Goal: Information Seeking & Learning: Find specific fact

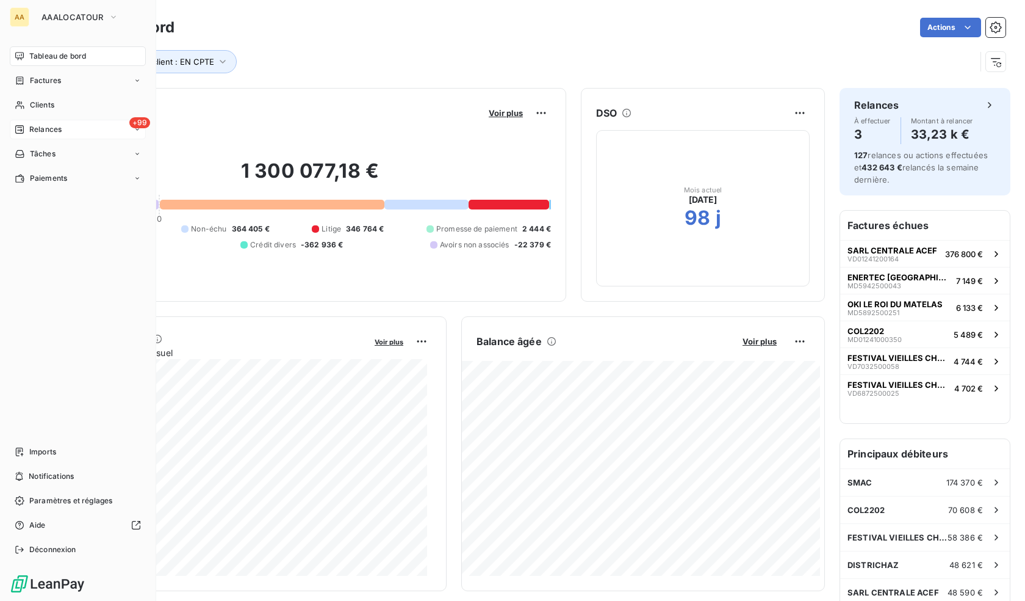
click at [60, 125] on span "Relances" at bounding box center [45, 129] width 32 height 11
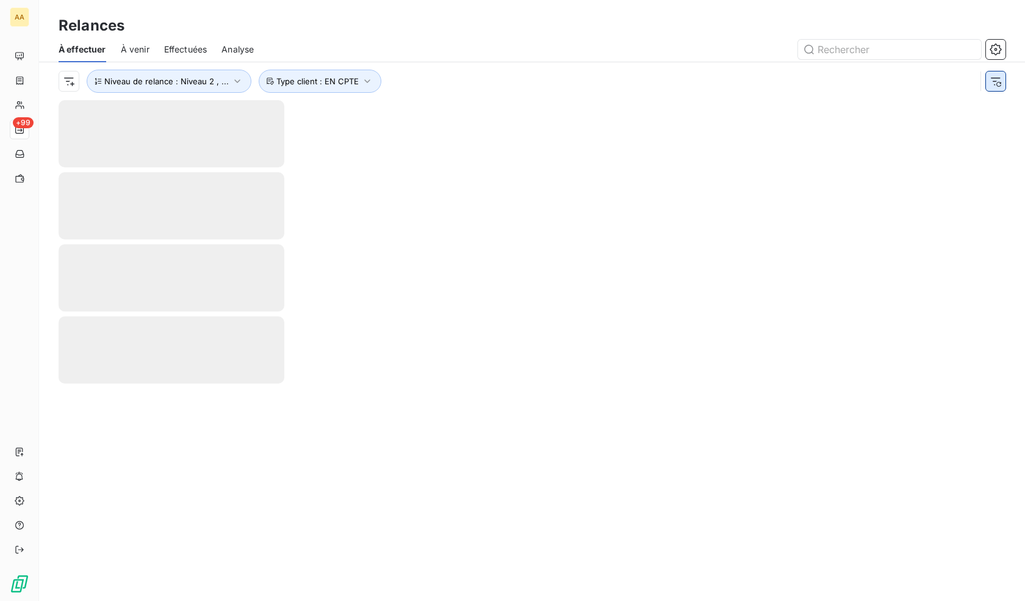
click at [999, 81] on icon "button" at bounding box center [996, 81] width 12 height 12
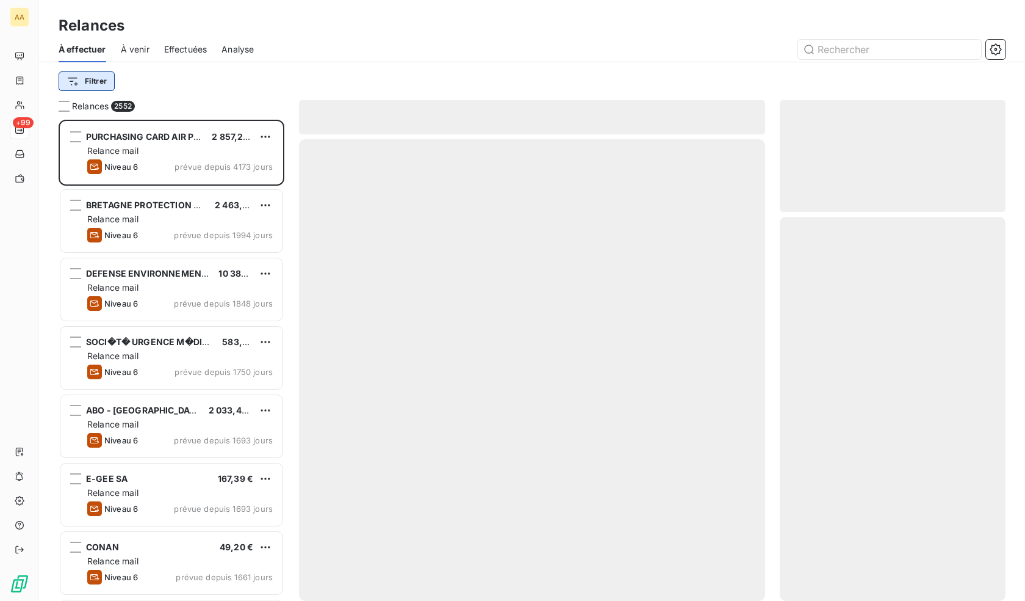
scroll to position [472, 217]
click at [81, 78] on html "AA +99 Relances À effectuer À venir Effectuées Analyse Filtrer Relances 2552 PU…" at bounding box center [512, 300] width 1025 height 601
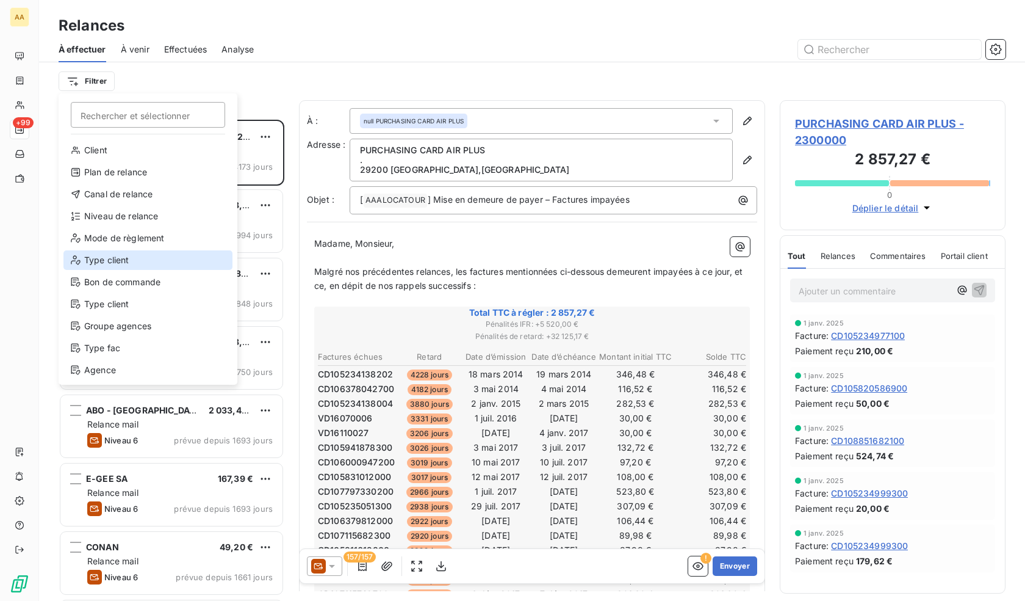
click at [115, 260] on div "Type client" at bounding box center [147, 260] width 169 height 20
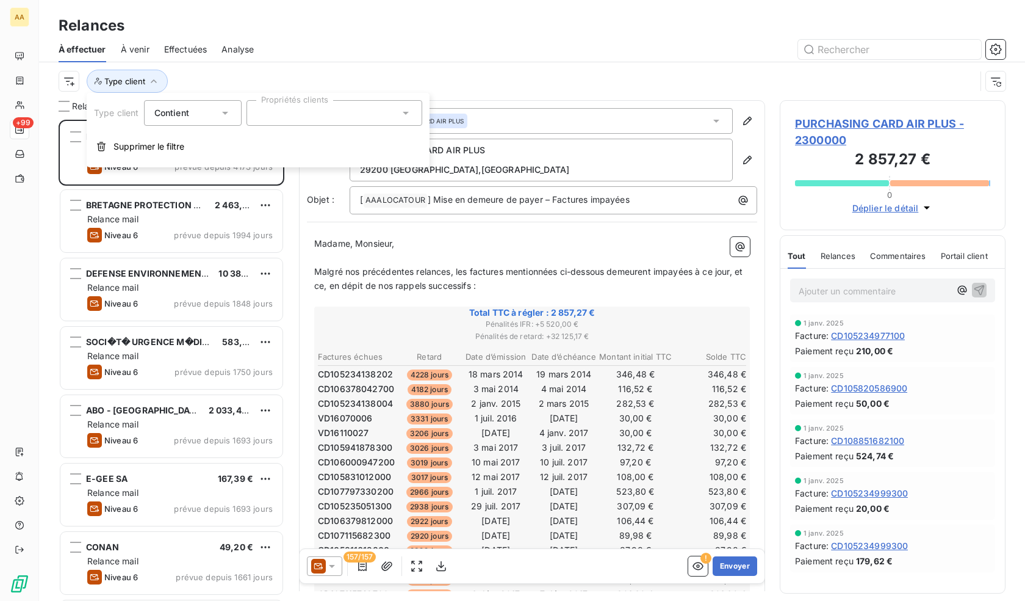
click at [304, 109] on div at bounding box center [335, 113] width 176 height 26
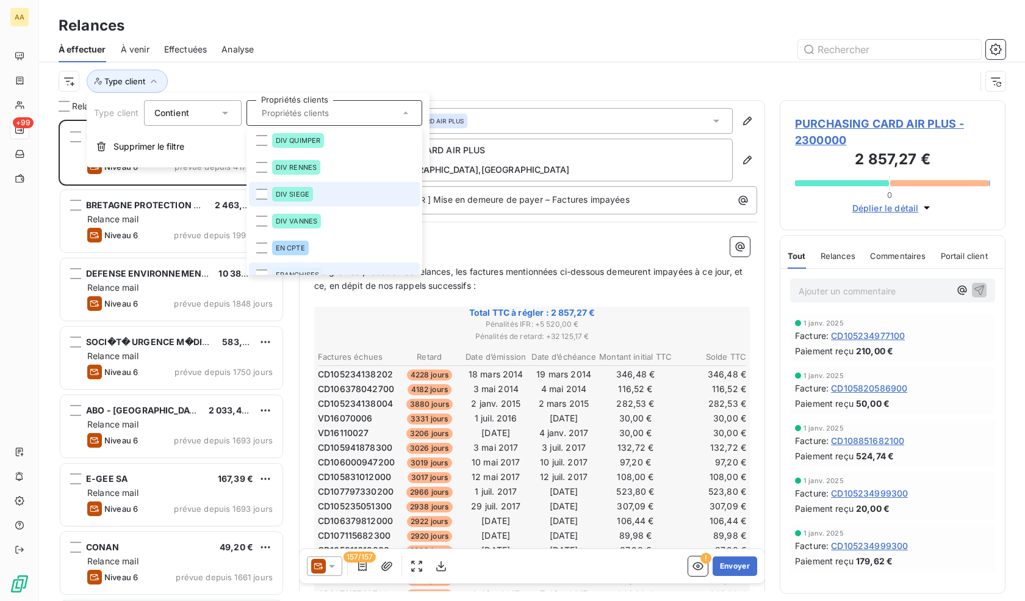
scroll to position [305, 0]
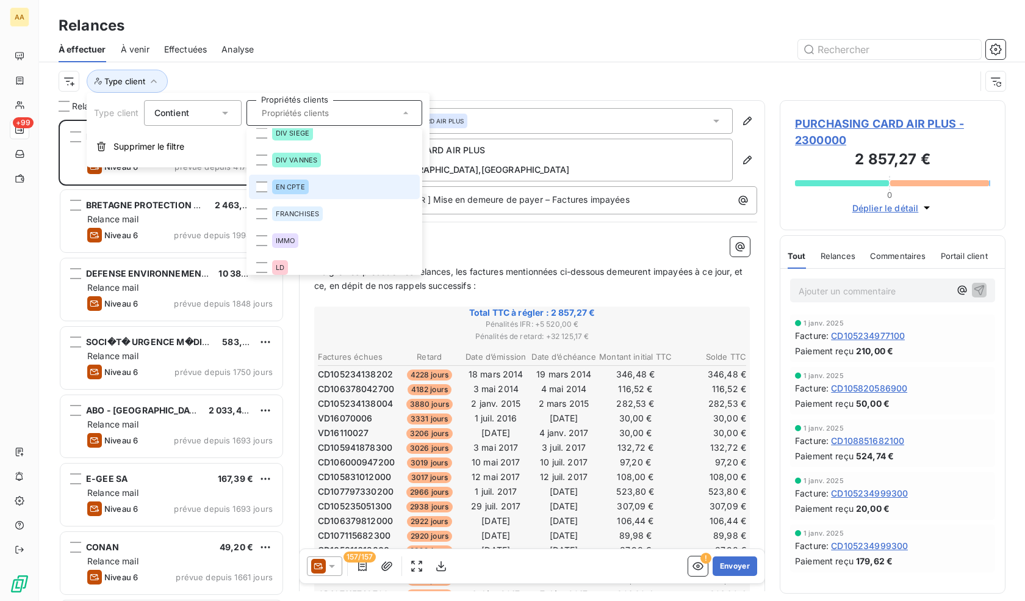
click at [300, 190] on div "EN CPTE" at bounding box center [290, 186] width 37 height 15
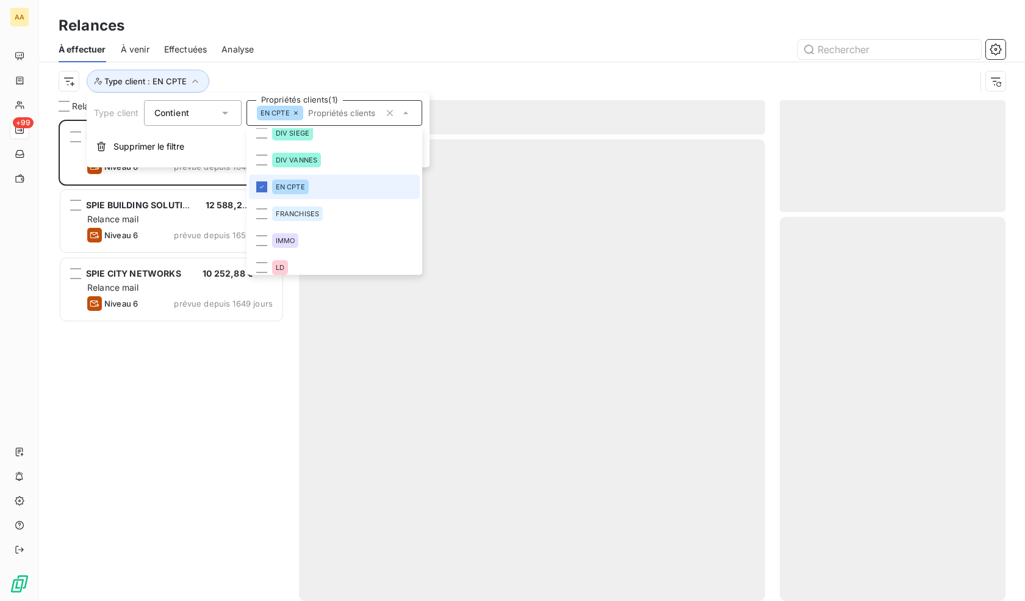
scroll to position [472, 217]
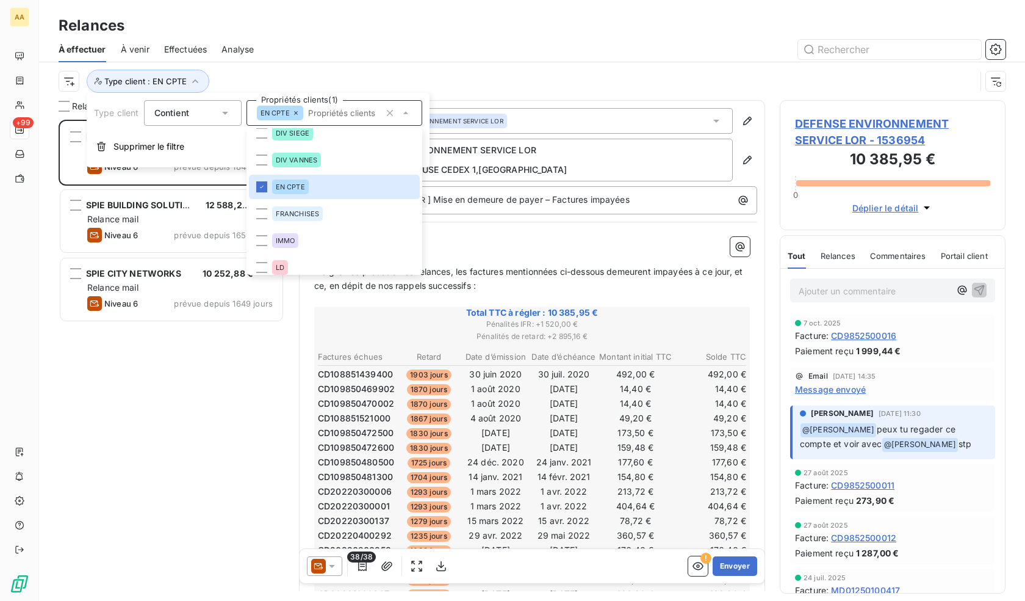
click at [448, 24] on div "Relances" at bounding box center [532, 26] width 986 height 22
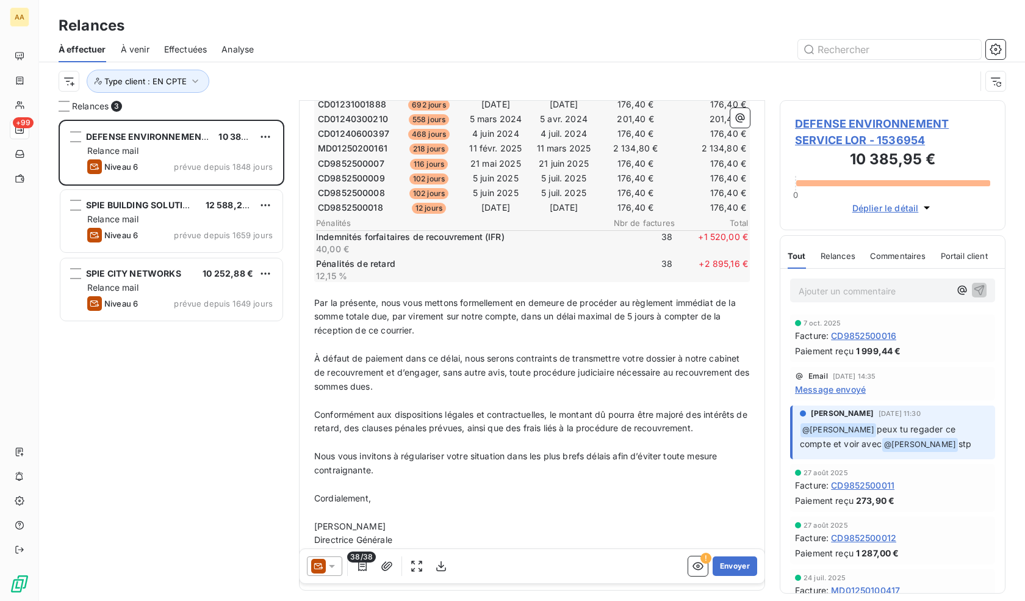
scroll to position [733, 0]
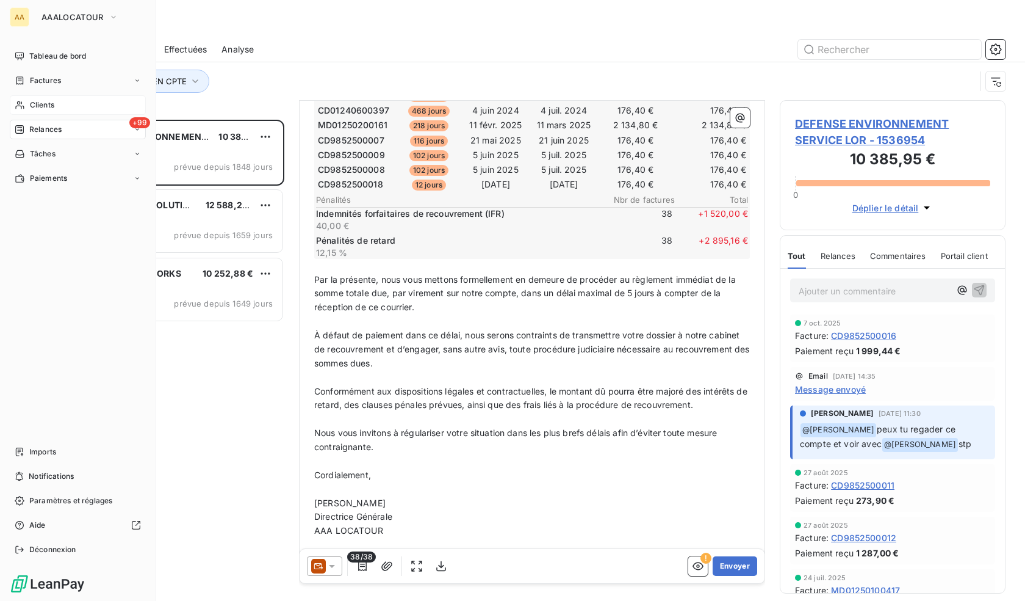
click at [45, 104] on span "Clients" at bounding box center [42, 104] width 24 height 11
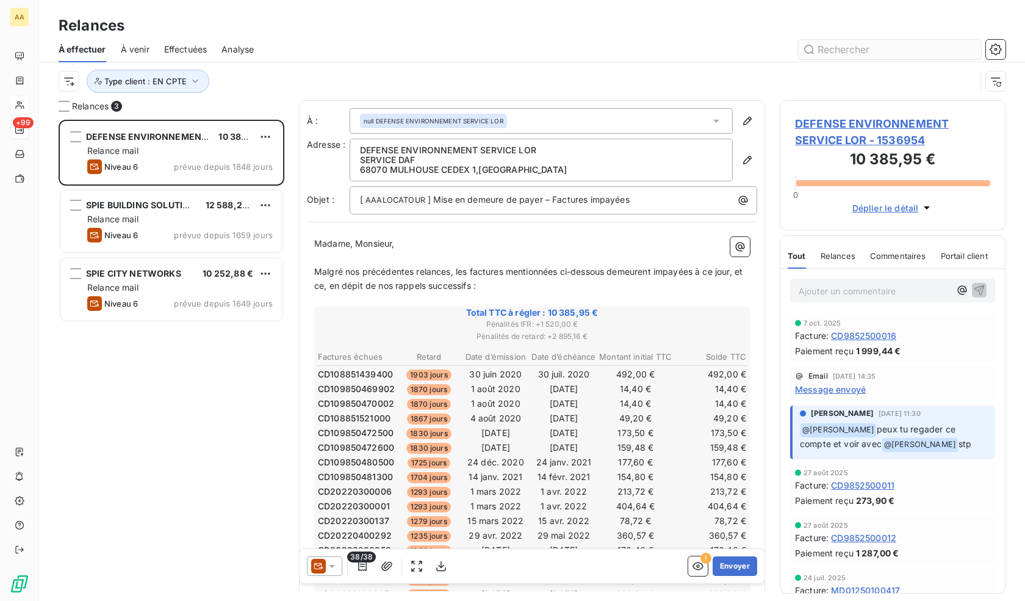
scroll to position [472, 217]
click at [842, 54] on input "text" at bounding box center [889, 50] width 183 height 20
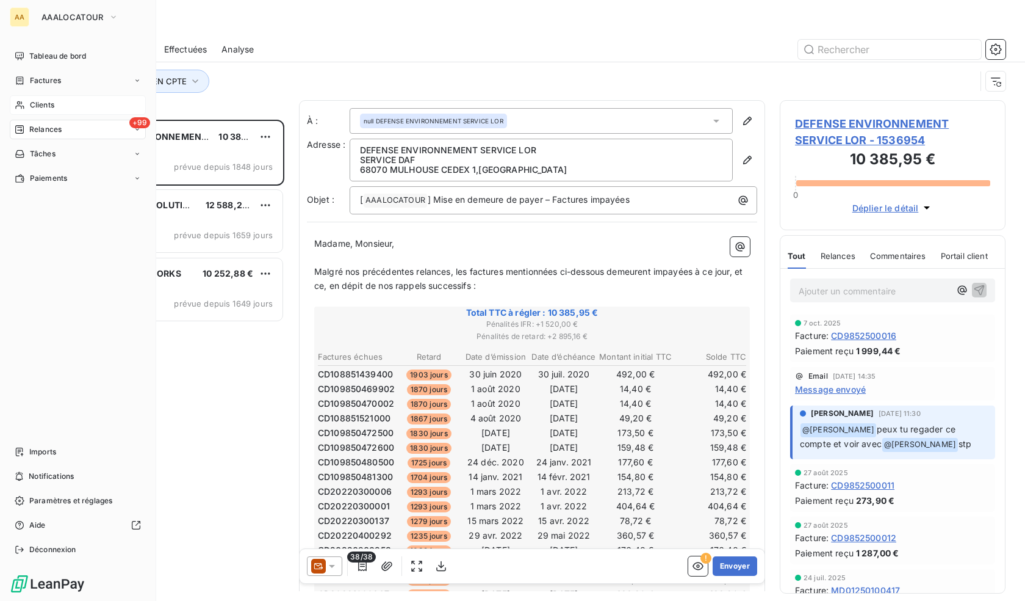
click at [49, 106] on span "Clients" at bounding box center [42, 104] width 24 height 11
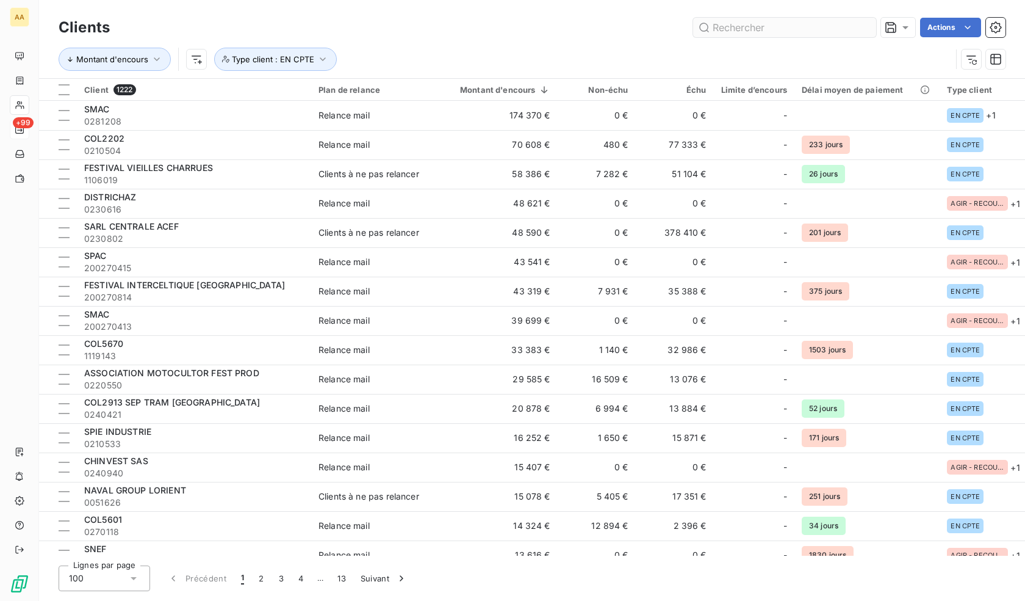
click at [786, 29] on input "text" at bounding box center [784, 28] width 183 height 20
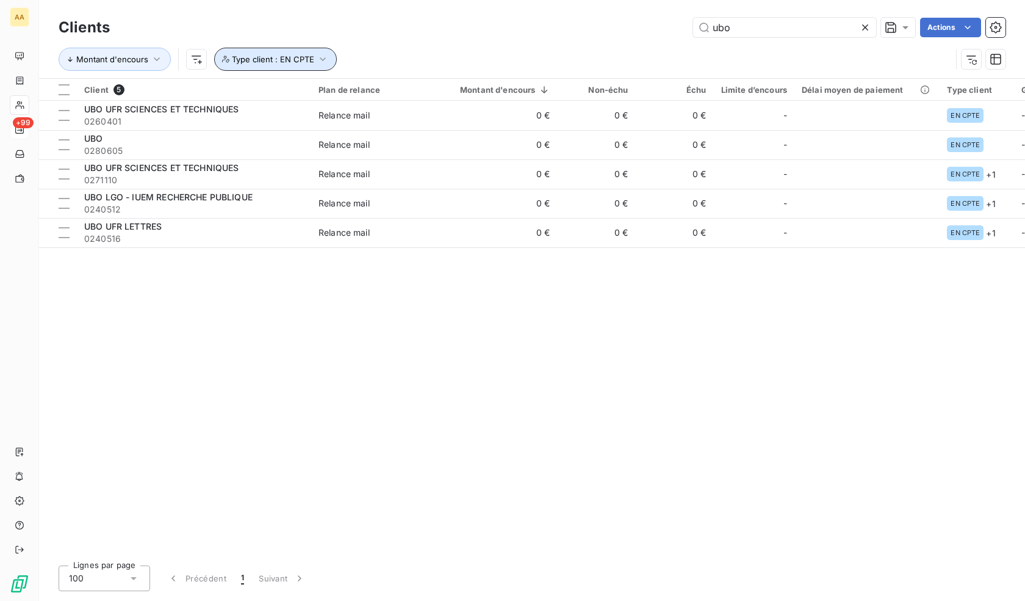
click at [295, 63] on span "Type client : EN CPTE" at bounding box center [273, 59] width 82 height 10
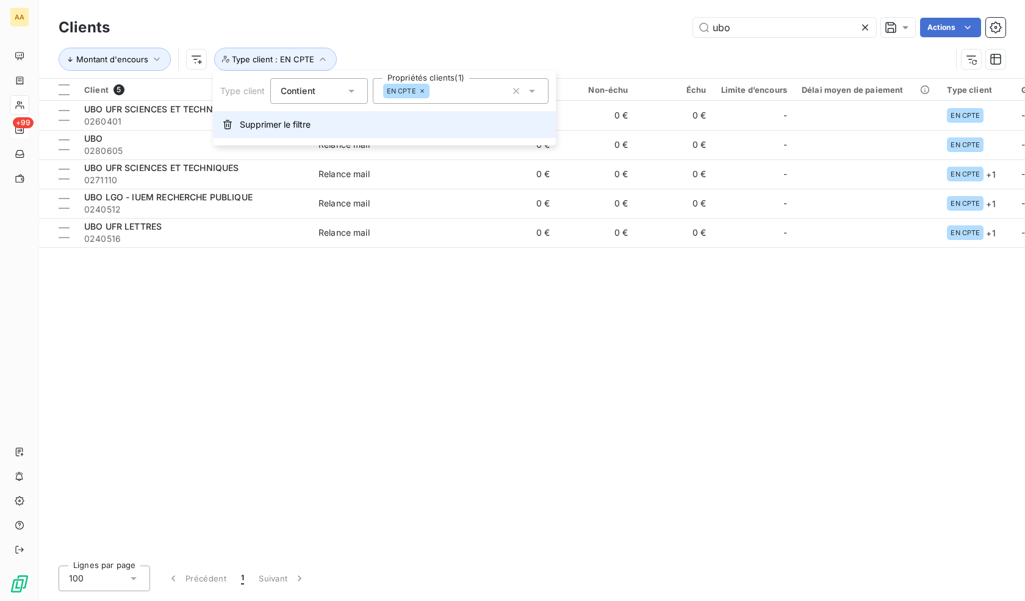
click at [341, 125] on button "Supprimer le filtre" at bounding box center [384, 124] width 343 height 27
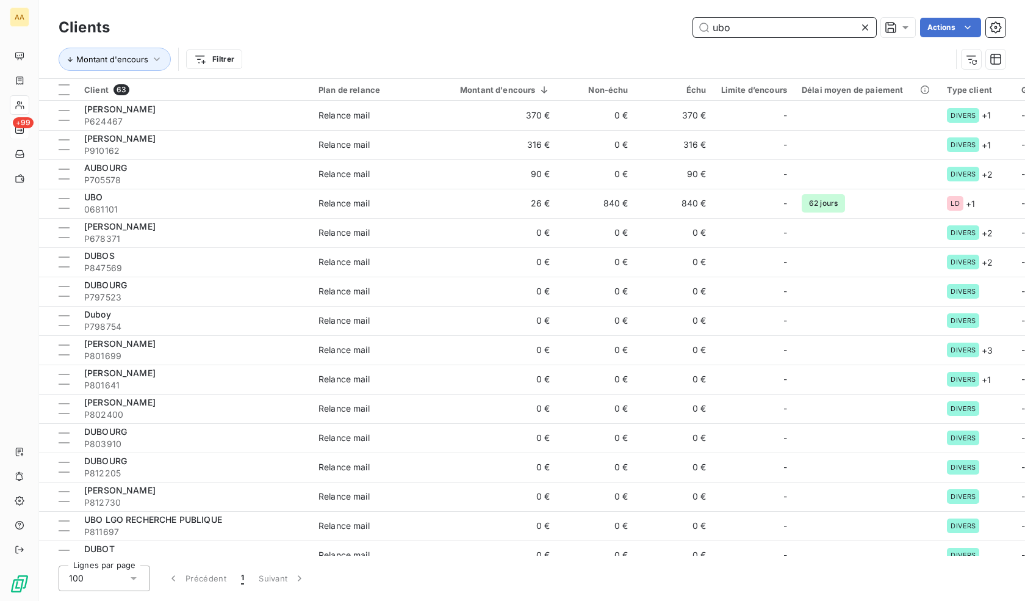
drag, startPoint x: 806, startPoint y: 18, endPoint x: 801, endPoint y: 24, distance: 8.3
click at [806, 18] on input "ubo" at bounding box center [784, 28] width 183 height 20
click at [801, 27] on input "ubo" at bounding box center [784, 28] width 183 height 20
paste input "0681101"
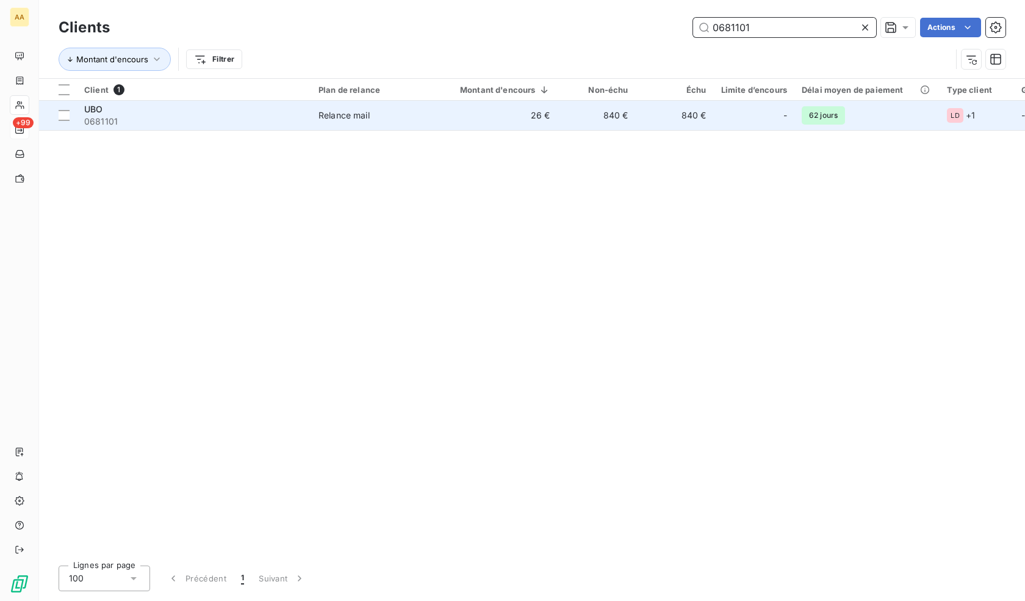
type input "0681101"
click at [132, 119] on span "0681101" at bounding box center [194, 121] width 220 height 12
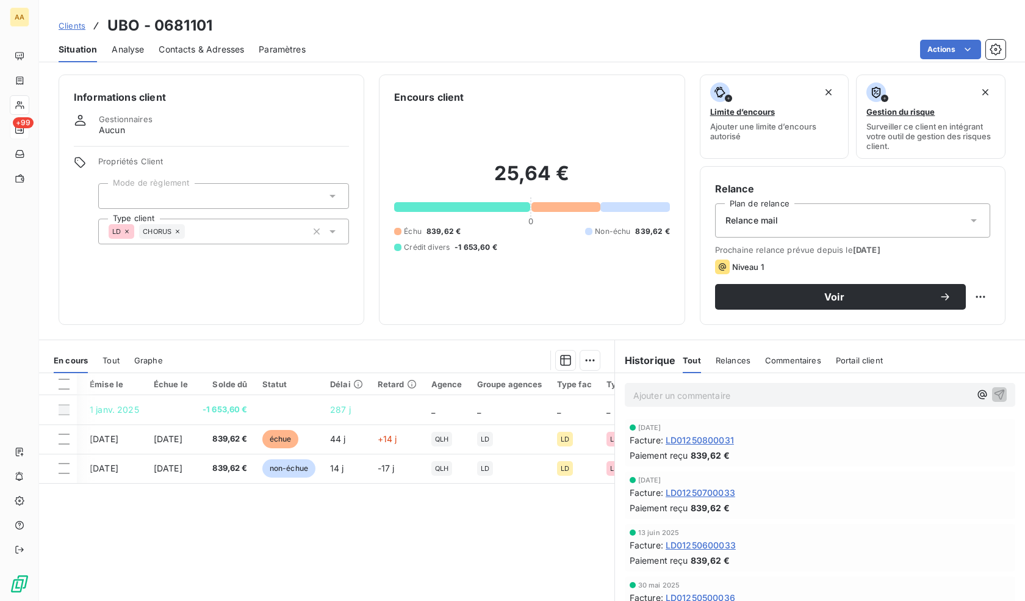
scroll to position [0, 377]
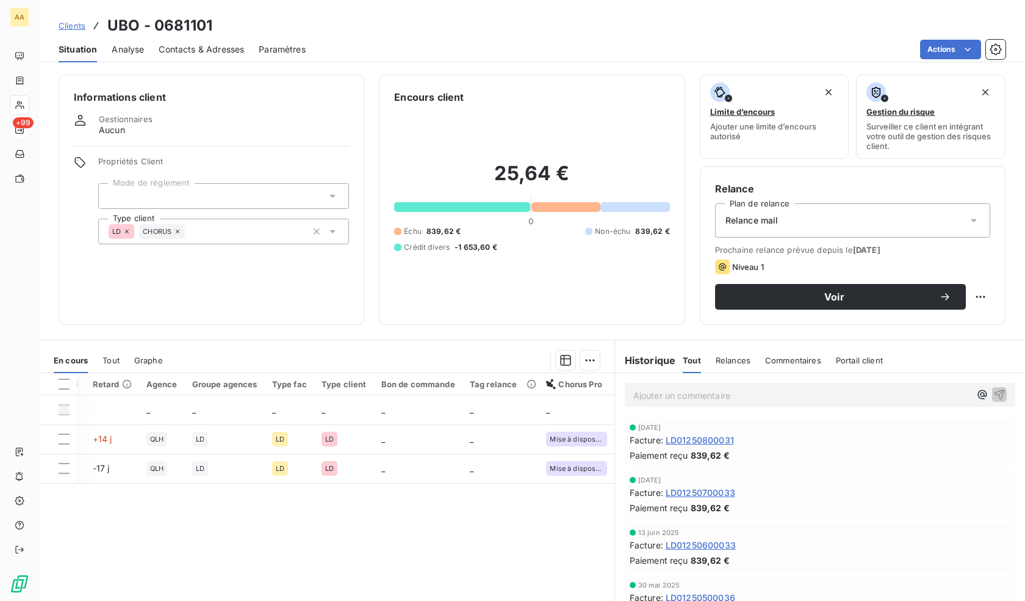
drag, startPoint x: 372, startPoint y: 529, endPoint x: 657, endPoint y: 498, distance: 286.8
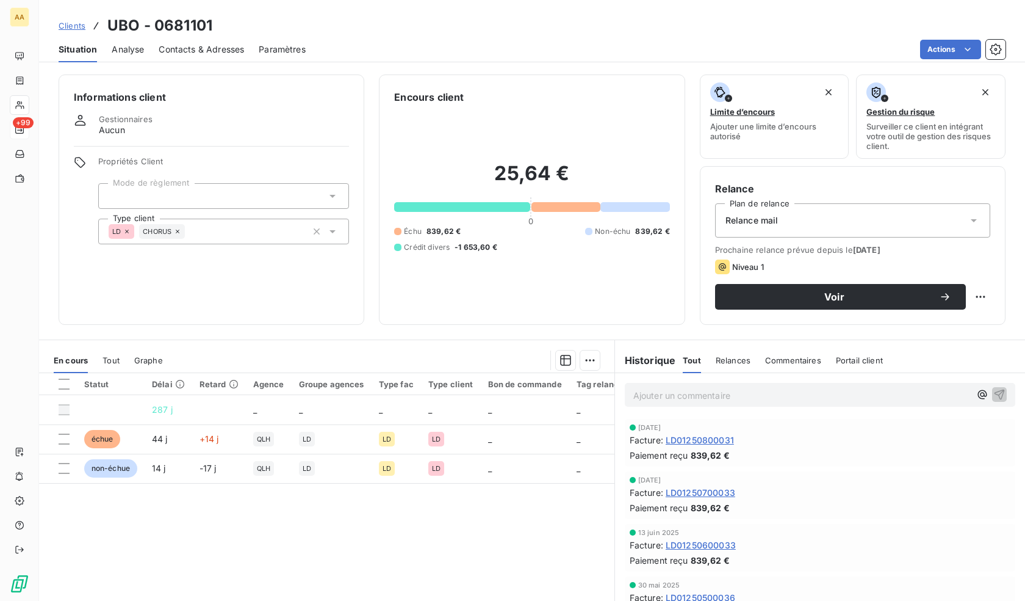
scroll to position [0, 0]
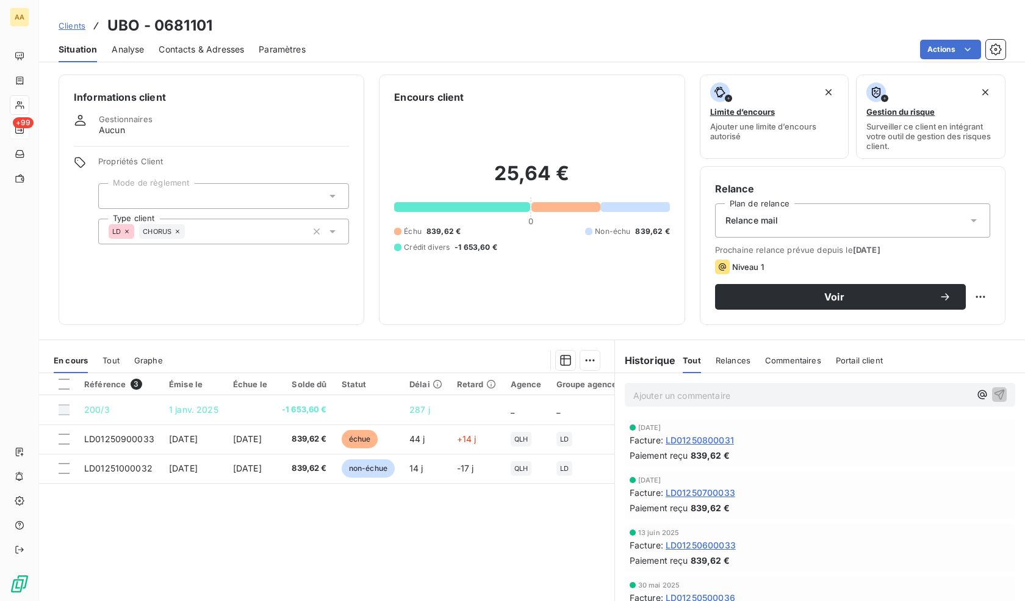
drag, startPoint x: 261, startPoint y: 522, endPoint x: 81, endPoint y: 519, distance: 180.1
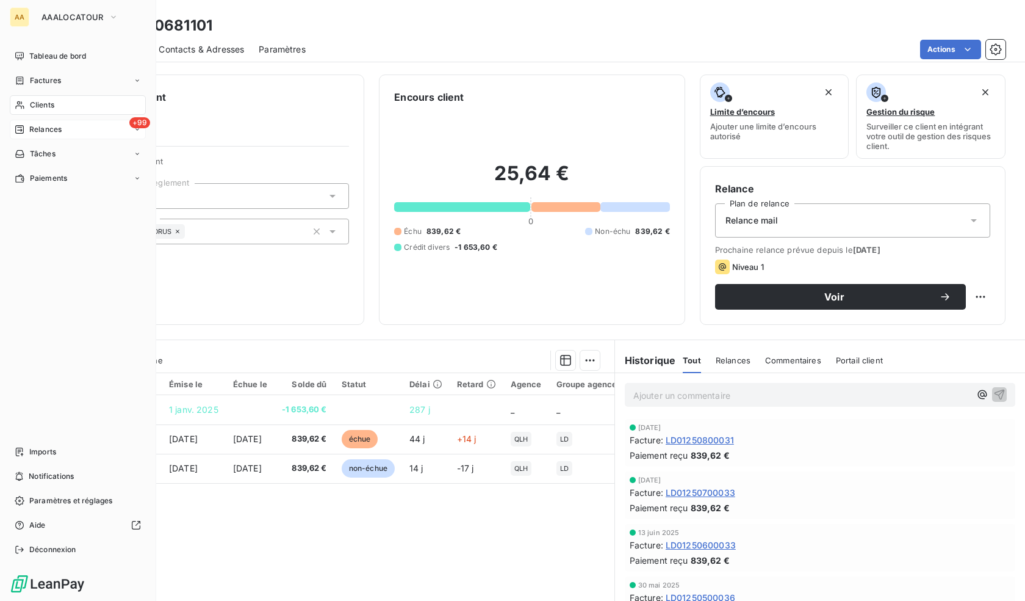
click at [30, 67] on nav "Tableau de bord Factures Clients +99 Relances Tâches Paiements" at bounding box center [78, 117] width 136 height 142
click at [36, 58] on span "Tableau de bord" at bounding box center [57, 56] width 57 height 11
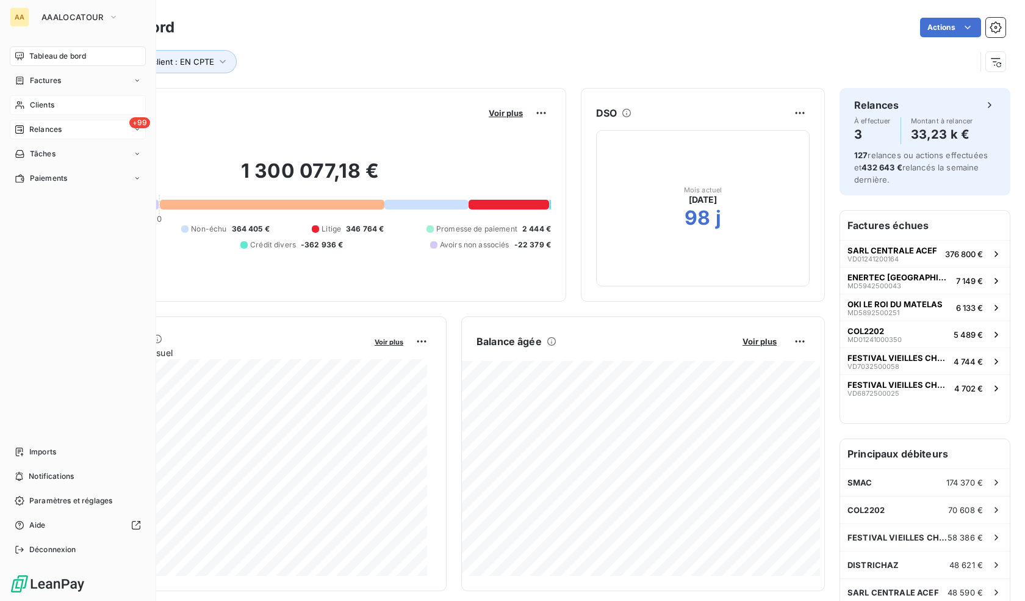
click at [61, 95] on div "Clients" at bounding box center [78, 105] width 136 height 20
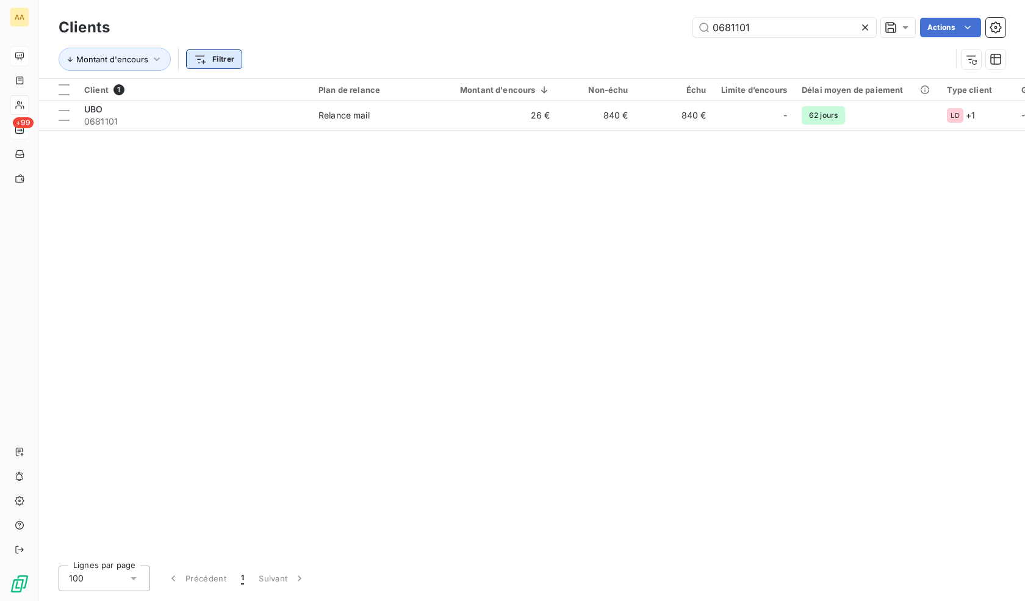
click at [227, 59] on html "AA +99 Clients 0681101 Actions Montant d'encours Filtrer Client 1 Plan de relan…" at bounding box center [512, 300] width 1025 height 601
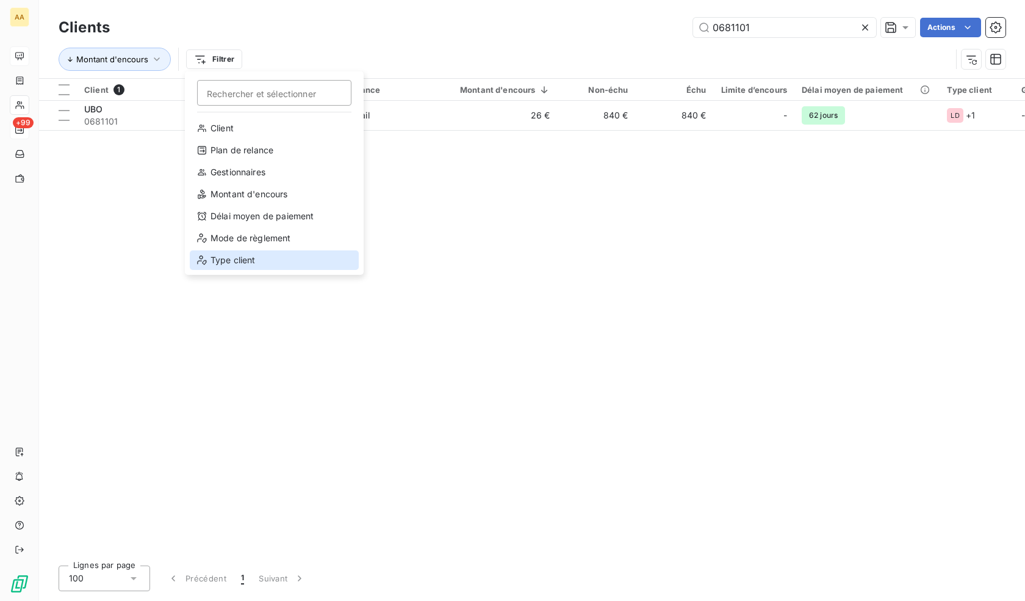
click at [259, 260] on div "Type client" at bounding box center [274, 260] width 169 height 20
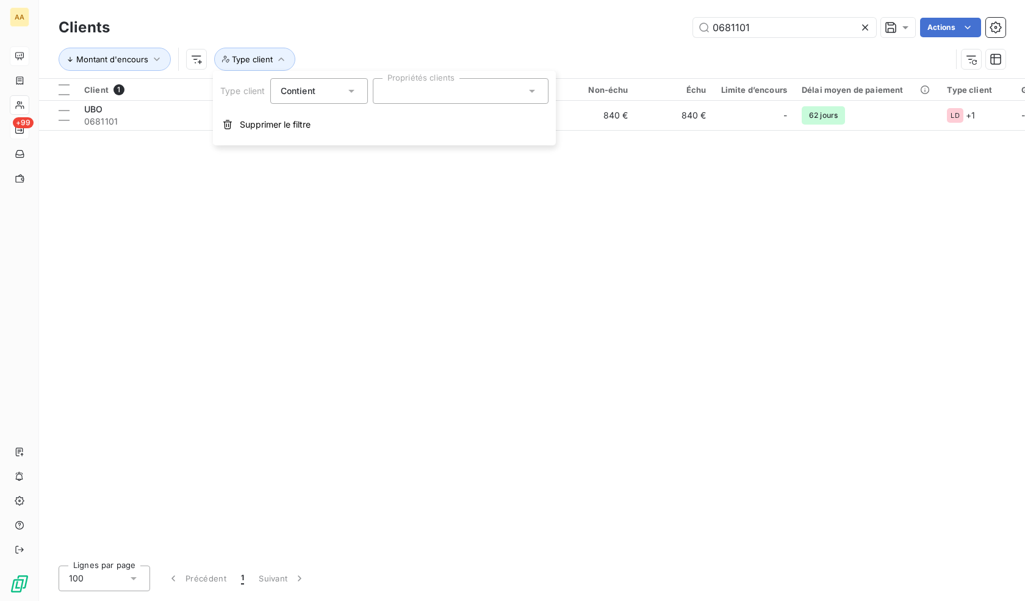
click at [439, 97] on div at bounding box center [461, 91] width 176 height 26
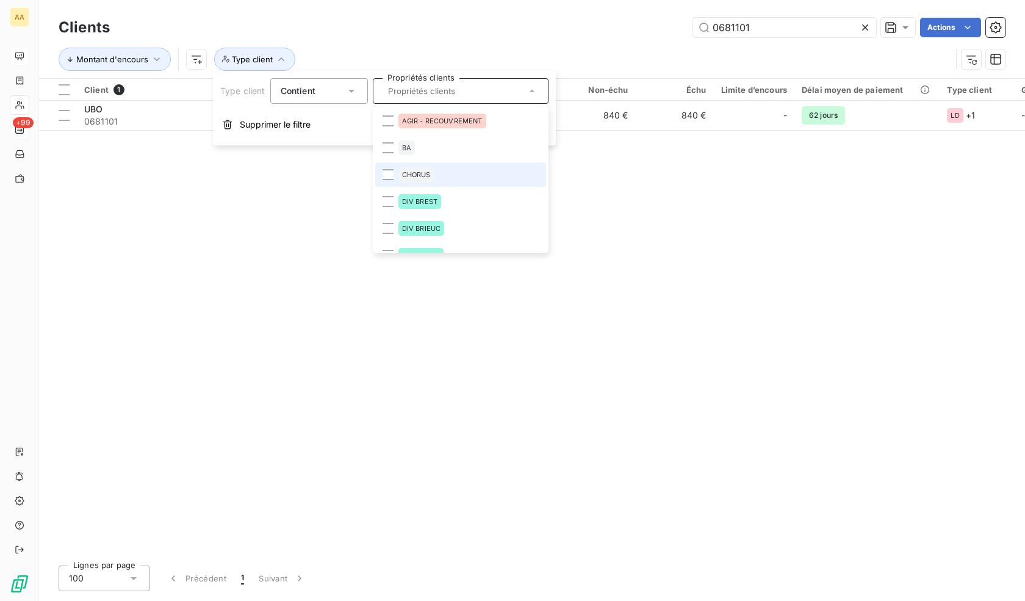
click at [436, 180] on li "CHORUS" at bounding box center [460, 174] width 171 height 24
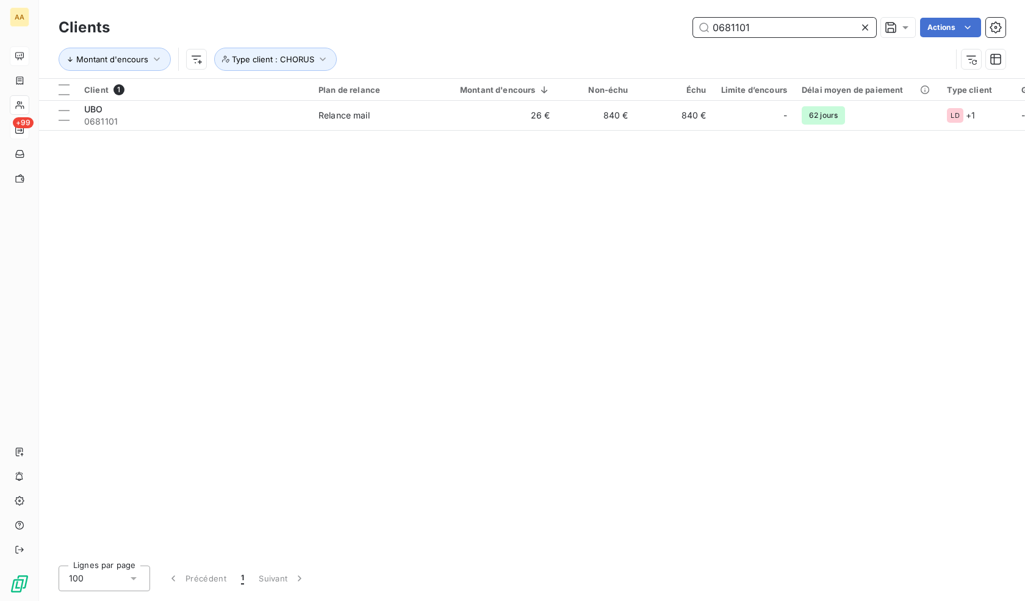
drag, startPoint x: 772, startPoint y: 25, endPoint x: 676, endPoint y: 21, distance: 95.3
click at [676, 21] on div "0681101 Actions" at bounding box center [565, 28] width 881 height 20
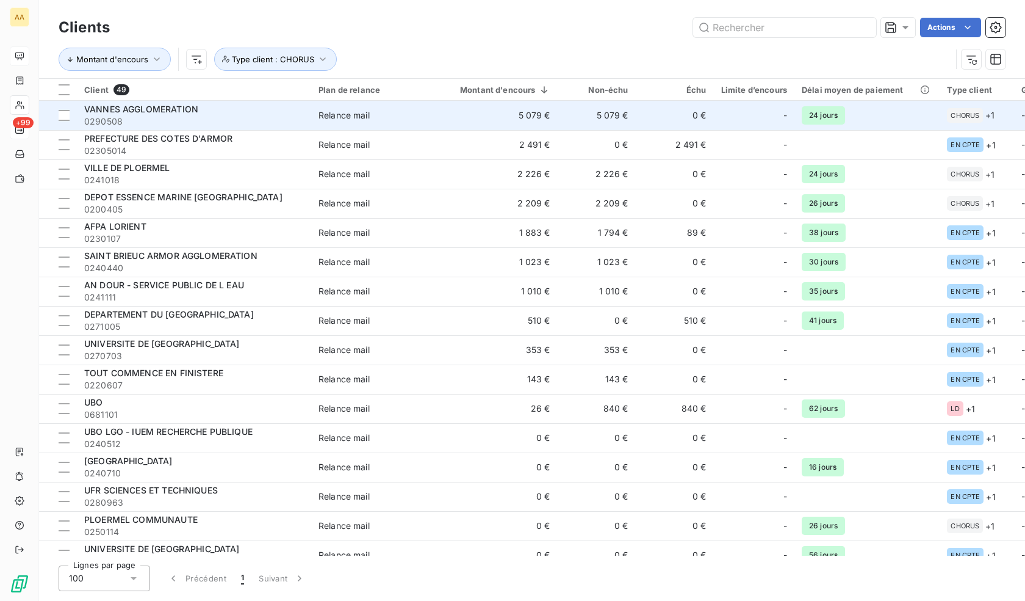
click at [226, 115] on span "0290508" at bounding box center [194, 121] width 220 height 12
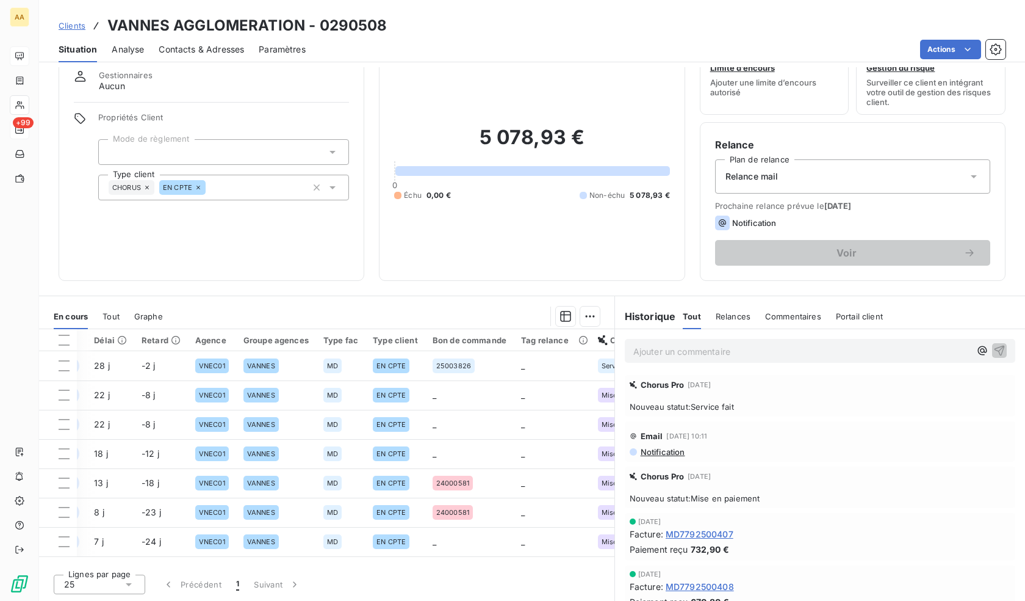
scroll to position [0, 382]
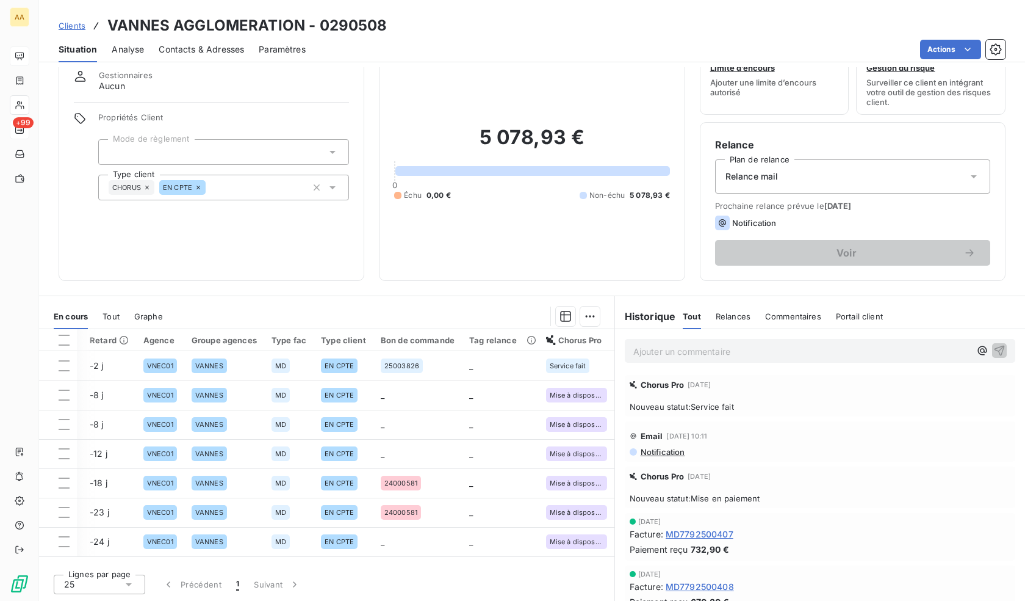
drag, startPoint x: 377, startPoint y: 429, endPoint x: 621, endPoint y: 418, distance: 244.4
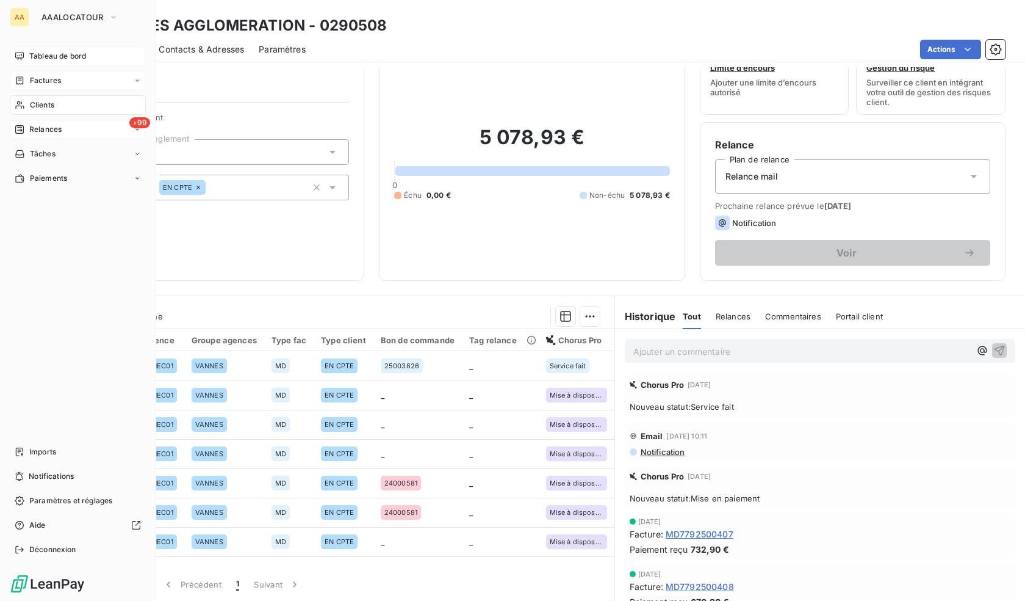
click at [46, 81] on span "Factures" at bounding box center [45, 80] width 31 height 11
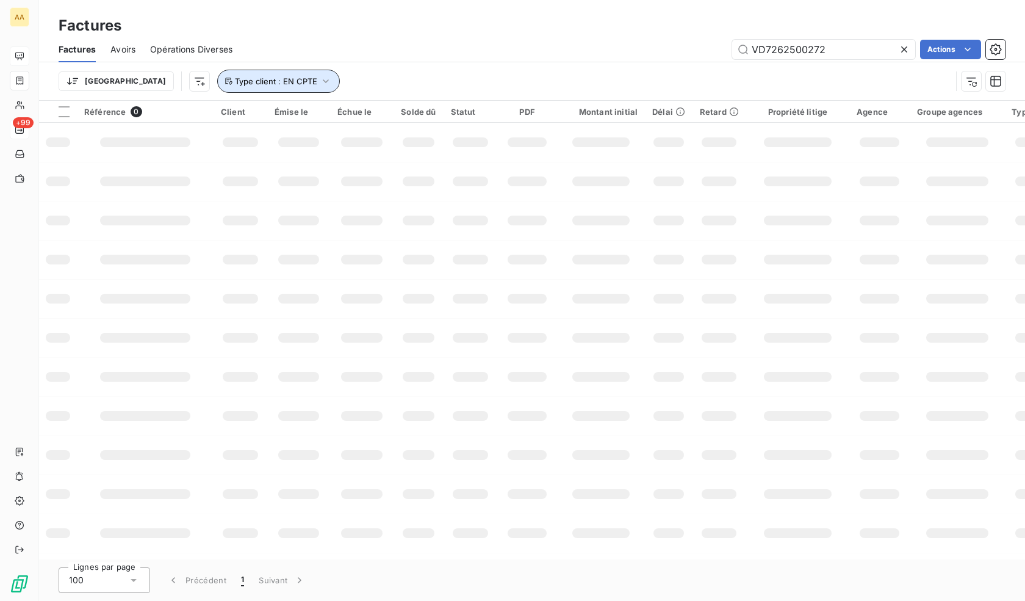
click at [242, 81] on span "Type client : EN CPTE" at bounding box center [276, 81] width 82 height 10
click at [346, 67] on div "Trier Type client : EN CPTE" at bounding box center [532, 81] width 947 height 38
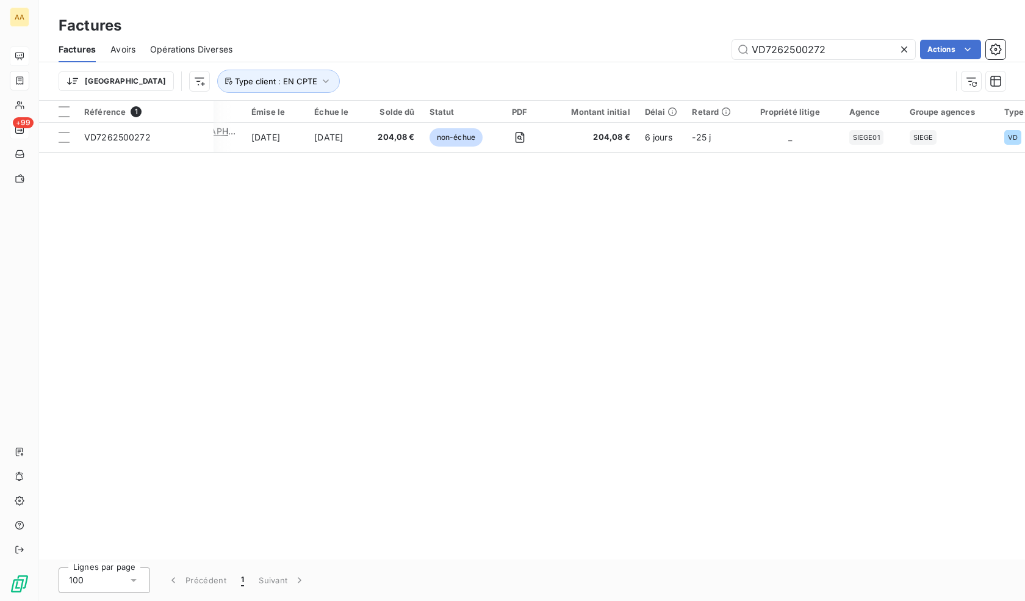
scroll to position [0, 517]
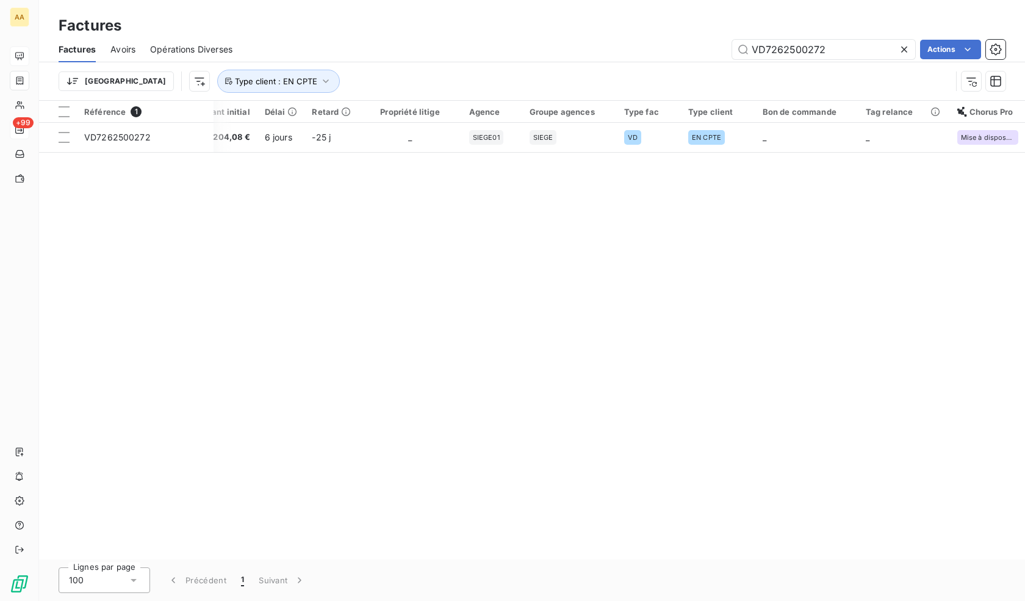
drag, startPoint x: 601, startPoint y: 261, endPoint x: 873, endPoint y: 281, distance: 272.3
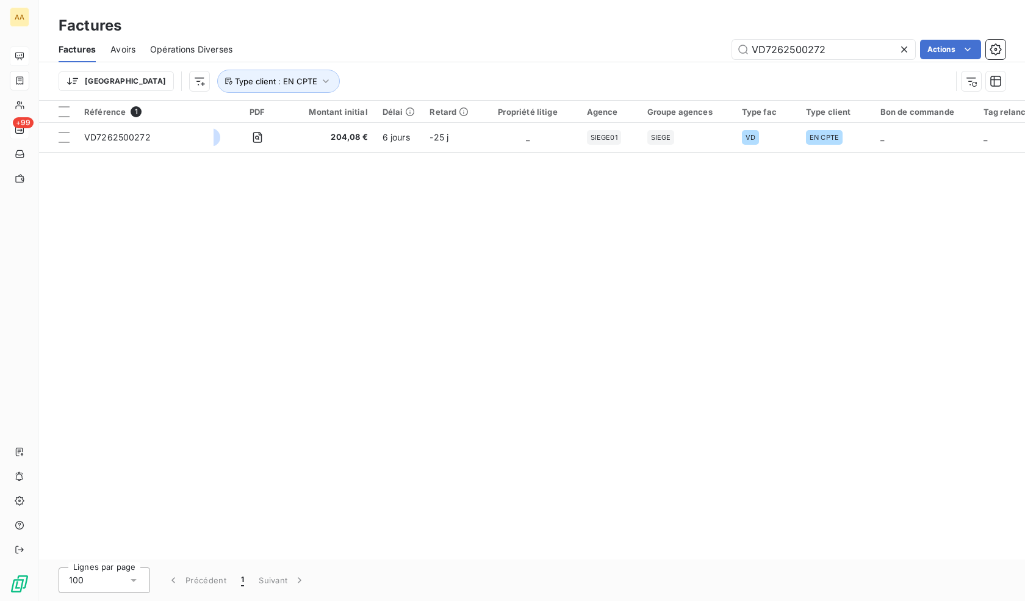
scroll to position [0, 0]
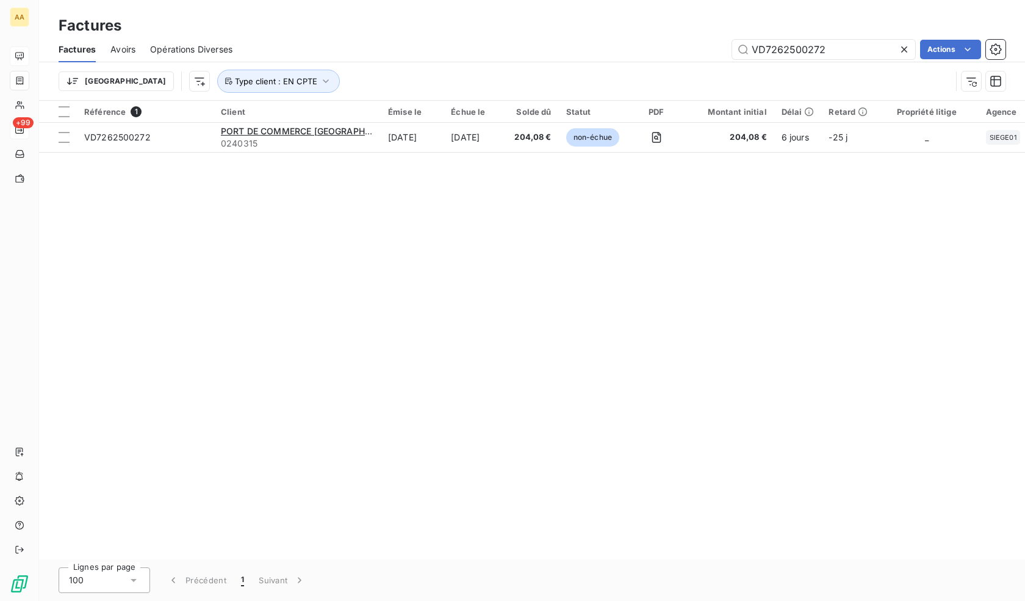
drag, startPoint x: 618, startPoint y: 277, endPoint x: 244, endPoint y: 228, distance: 377.3
click at [235, 78] on span "Type client : EN CPTE" at bounding box center [276, 81] width 82 height 10
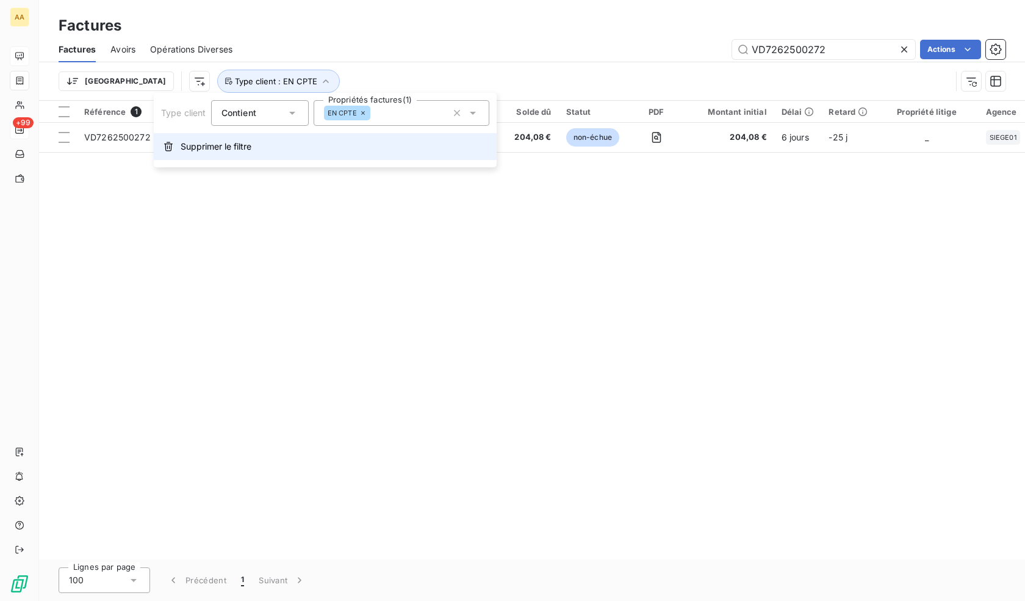
click at [244, 153] on button "Supprimer le filtre" at bounding box center [325, 146] width 343 height 27
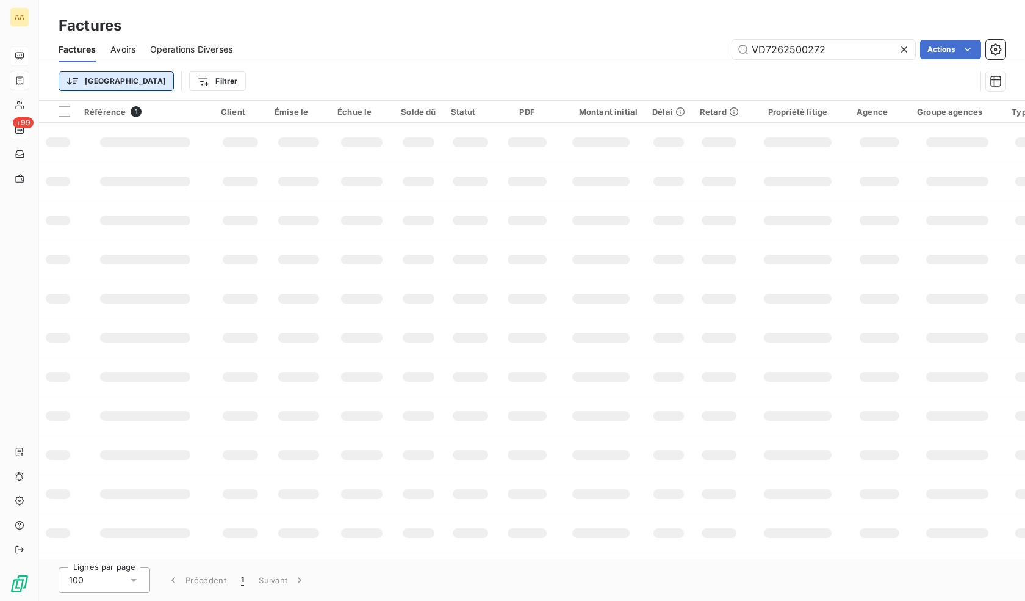
click at [96, 79] on html "AA +99 Factures Factures Avoirs Opérations Diverses VD7262500272 Actions Trier …" at bounding box center [512, 300] width 1025 height 601
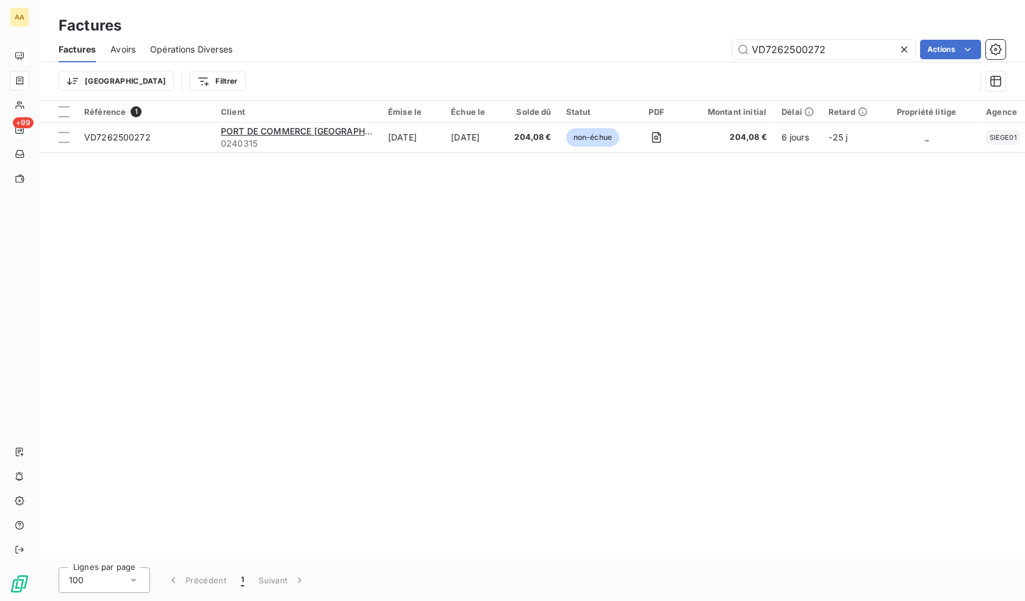
click at [247, 55] on html "AA +99 Factures Factures Avoirs Opérations Diverses VD7262500272 Actions Trier …" at bounding box center [512, 300] width 1025 height 601
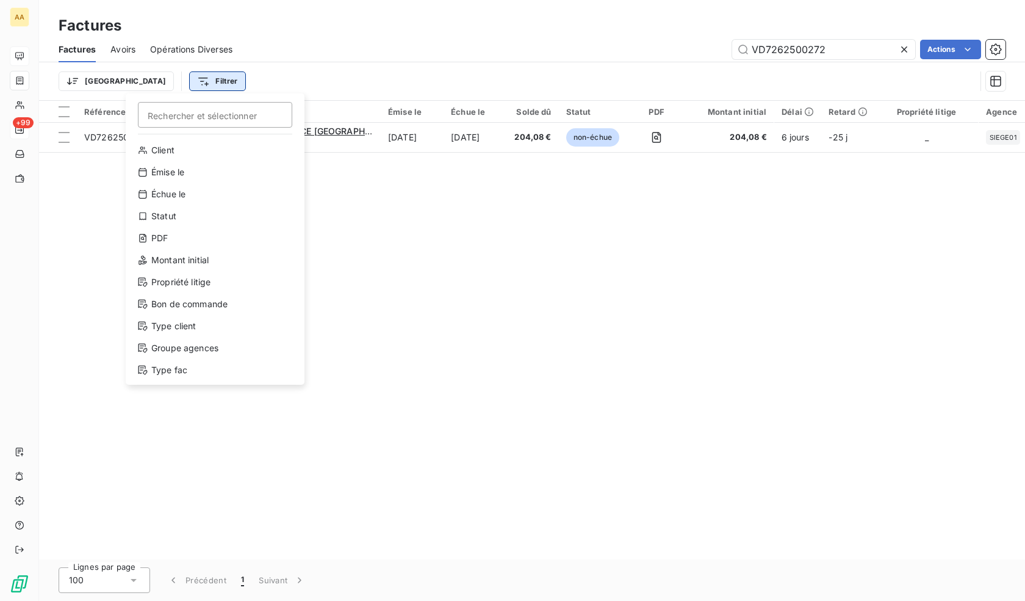
click at [165, 86] on html "AA +99 Factures Factures Avoirs Opérations Diverses VD7262500272 Actions Trier …" at bounding box center [512, 300] width 1025 height 601
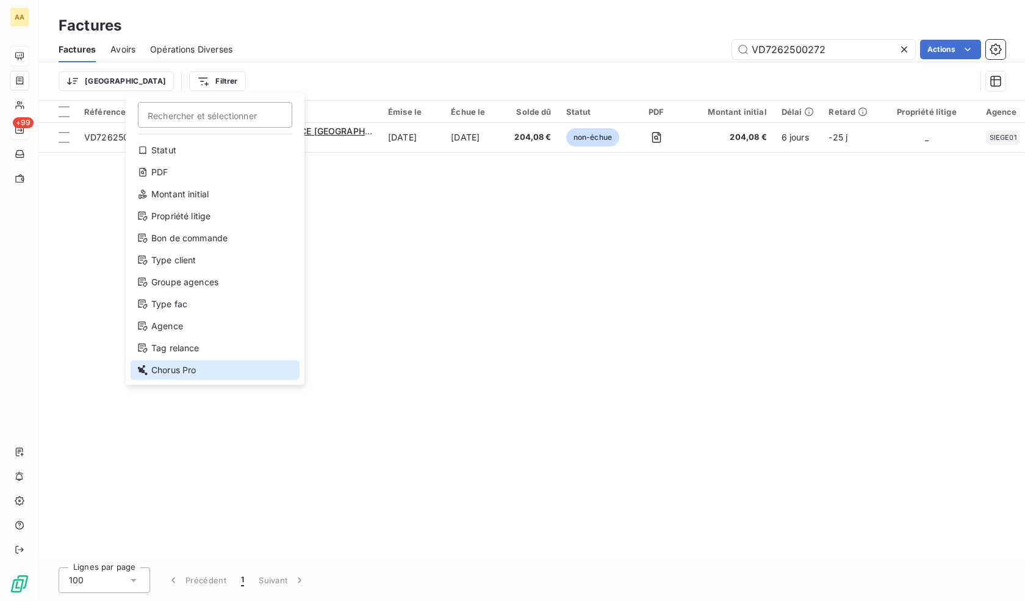
click at [180, 373] on div "Chorus Pro" at bounding box center [215, 370] width 169 height 20
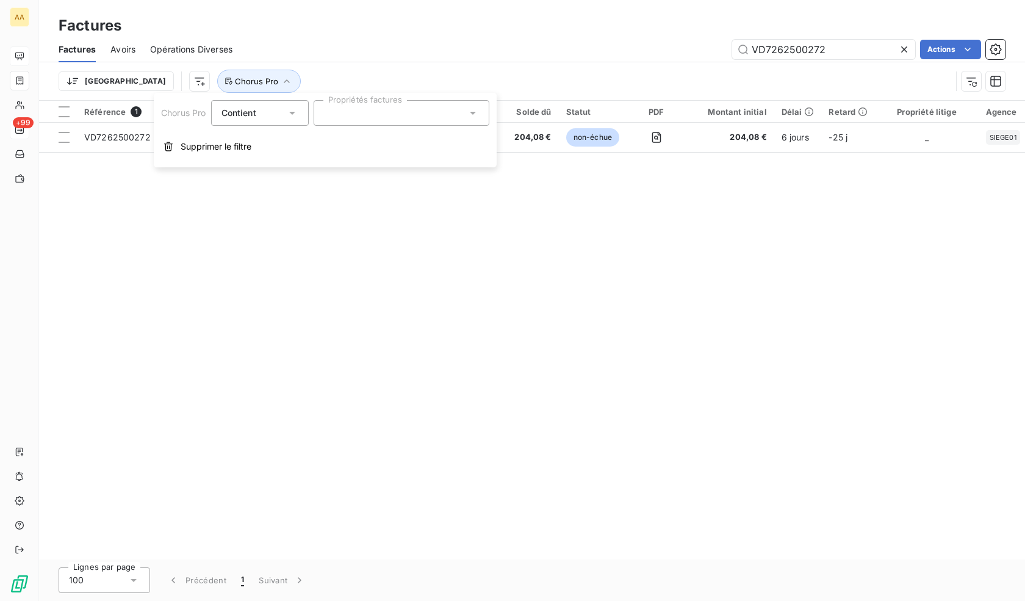
click at [372, 113] on div at bounding box center [402, 113] width 176 height 26
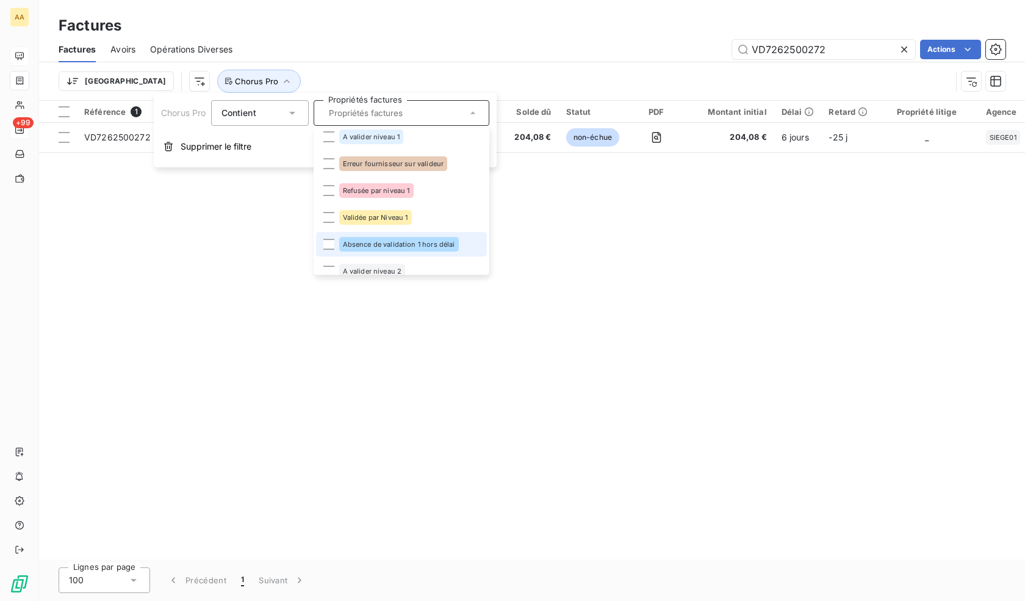
scroll to position [0, 0]
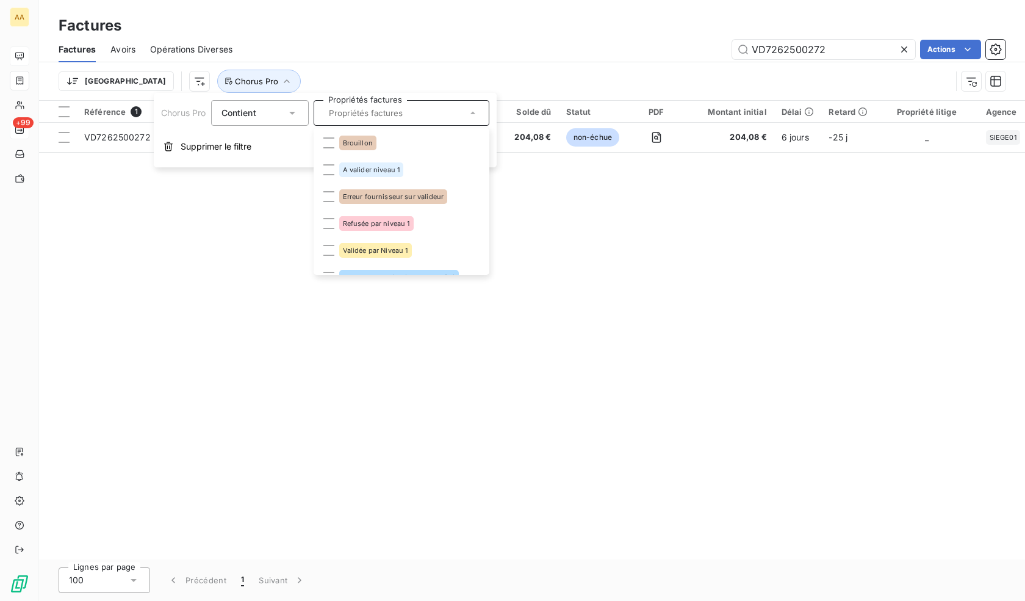
click at [399, 20] on div "Factures" at bounding box center [532, 26] width 986 height 22
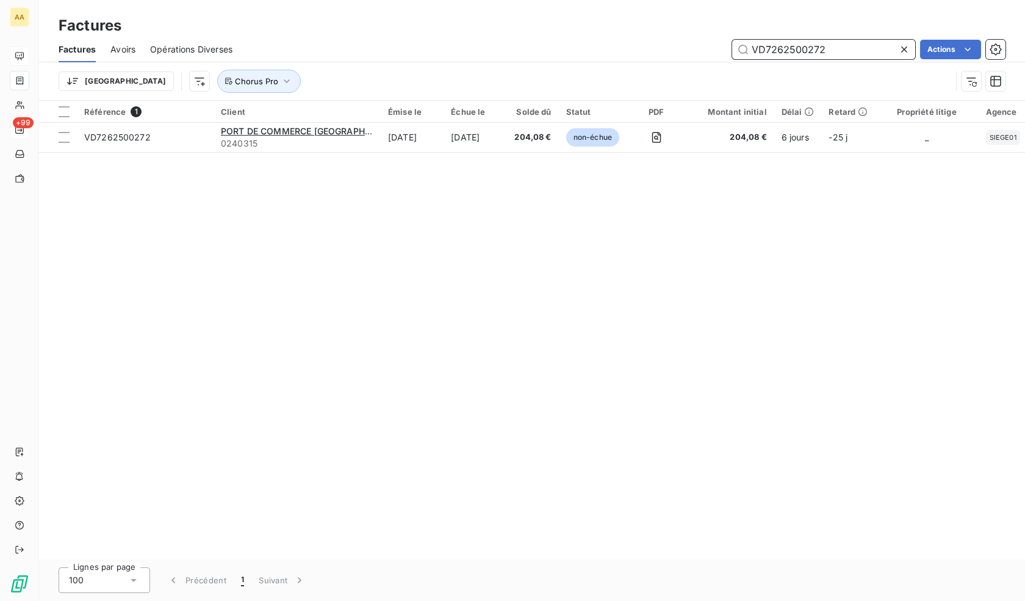
click at [852, 52] on input "VD7262500272" at bounding box center [823, 50] width 183 height 20
click at [853, 52] on input "VD7262500272" at bounding box center [823, 50] width 183 height 20
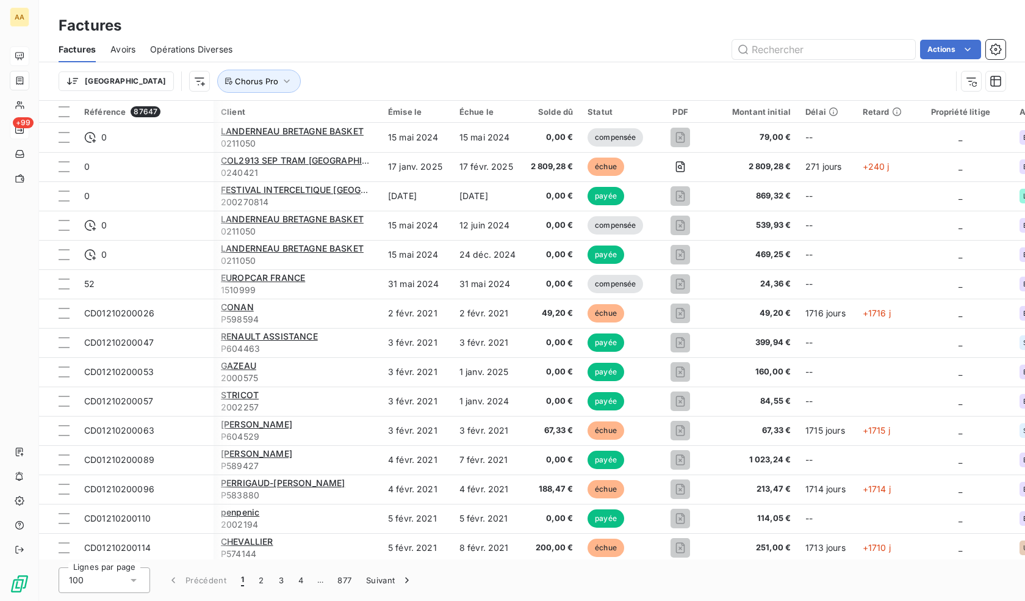
scroll to position [0, 491]
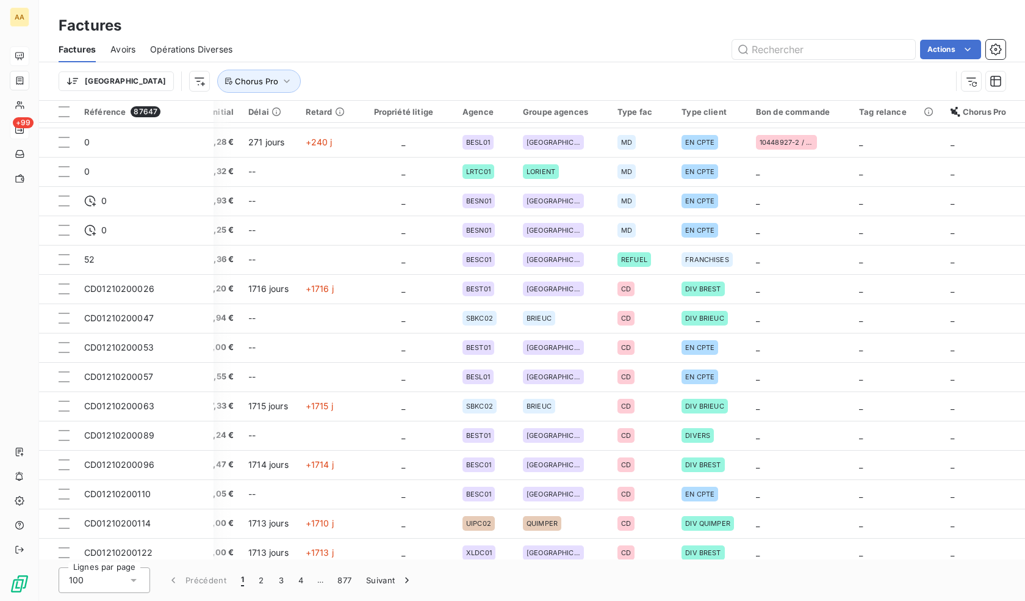
drag, startPoint x: 970, startPoint y: 200, endPoint x: 1025, endPoint y: 215, distance: 57.0
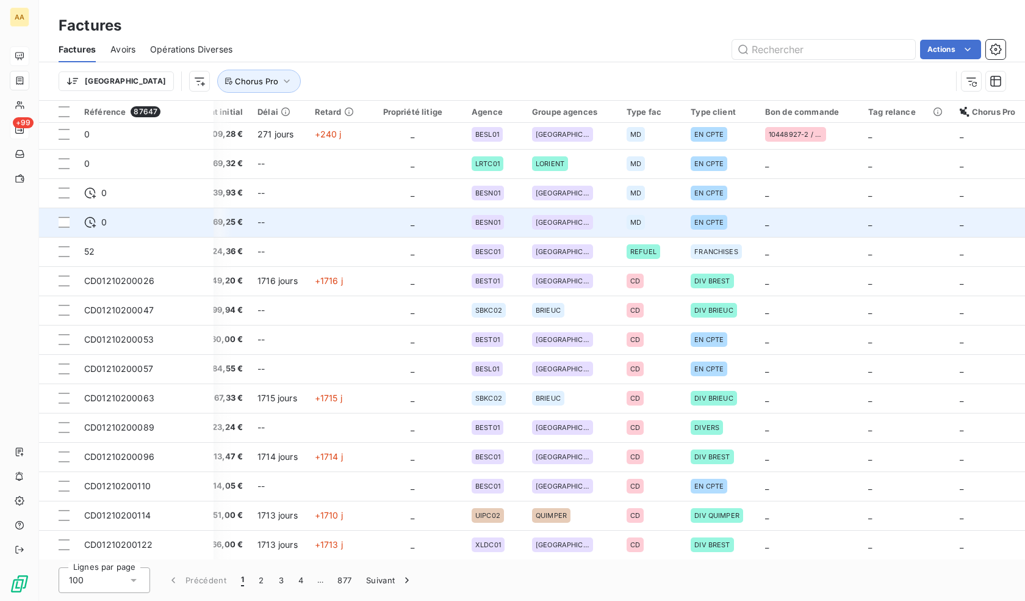
scroll to position [32, 0]
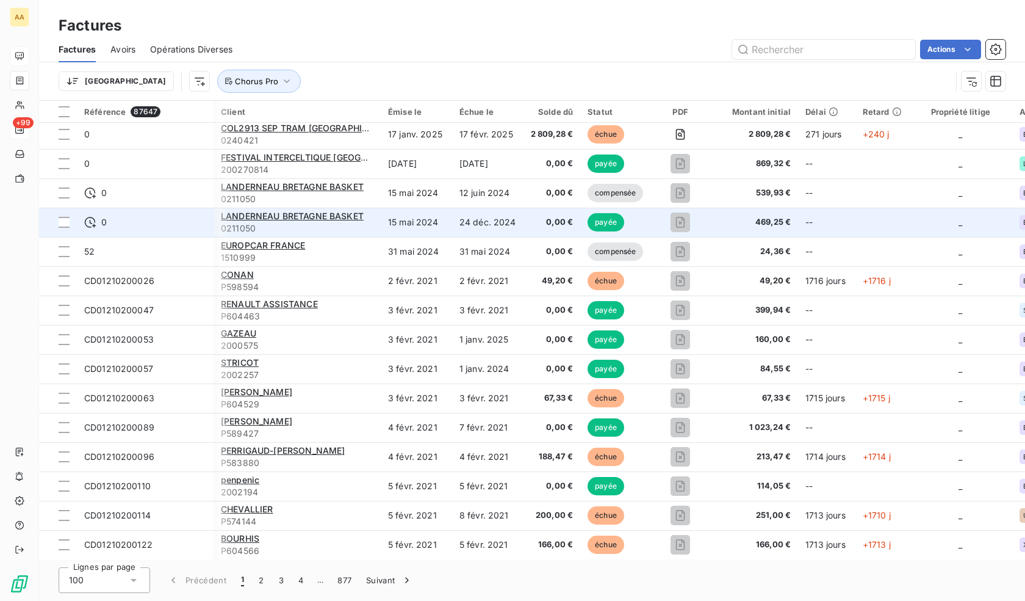
drag, startPoint x: 869, startPoint y: 228, endPoint x: 623, endPoint y: 232, distance: 246.0
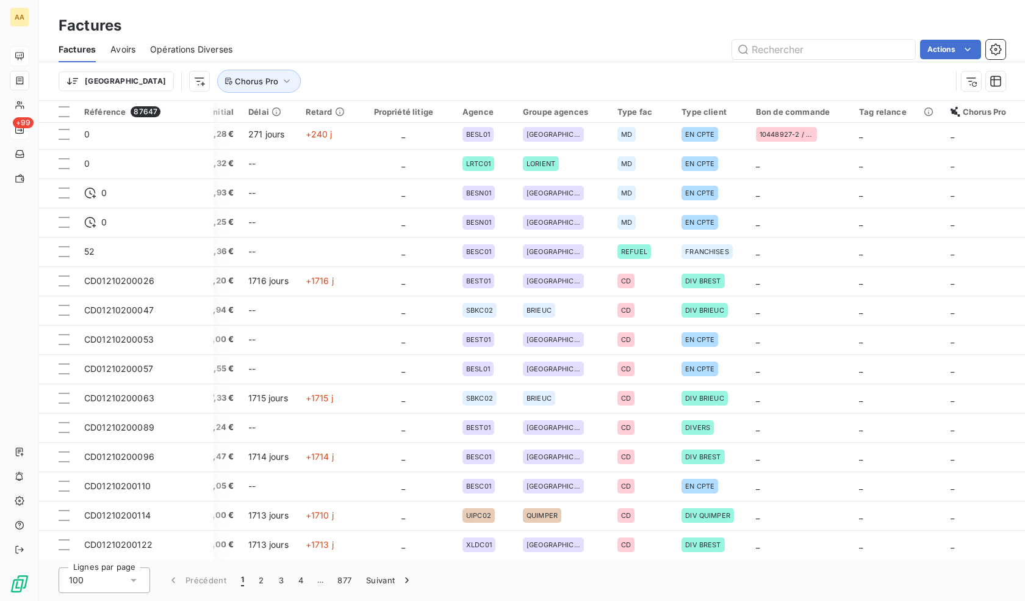
drag, startPoint x: 969, startPoint y: 224, endPoint x: 1025, endPoint y: 216, distance: 56.1
click at [217, 92] on button "Chorus Pro" at bounding box center [259, 81] width 84 height 23
click at [377, 106] on div at bounding box center [402, 113] width 176 height 26
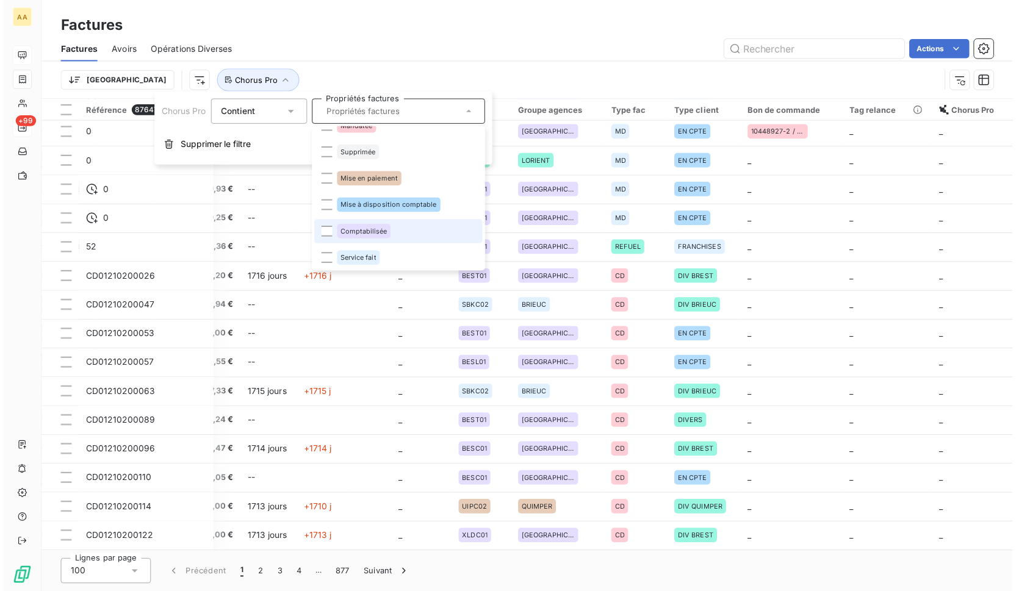
scroll to position [501, 0]
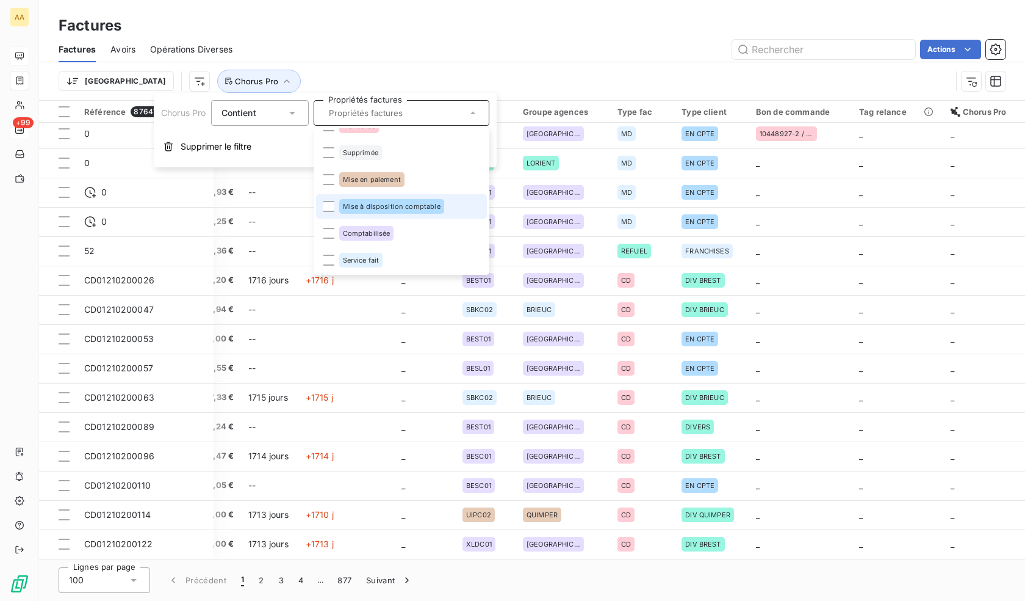
click at [363, 211] on div "Mise à disposition comptable" at bounding box center [391, 206] width 105 height 15
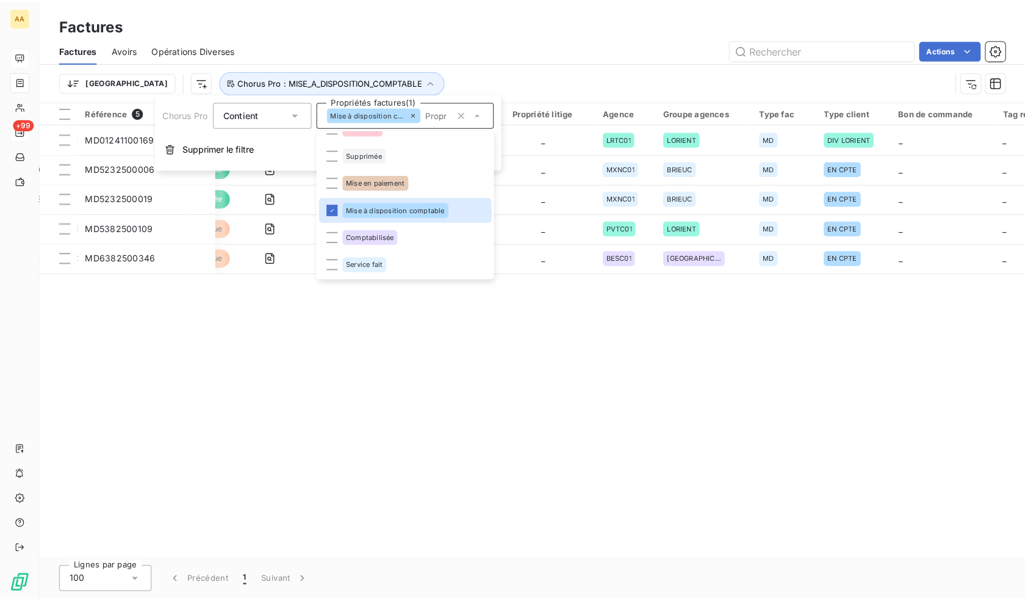
scroll to position [0, 389]
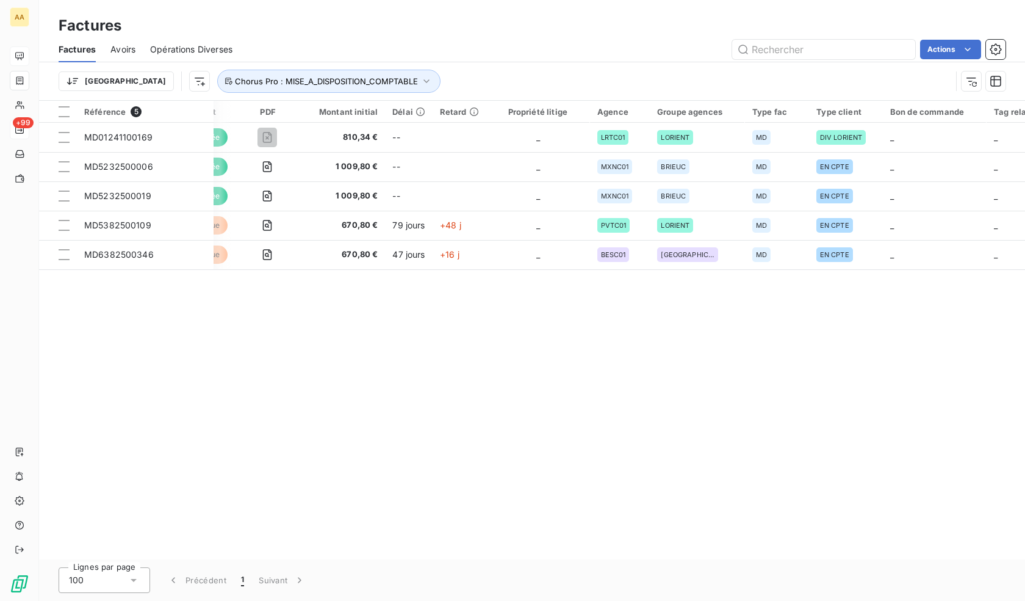
click at [567, 54] on div "Actions" at bounding box center [626, 50] width 759 height 20
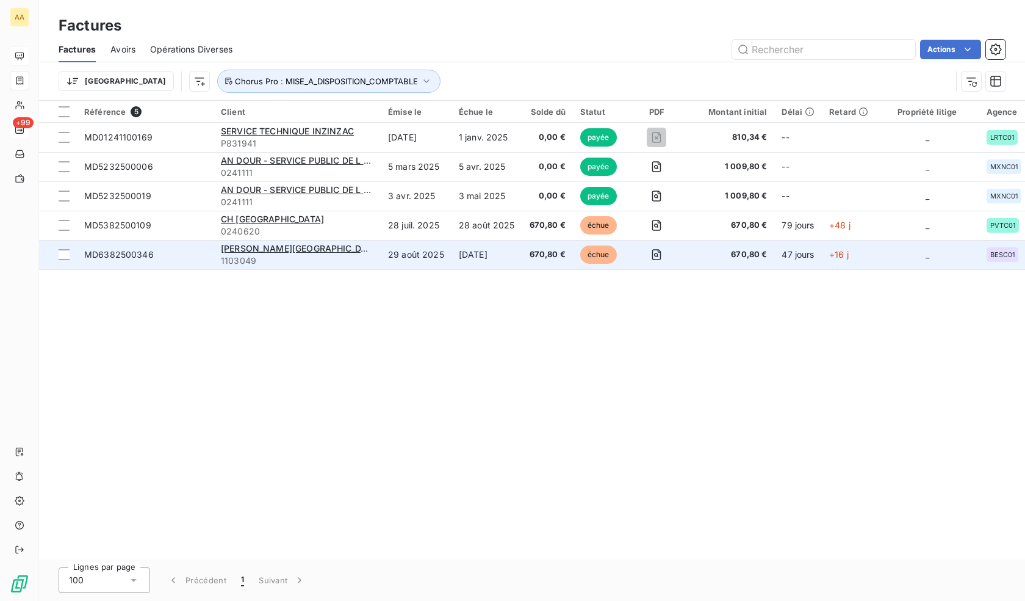
scroll to position [0, 519]
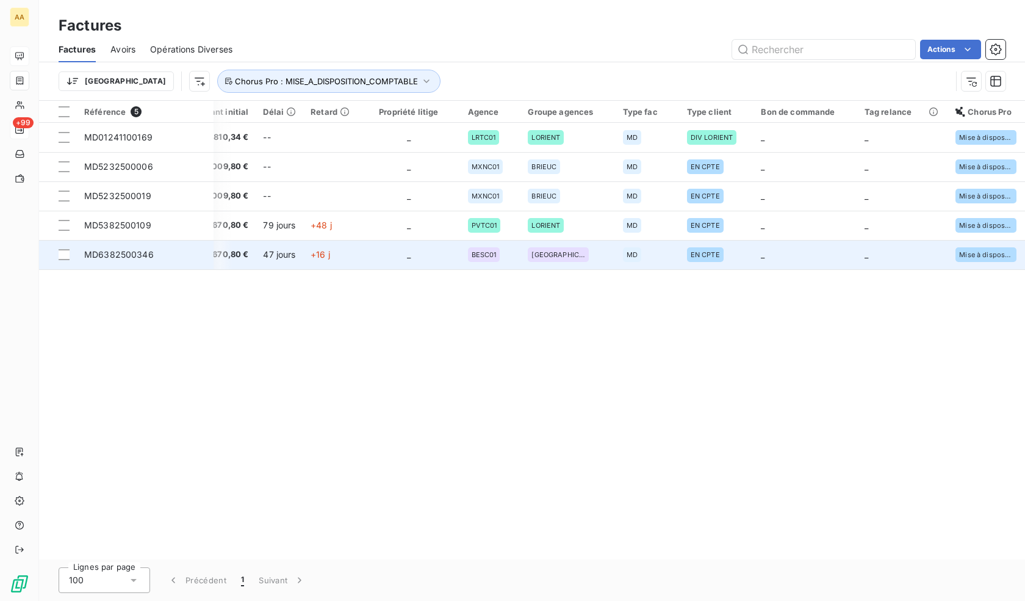
drag, startPoint x: 586, startPoint y: 263, endPoint x: 1025, endPoint y: 251, distance: 439.0
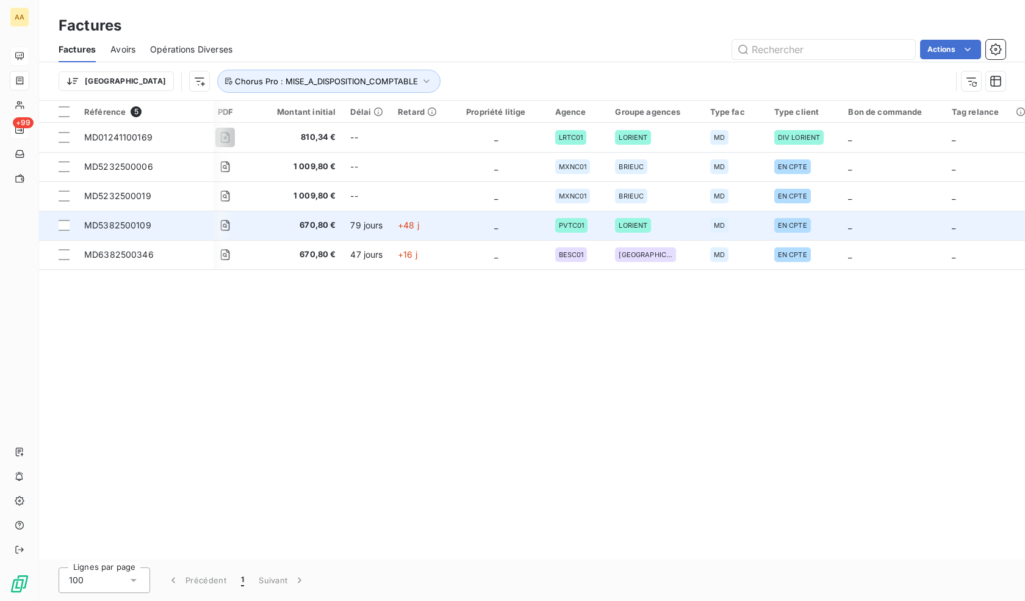
scroll to position [0, 0]
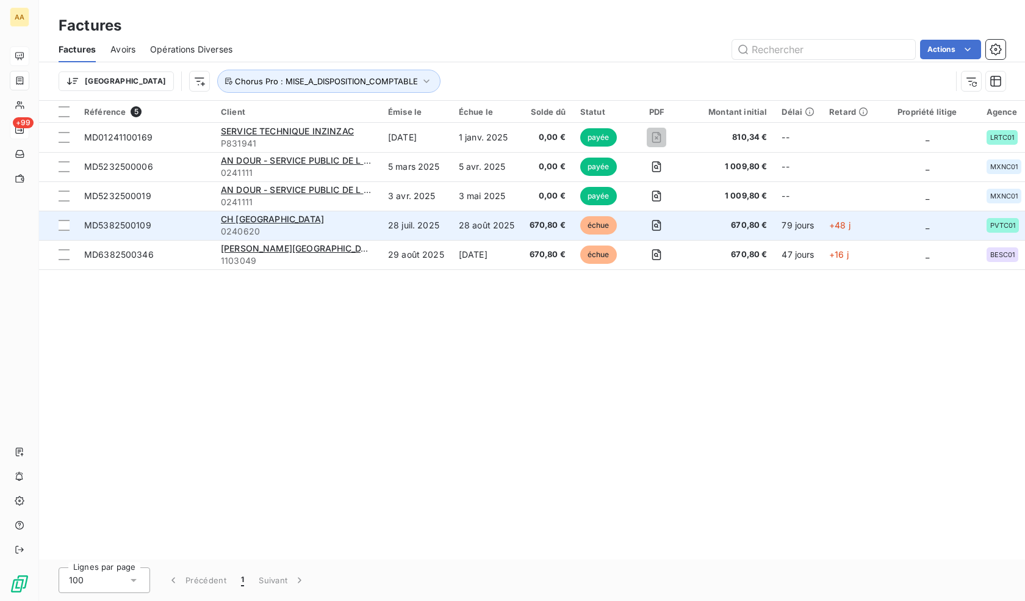
drag, startPoint x: 694, startPoint y: 245, endPoint x: 395, endPoint y: 229, distance: 299.6
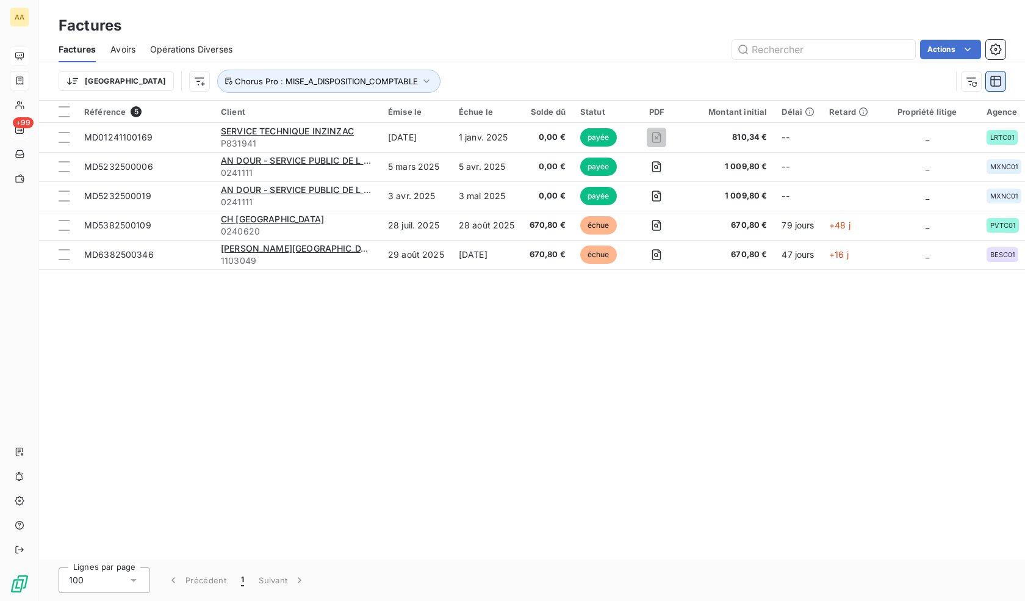
click at [989, 81] on button "button" at bounding box center [996, 81] width 20 height 20
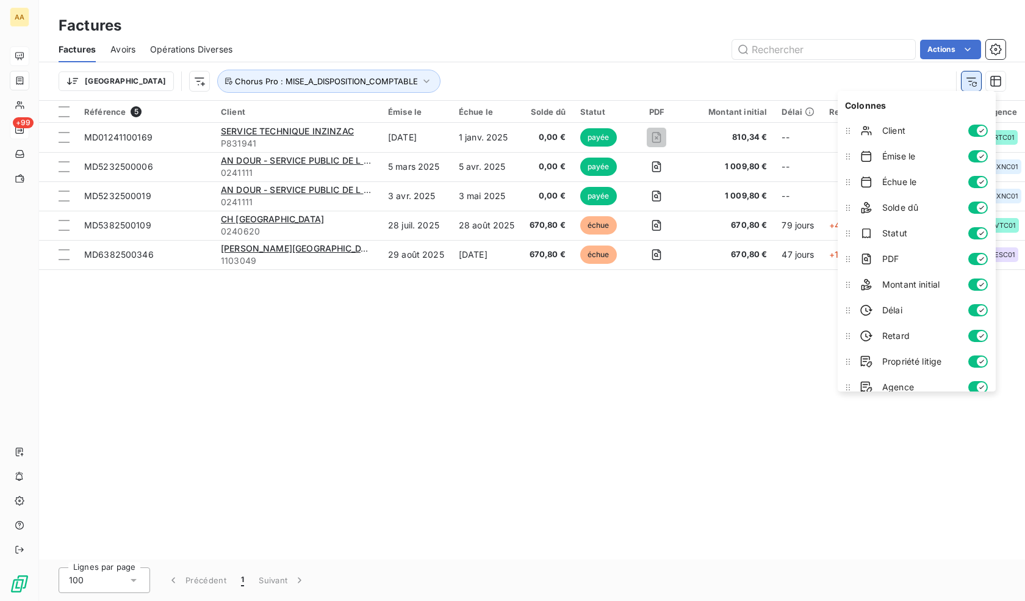
click at [977, 83] on icon "button" at bounding box center [974, 84] width 5 height 5
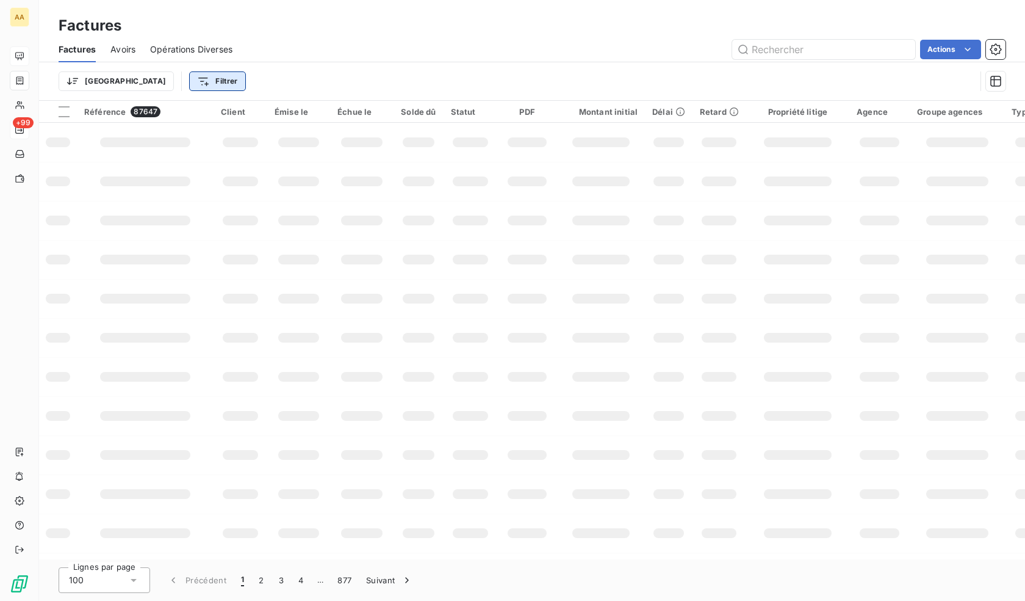
click at [146, 79] on html "AA +99 Factures Factures Avoirs Opérations Diverses Actions Trier Filtrer Référ…" at bounding box center [512, 300] width 1025 height 601
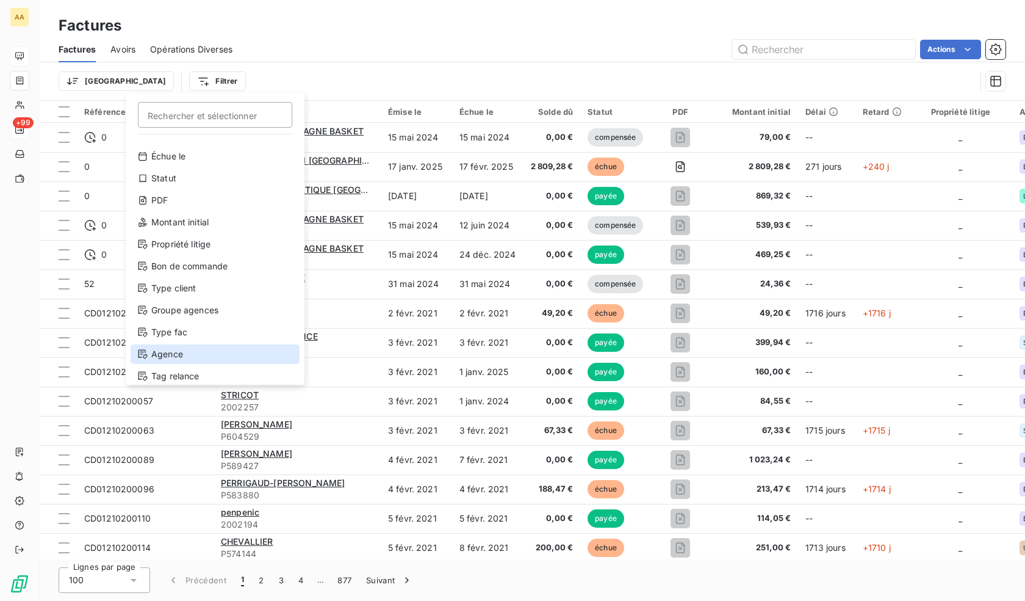
scroll to position [66, 0]
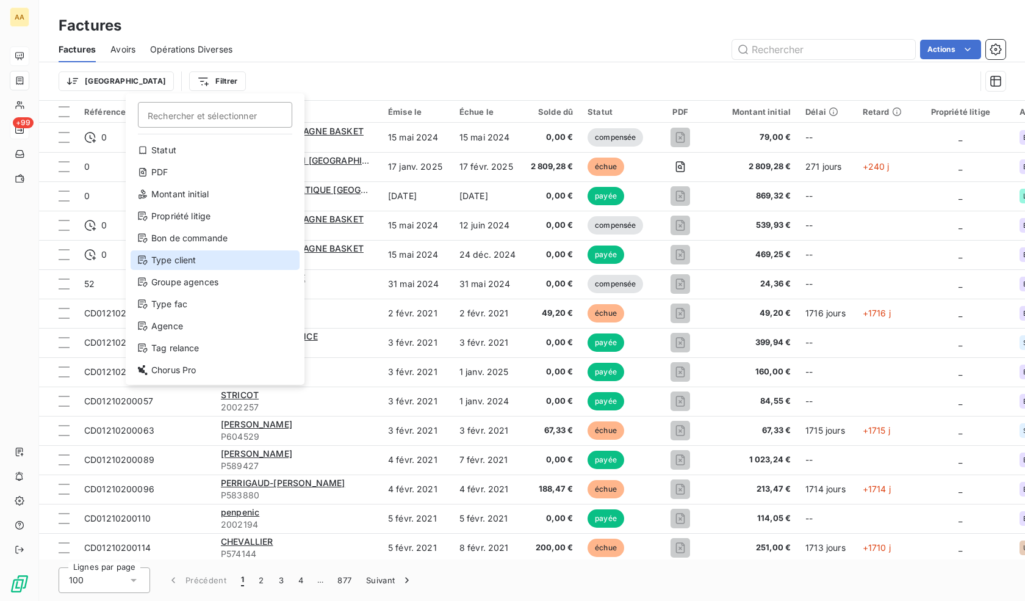
click at [176, 257] on div "Type client" at bounding box center [215, 260] width 169 height 20
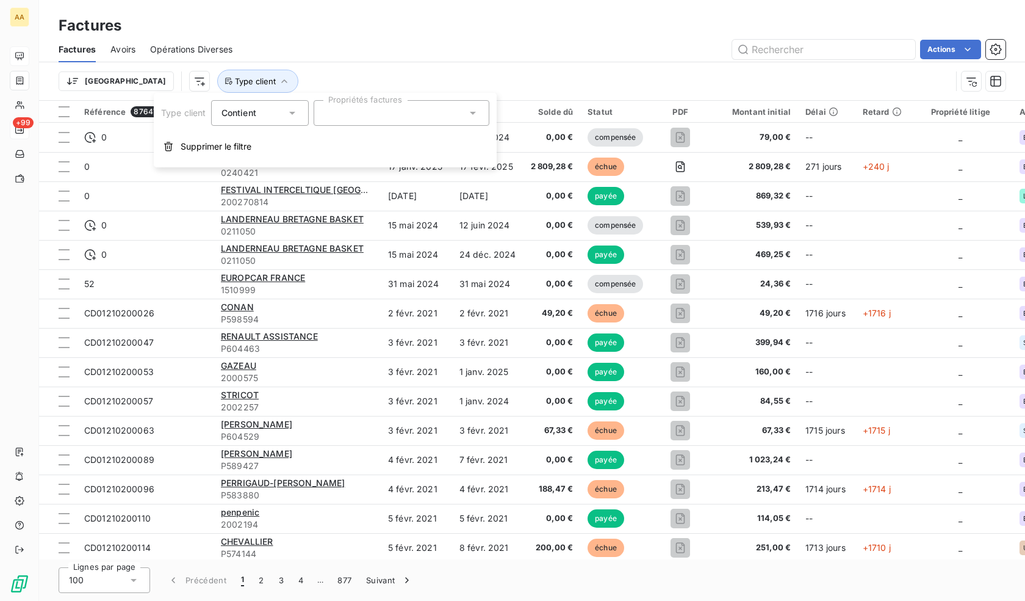
click at [369, 120] on div at bounding box center [402, 113] width 176 height 26
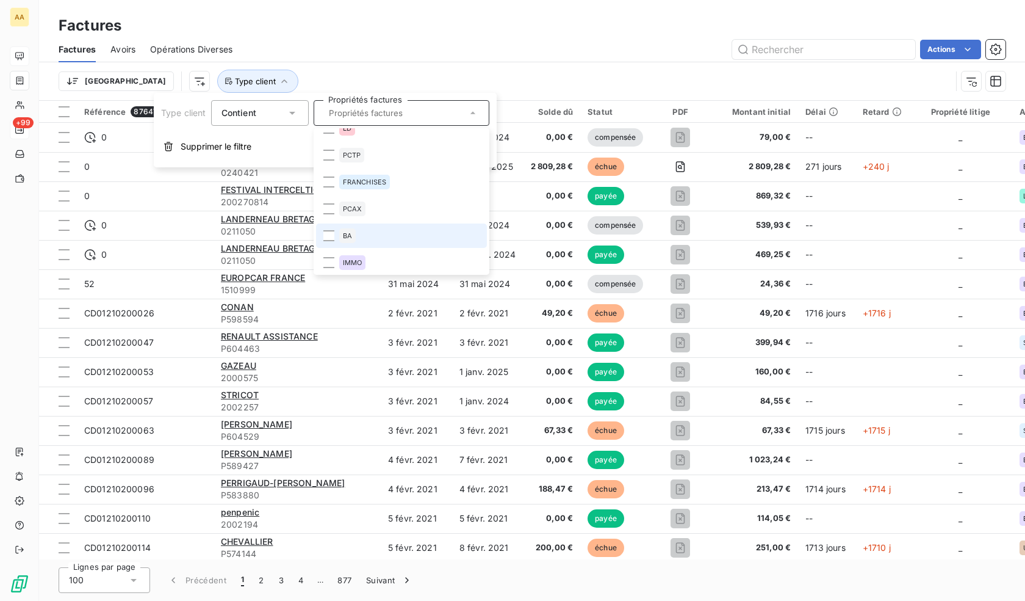
scroll to position [0, 0]
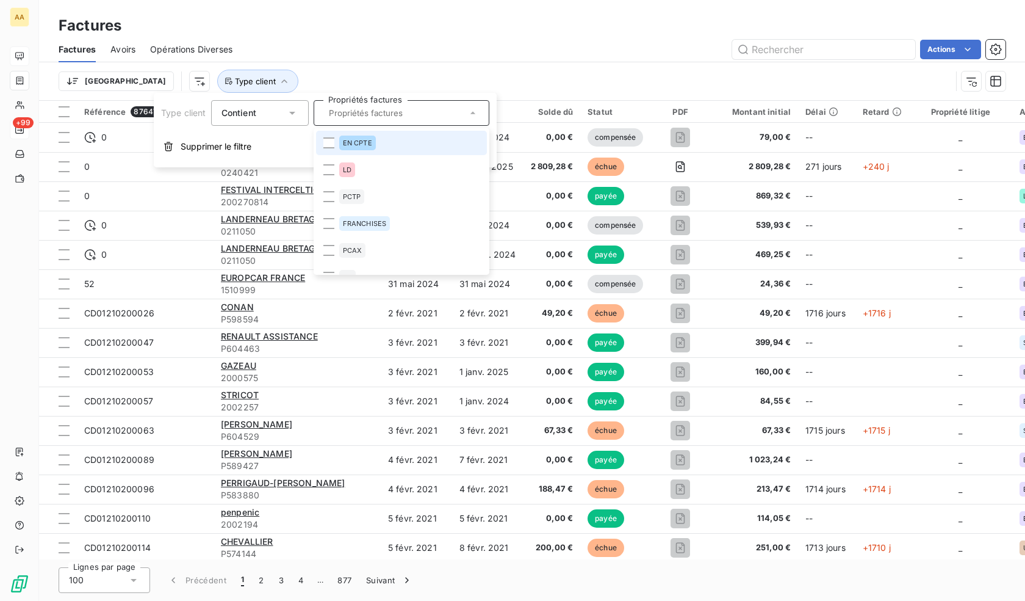
click at [382, 150] on li "EN CPTE" at bounding box center [401, 143] width 171 height 24
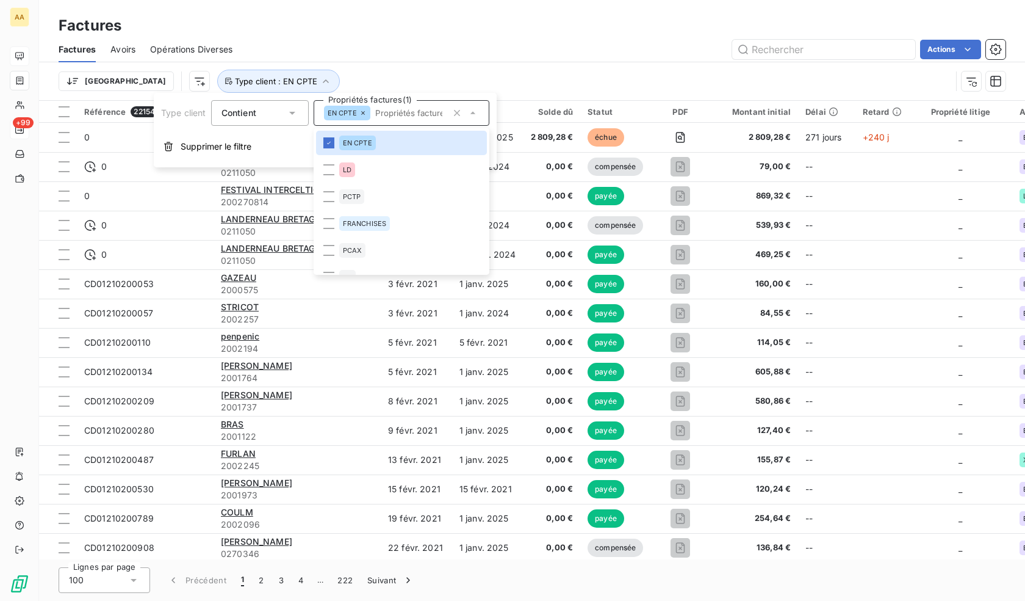
click at [403, 31] on div "Factures" at bounding box center [532, 26] width 986 height 22
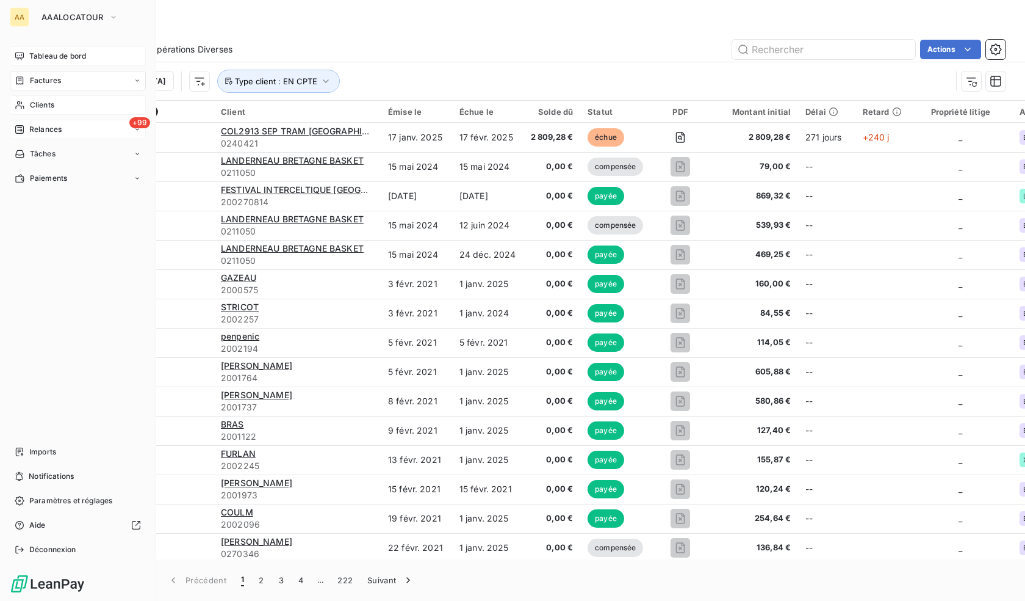
click at [47, 101] on span "Clients" at bounding box center [42, 104] width 24 height 11
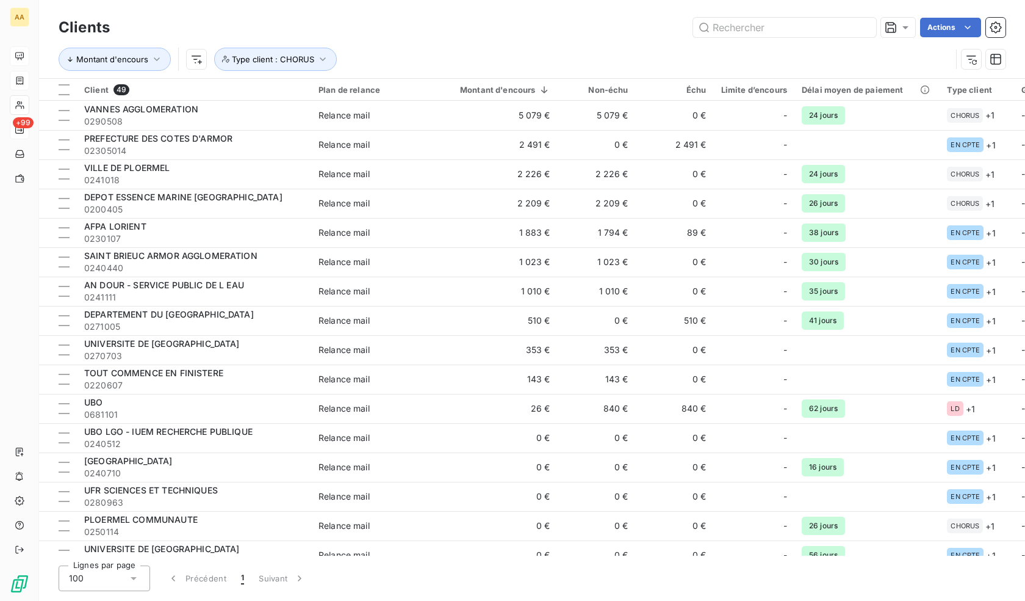
click at [388, 17] on div "Clients Actions" at bounding box center [532, 28] width 947 height 26
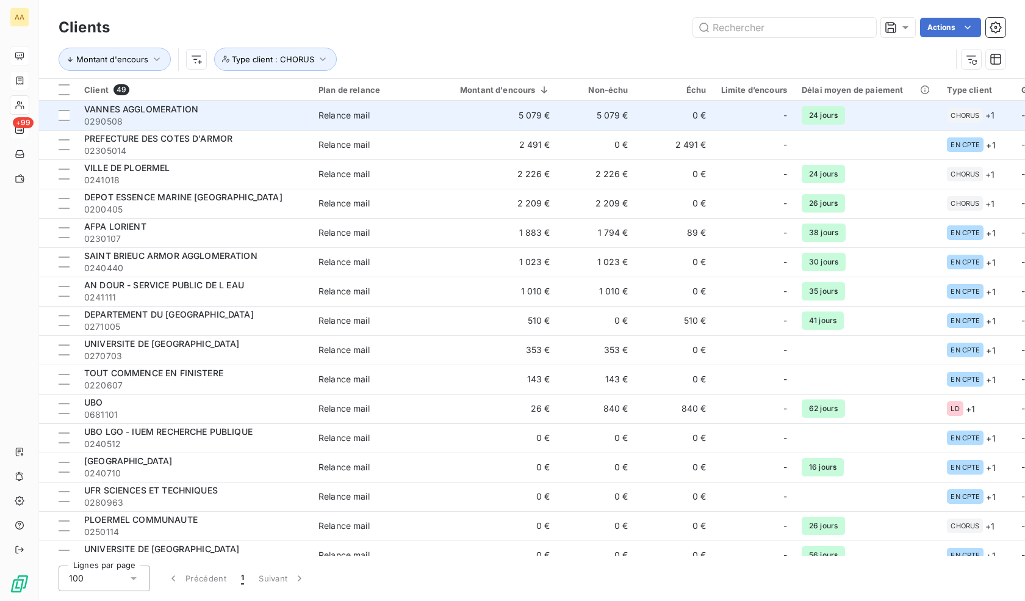
click at [475, 123] on td "5 079 €" at bounding box center [498, 115] width 120 height 29
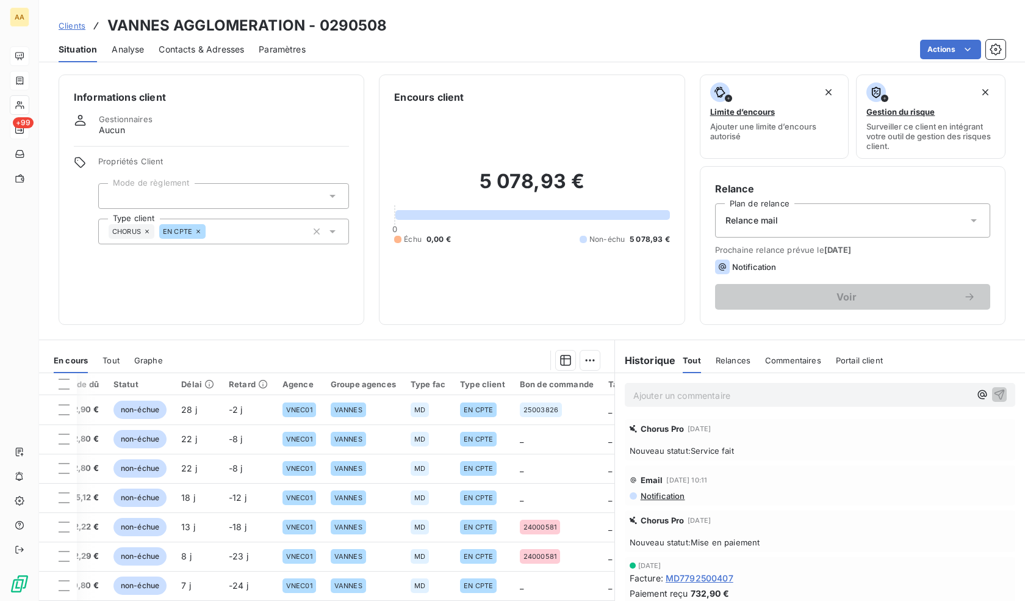
scroll to position [0, 382]
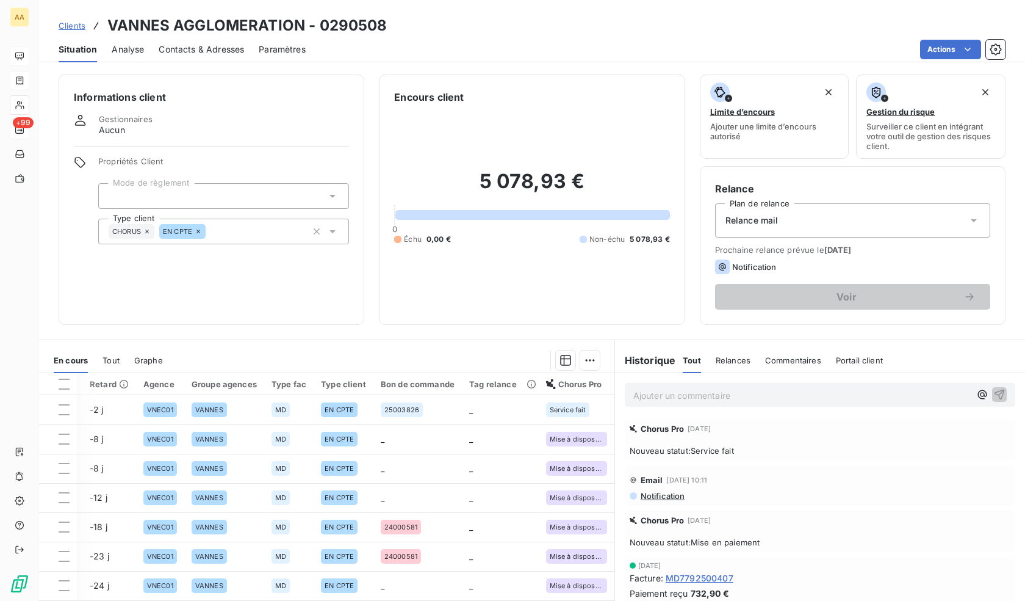
drag, startPoint x: 283, startPoint y: 481, endPoint x: 651, endPoint y: 430, distance: 370.9
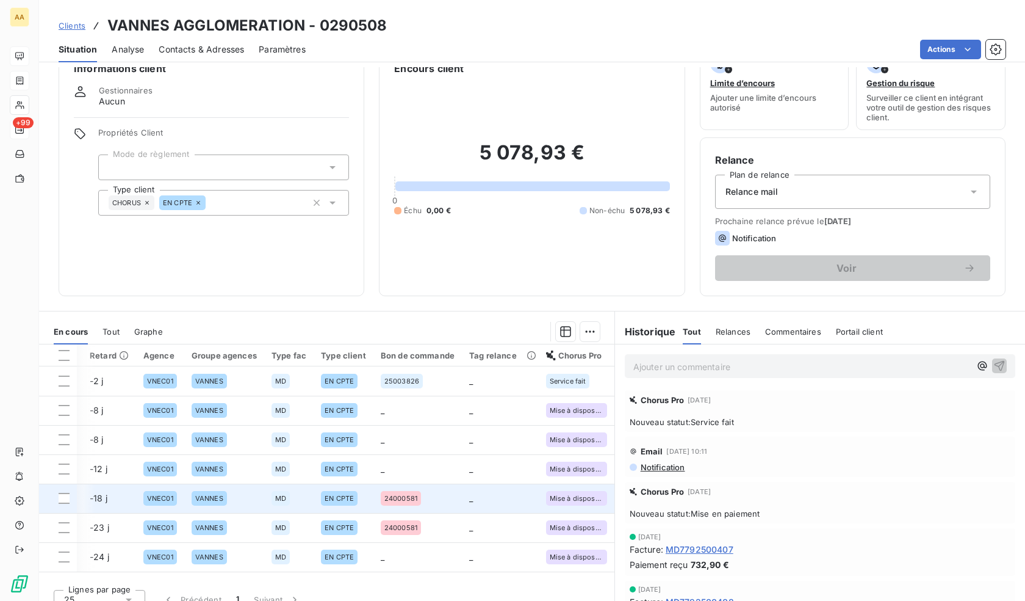
scroll to position [44, 0]
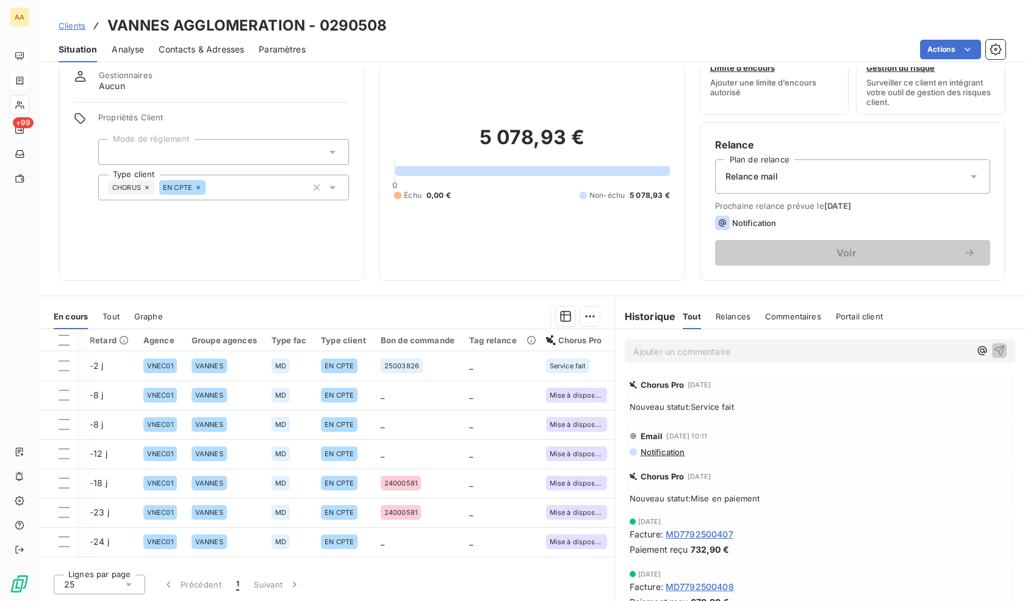
click at [73, 29] on span "Clients" at bounding box center [72, 26] width 27 height 10
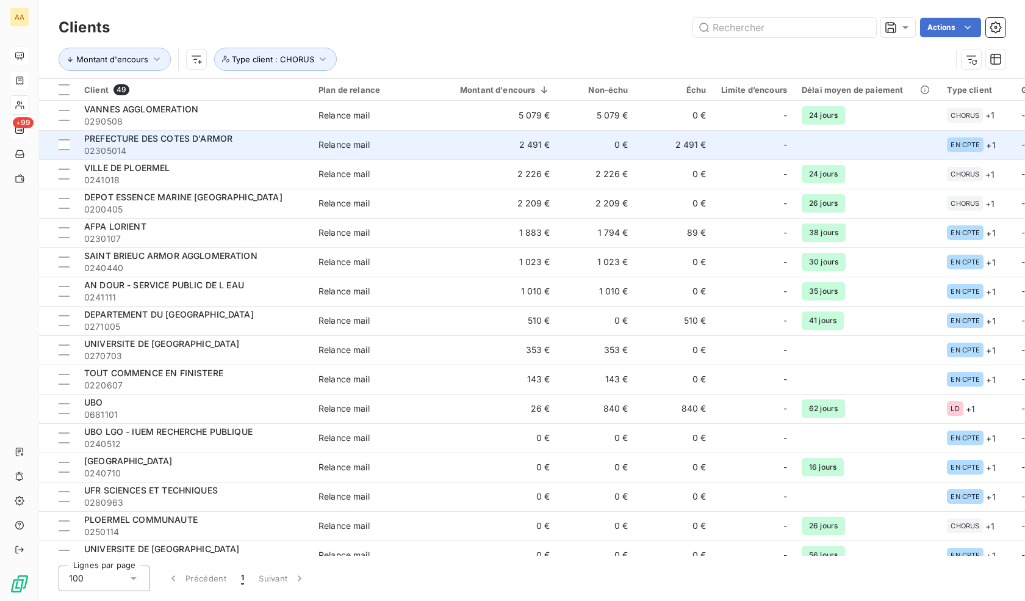
click at [187, 145] on span "02305014" at bounding box center [194, 151] width 220 height 12
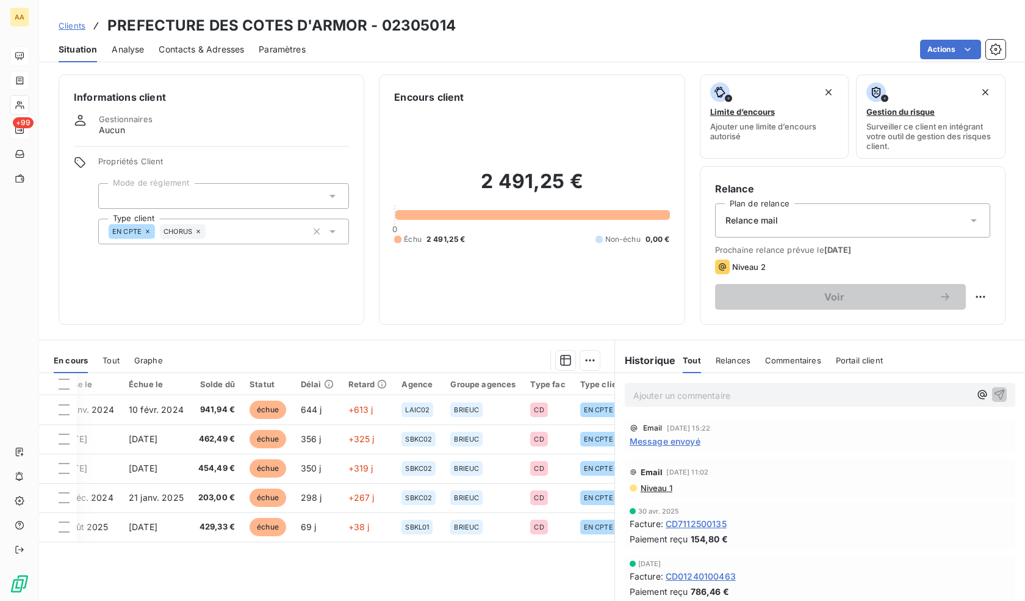
scroll to position [0, 361]
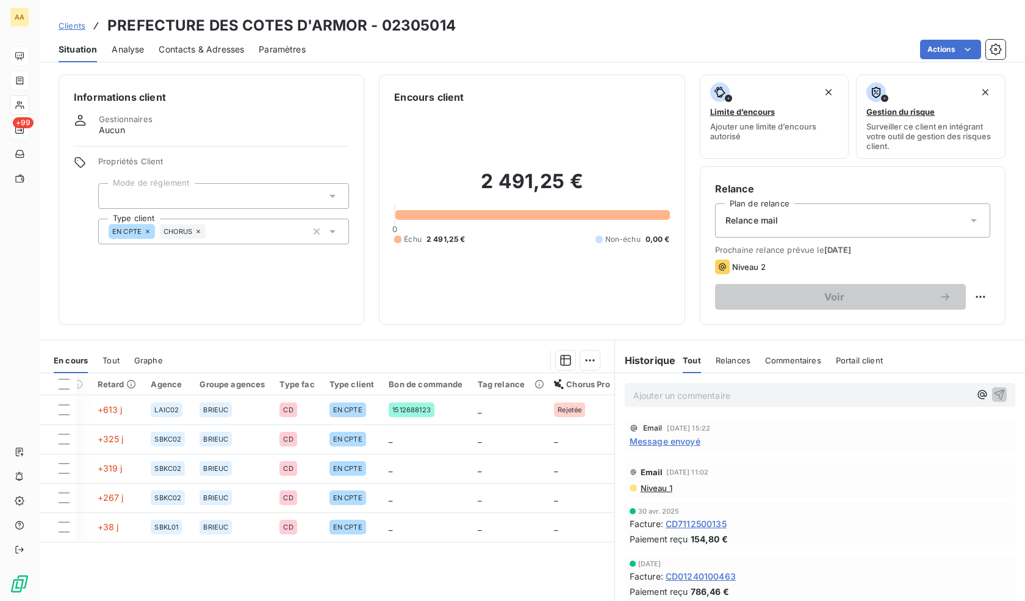
drag, startPoint x: 456, startPoint y: 469, endPoint x: 664, endPoint y: 460, distance: 207.7
click at [67, 24] on span "Clients" at bounding box center [72, 26] width 27 height 10
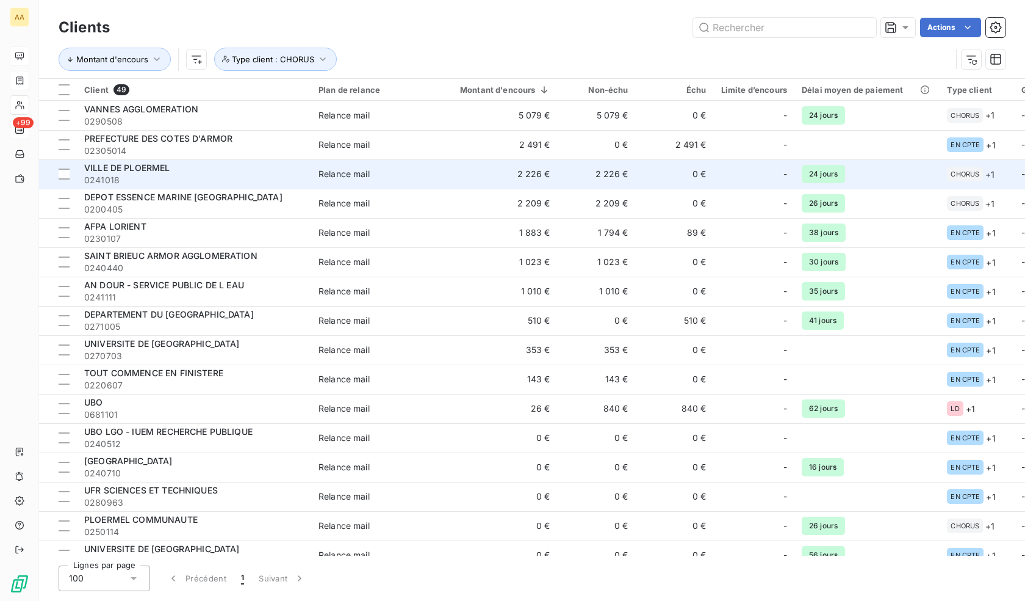
click at [172, 170] on div "VILLE DE PLOERMEL" at bounding box center [194, 168] width 220 height 12
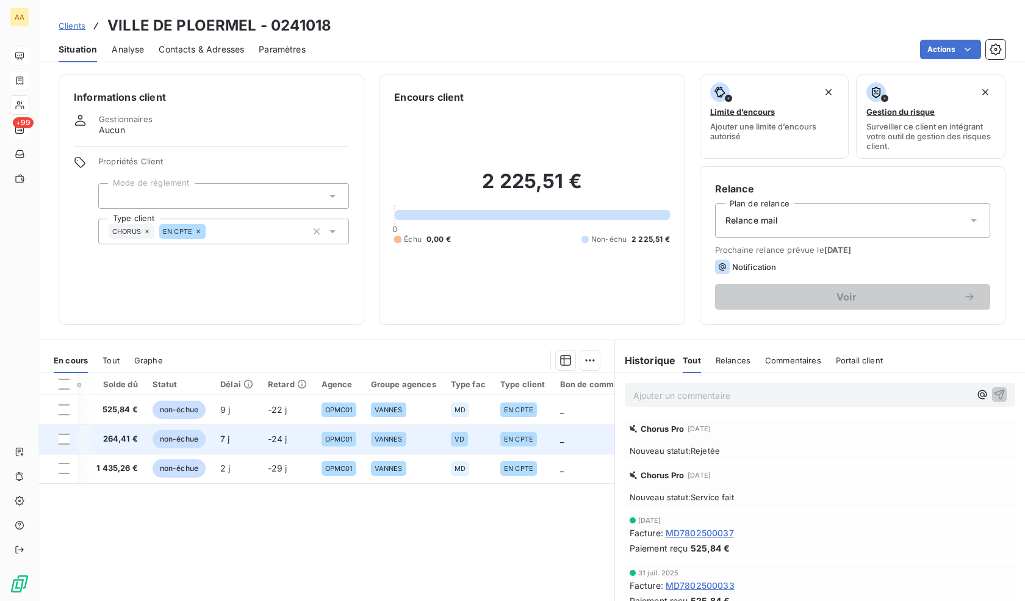
scroll to position [0, 382]
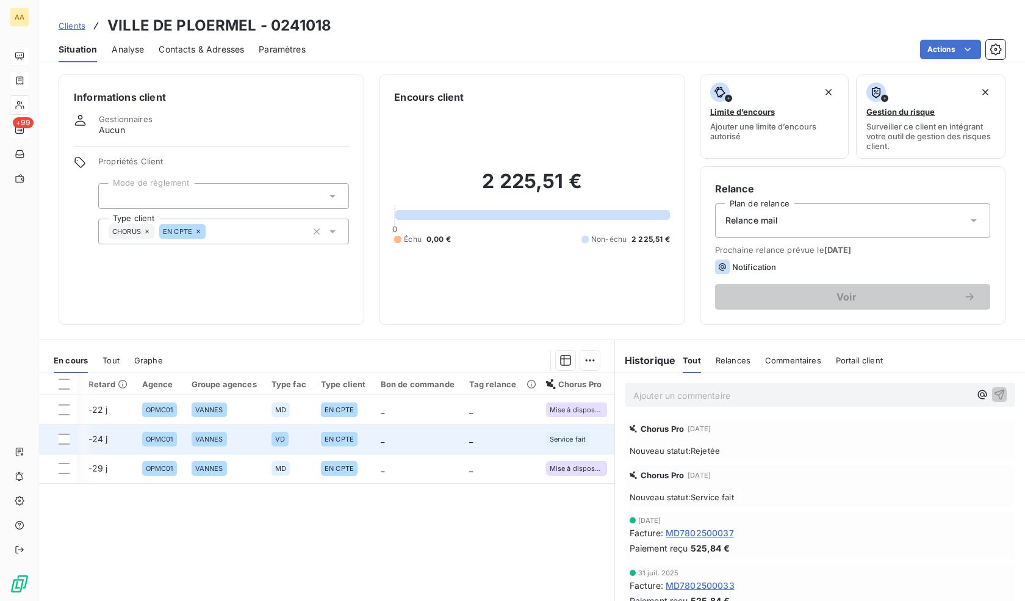
drag, startPoint x: 270, startPoint y: 465, endPoint x: 592, endPoint y: 449, distance: 322.7
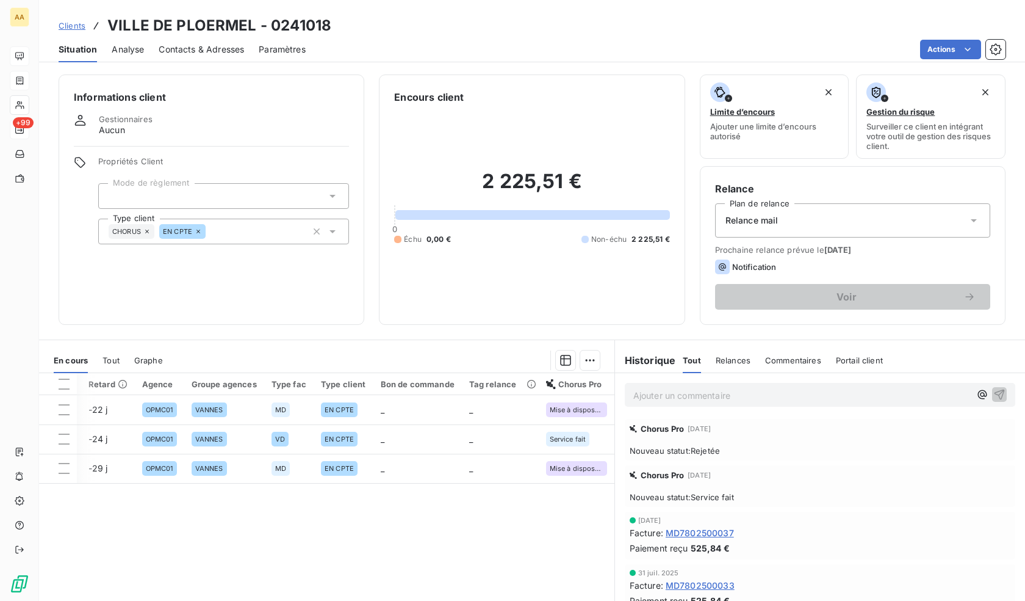
click at [69, 26] on span "Clients" at bounding box center [72, 26] width 27 height 10
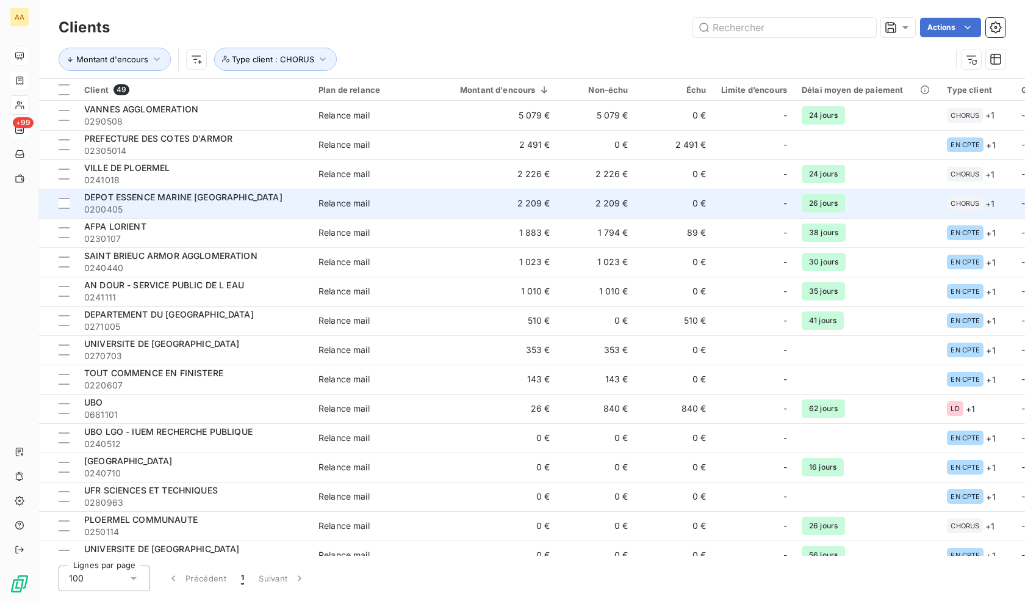
click at [170, 199] on span "DEPOT ESSENCE MARINE [GEOGRAPHIC_DATA]" at bounding box center [183, 197] width 198 height 10
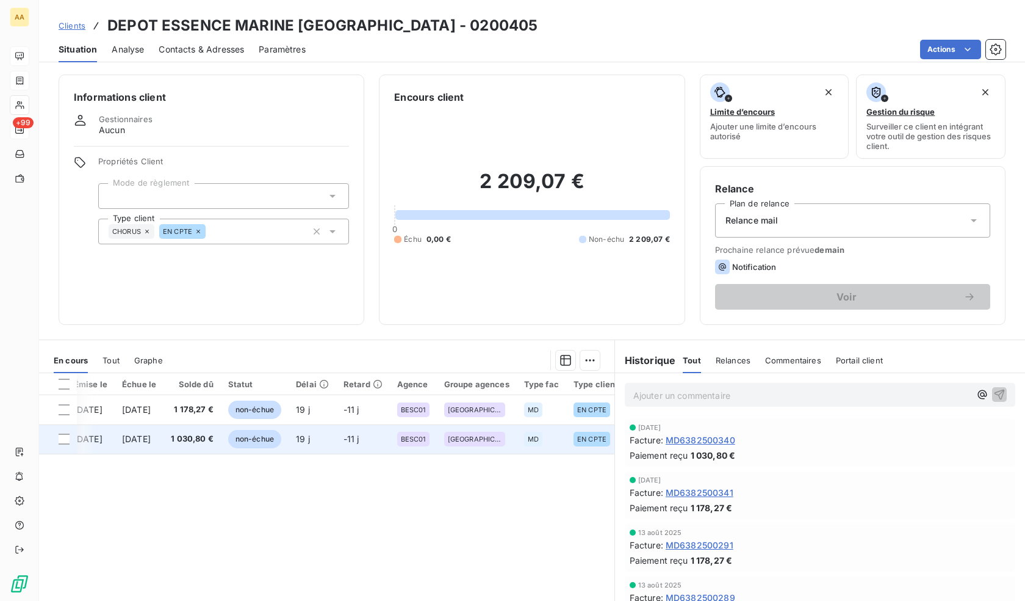
scroll to position [0, 387]
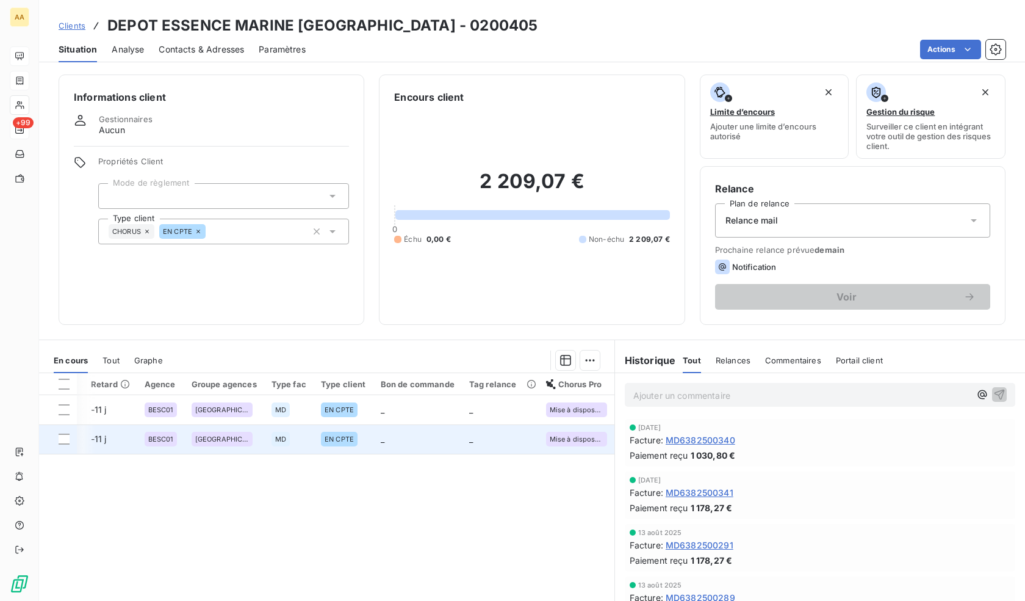
drag, startPoint x: 458, startPoint y: 493, endPoint x: 598, endPoint y: 450, distance: 146.2
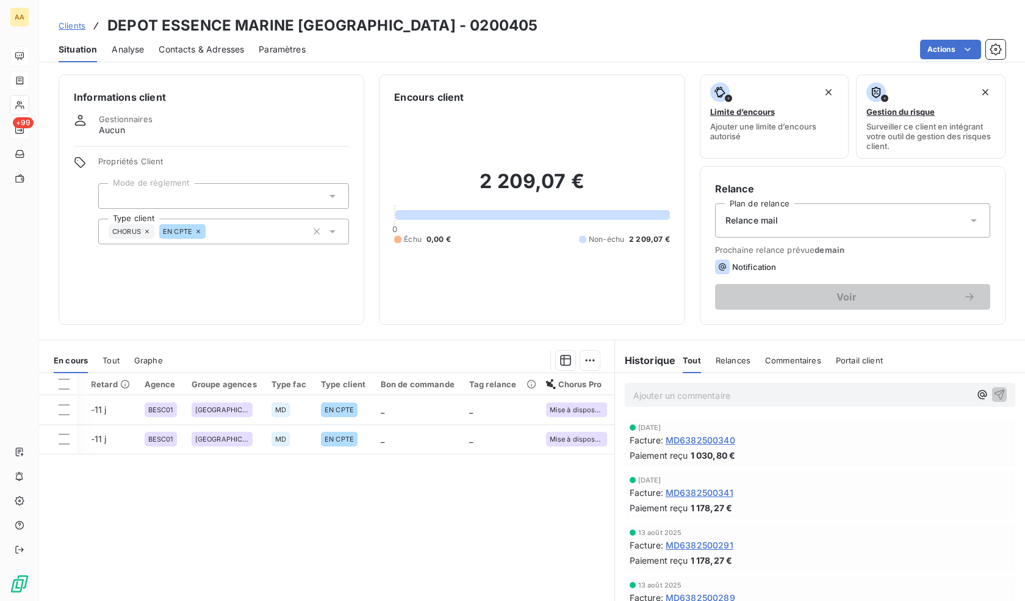
click at [66, 27] on span "Clients" at bounding box center [72, 26] width 27 height 10
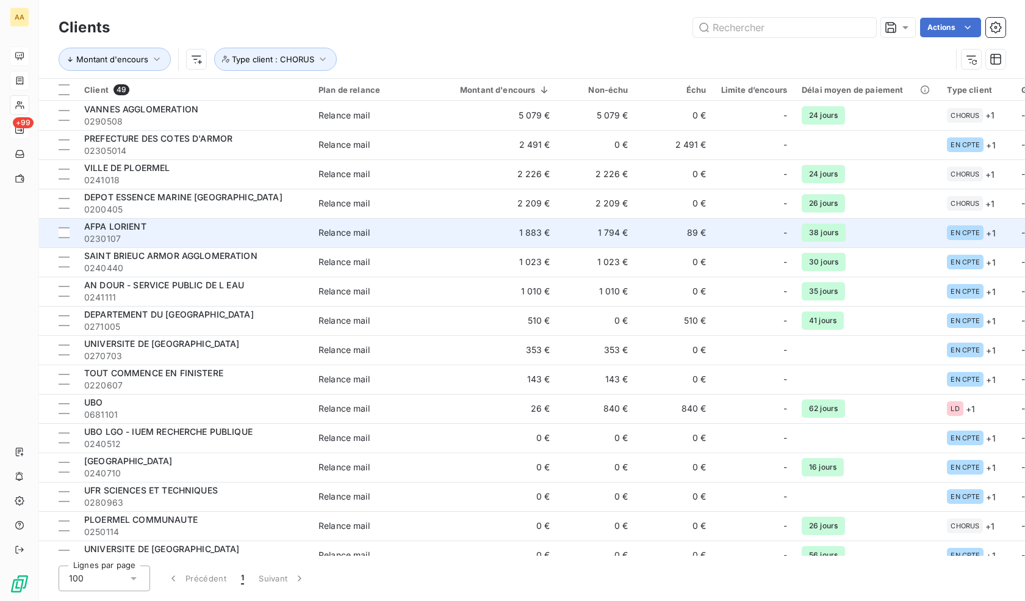
click at [168, 222] on div "AFPA LORIENT" at bounding box center [194, 226] width 220 height 12
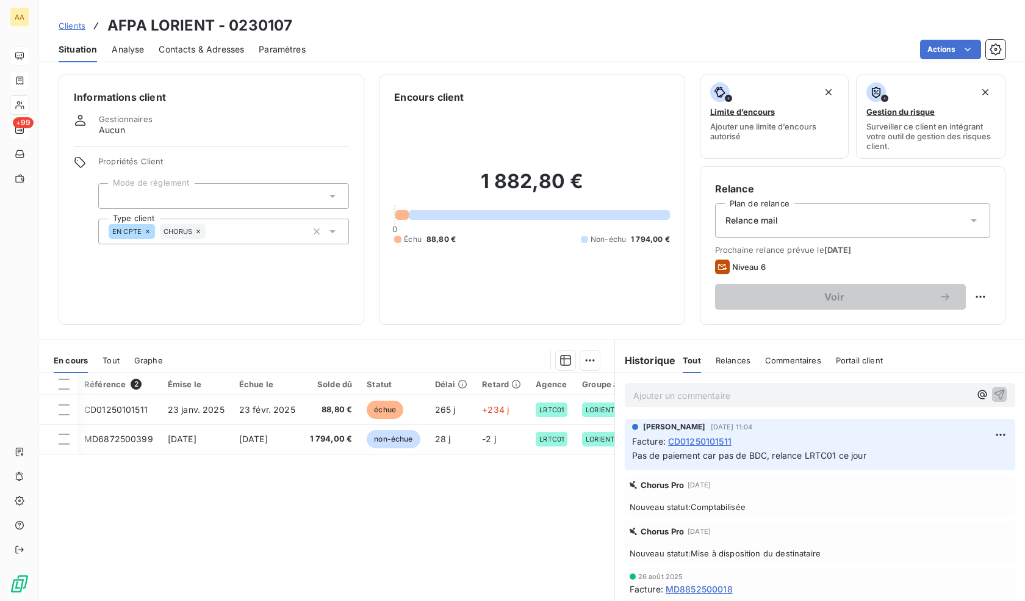
scroll to position [0, 382]
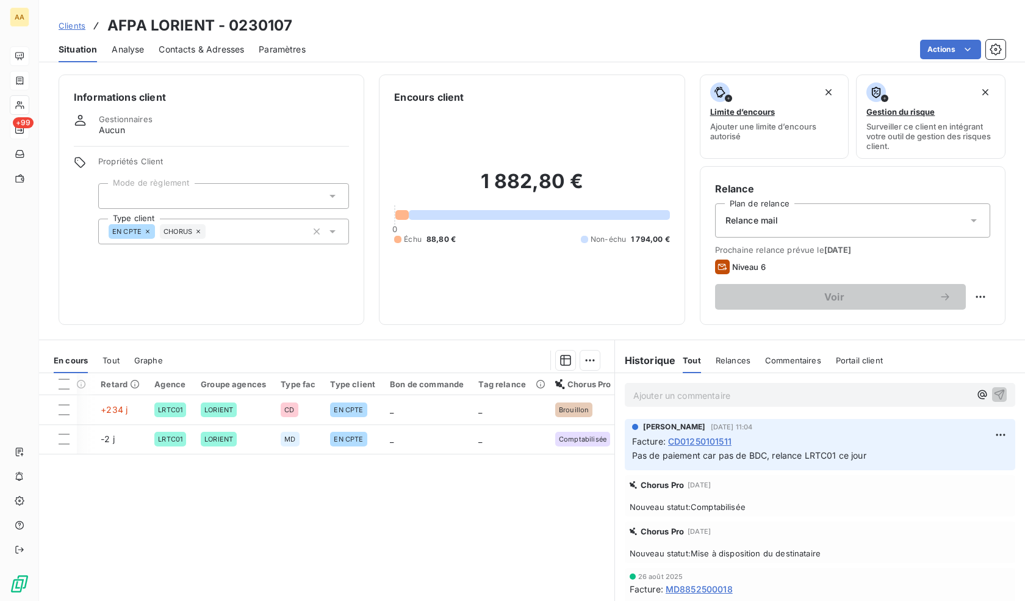
drag, startPoint x: 398, startPoint y: 476, endPoint x: 765, endPoint y: 439, distance: 368.7
click at [74, 26] on span "Clients" at bounding box center [72, 26] width 27 height 10
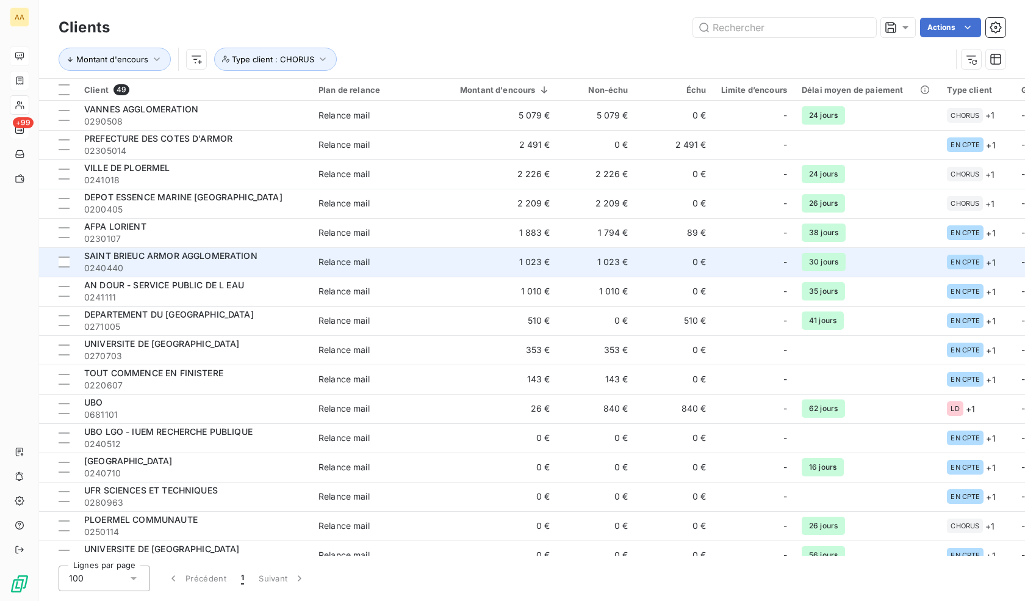
click at [148, 262] on span "0240440" at bounding box center [194, 268] width 220 height 12
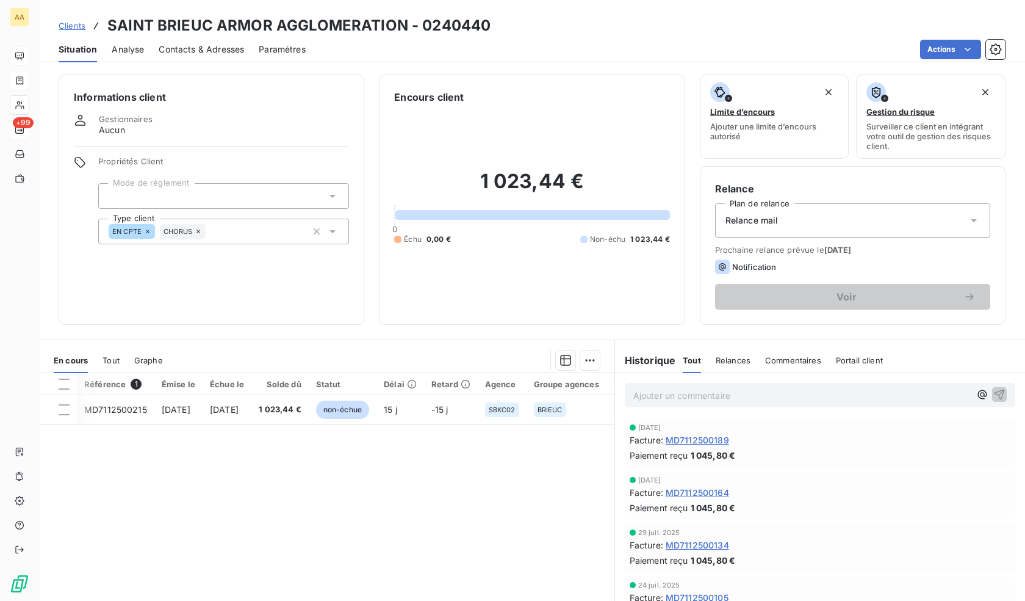
scroll to position [0, 383]
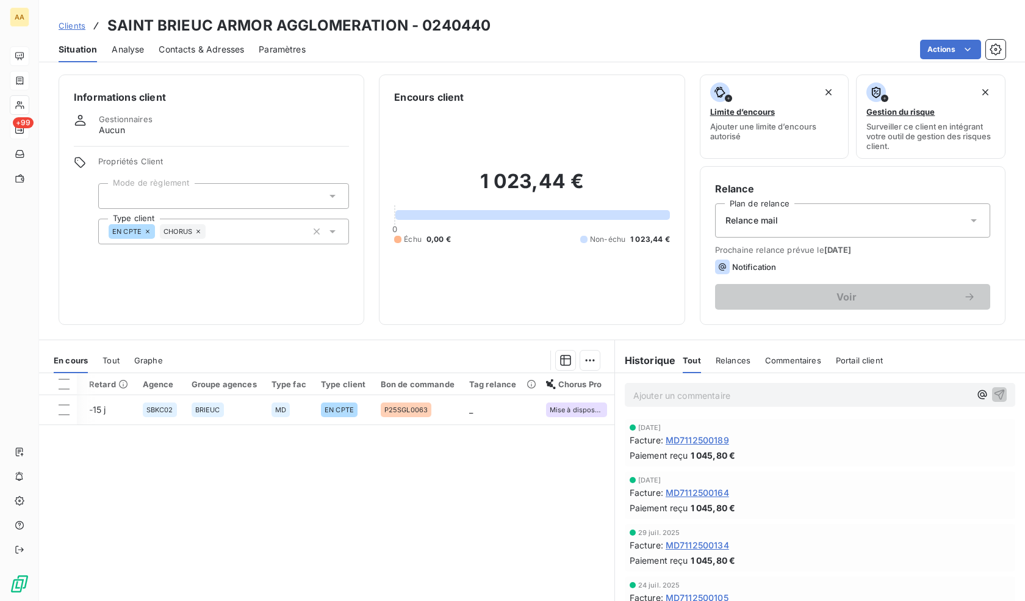
drag, startPoint x: 551, startPoint y: 460, endPoint x: 575, endPoint y: 462, distance: 23.9
click at [55, 13] on div "Clients SAINT BRIEUC ARMOR AGGLOMERATION - 0240440 Situation Analyse Contacts &…" at bounding box center [532, 31] width 986 height 62
click at [64, 21] on span "Clients" at bounding box center [72, 26] width 27 height 10
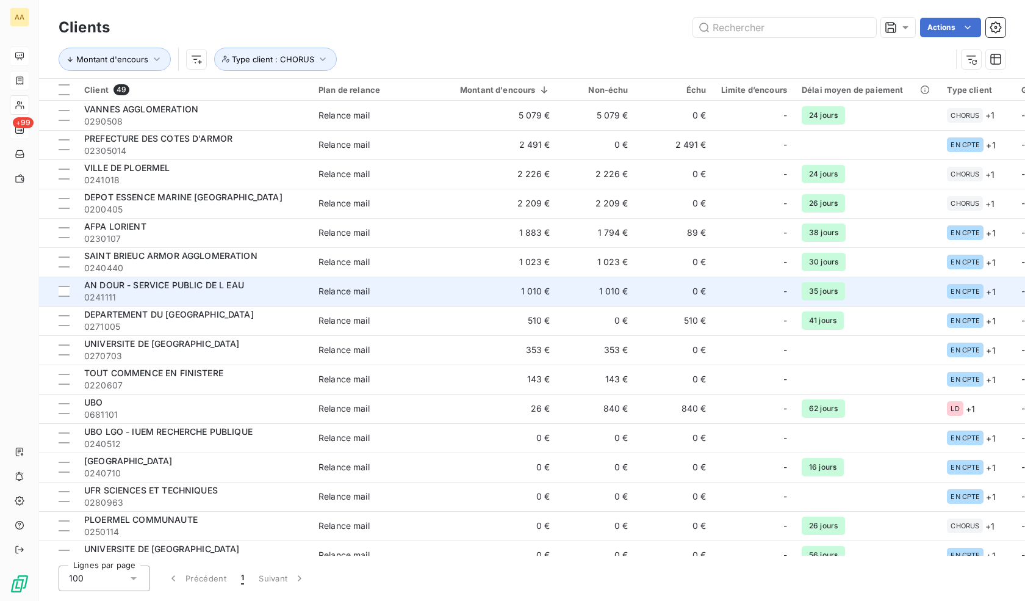
click at [195, 294] on span "0241111" at bounding box center [194, 297] width 220 height 12
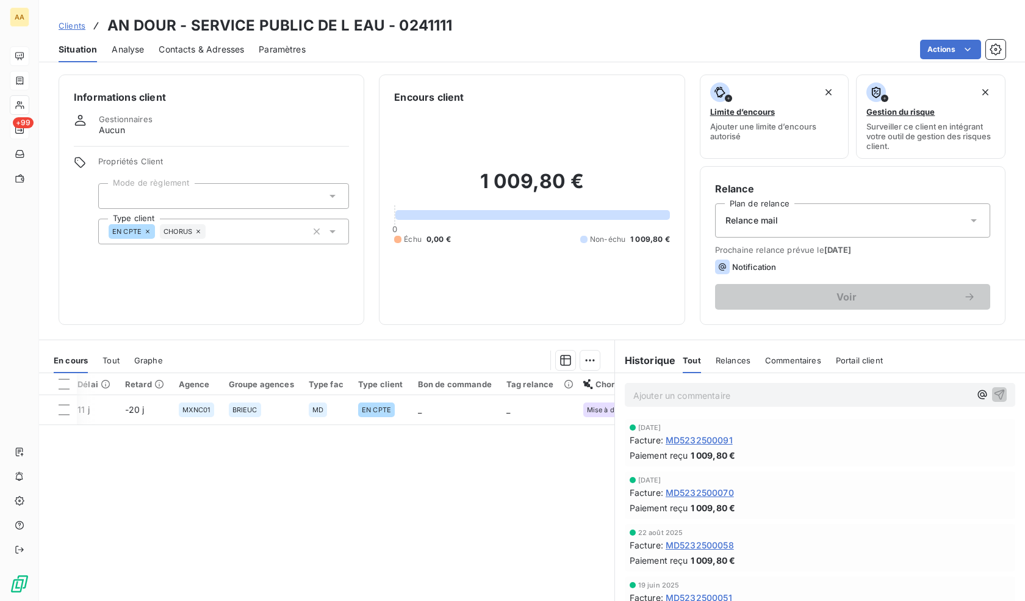
scroll to position [0, 375]
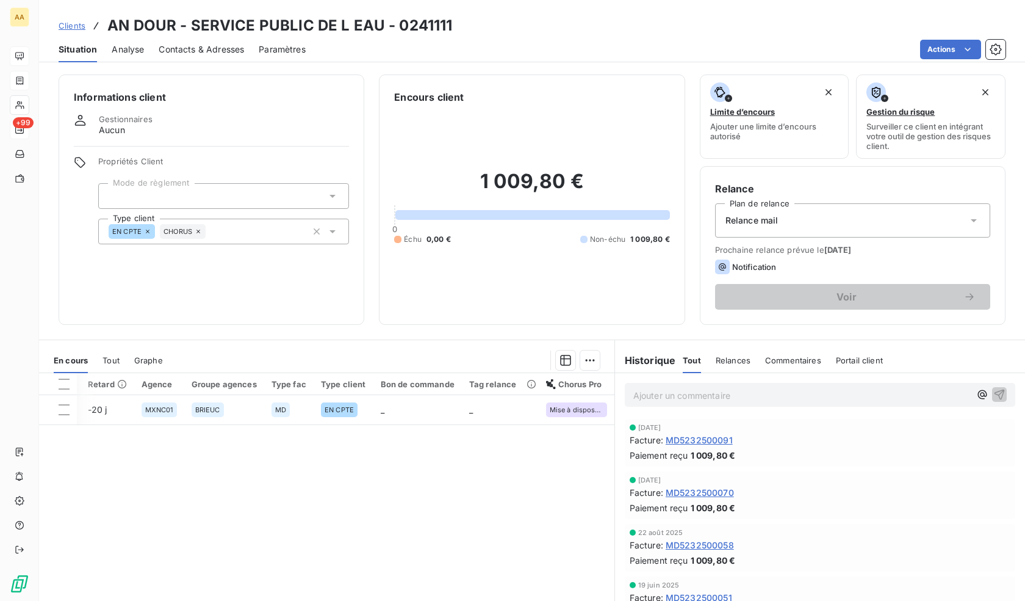
drag, startPoint x: 459, startPoint y: 469, endPoint x: 663, endPoint y: 455, distance: 204.3
click at [79, 27] on span "Clients" at bounding box center [72, 26] width 27 height 10
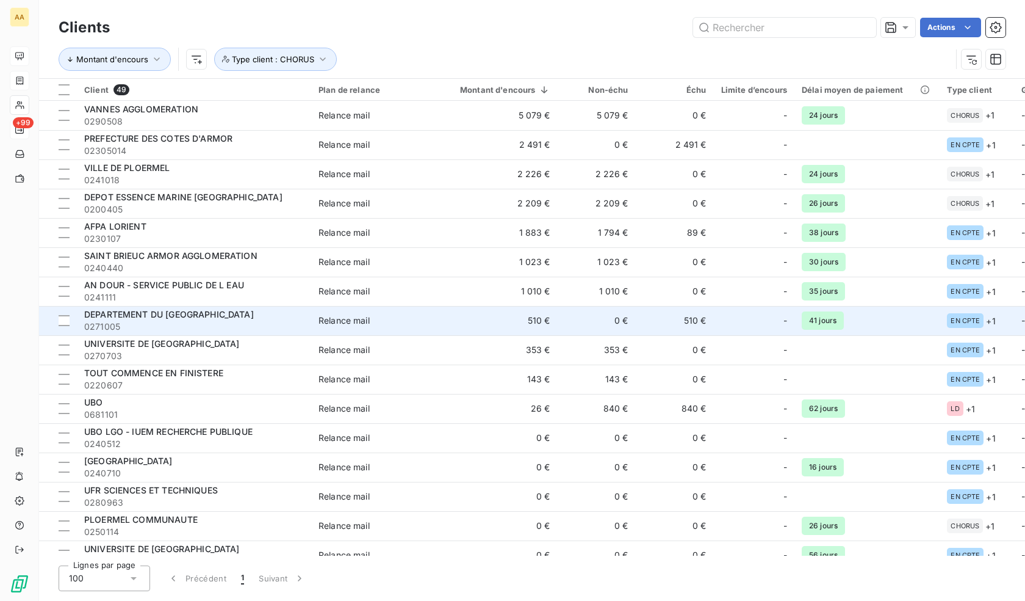
click at [172, 320] on span "0271005" at bounding box center [194, 326] width 220 height 12
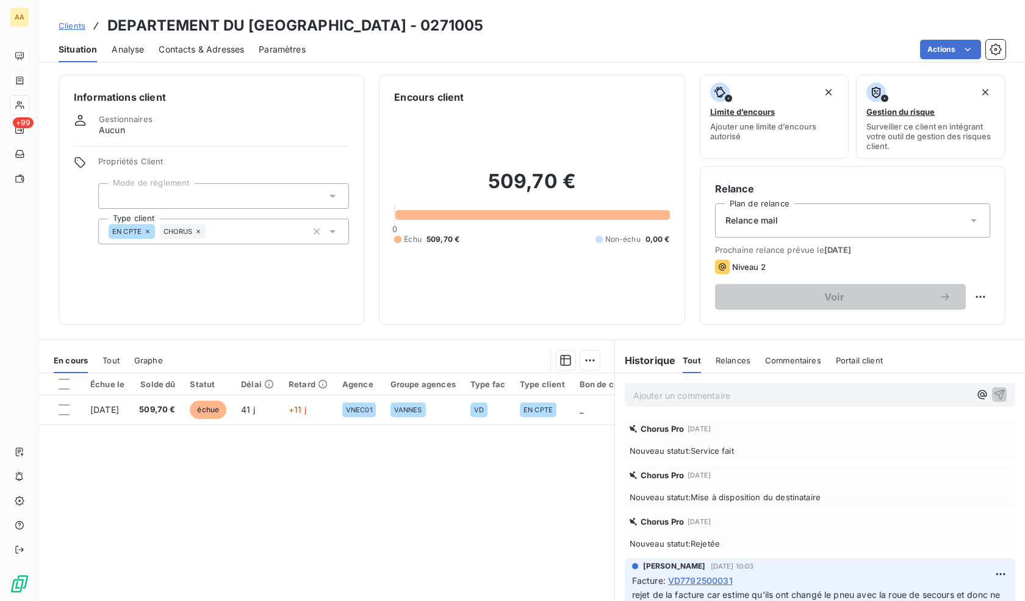
scroll to position [0, 345]
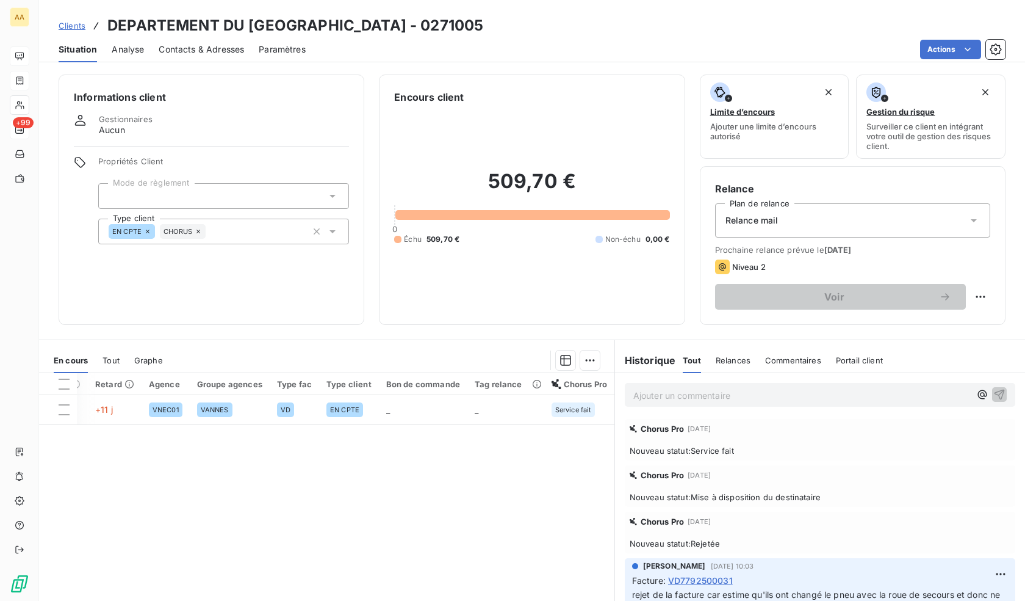
drag, startPoint x: 382, startPoint y: 445, endPoint x: 564, endPoint y: 436, distance: 182.7
click at [73, 24] on span "Clients" at bounding box center [72, 26] width 27 height 10
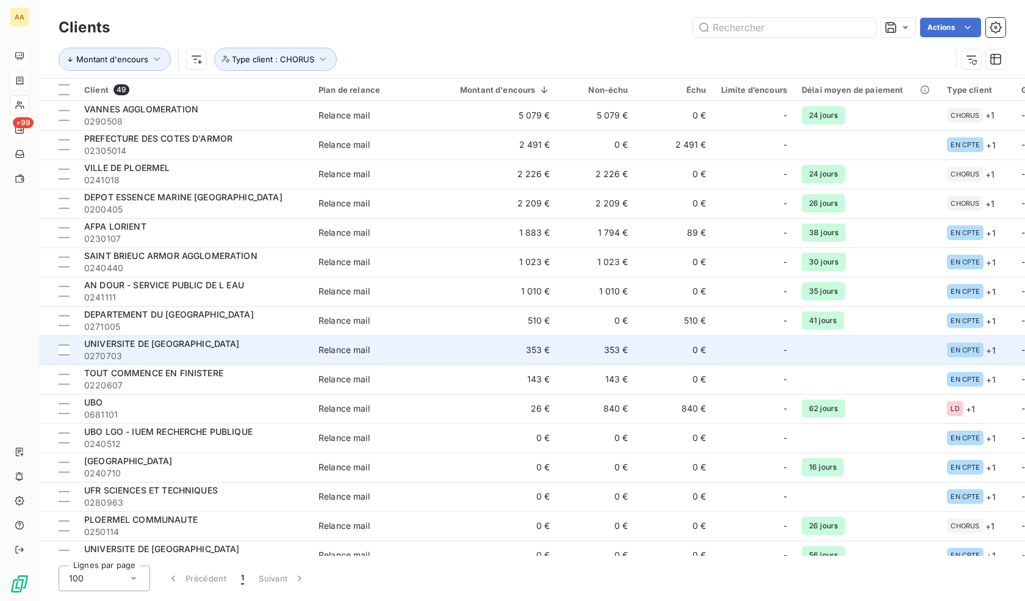
click at [145, 349] on div "UNIVERSITE DE [GEOGRAPHIC_DATA]" at bounding box center [194, 344] width 220 height 12
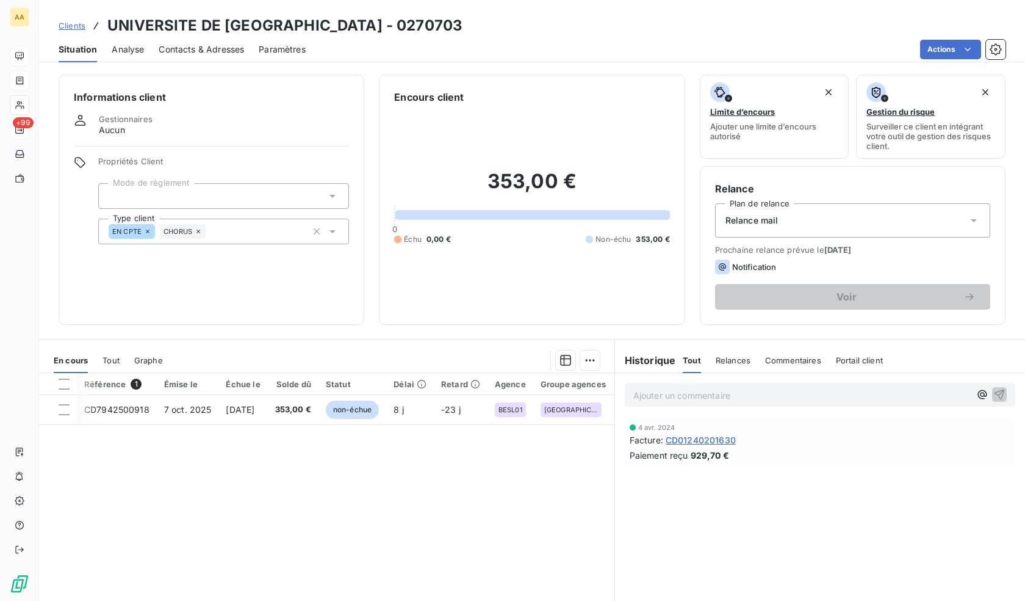
scroll to position [0, 357]
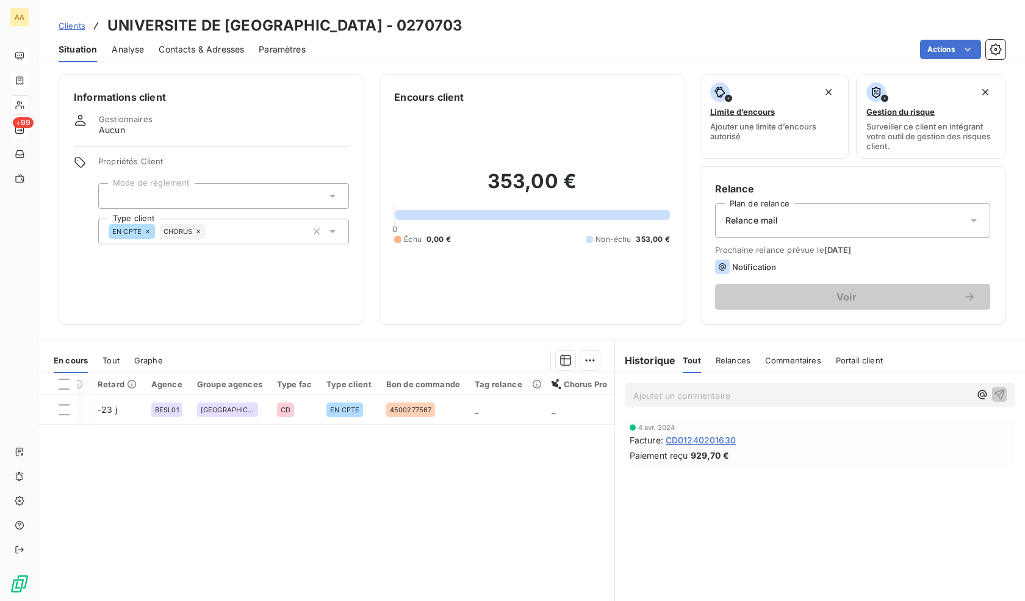
drag, startPoint x: 308, startPoint y: 444, endPoint x: 537, endPoint y: 460, distance: 228.9
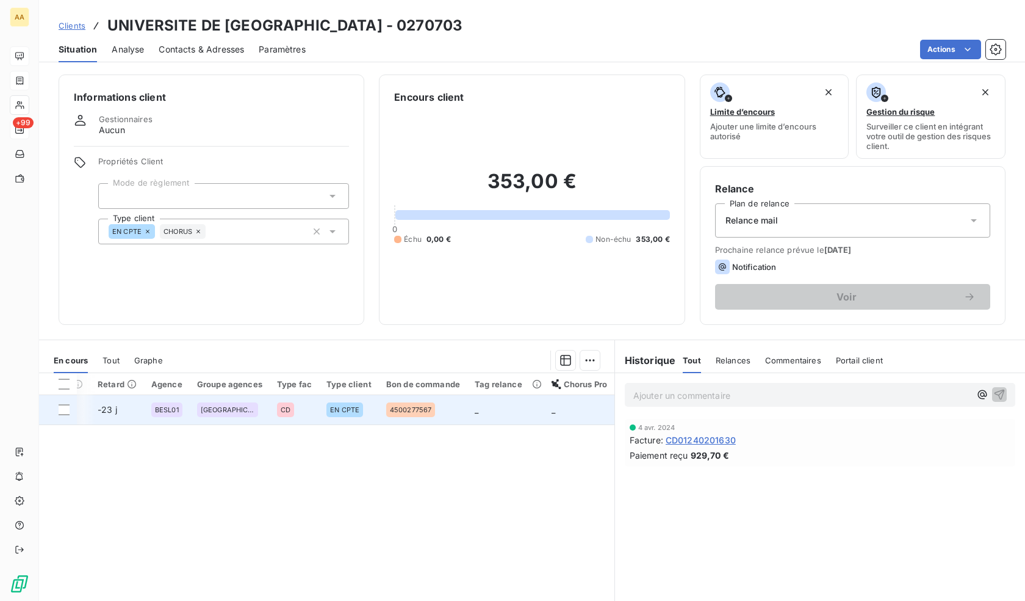
scroll to position [0, 0]
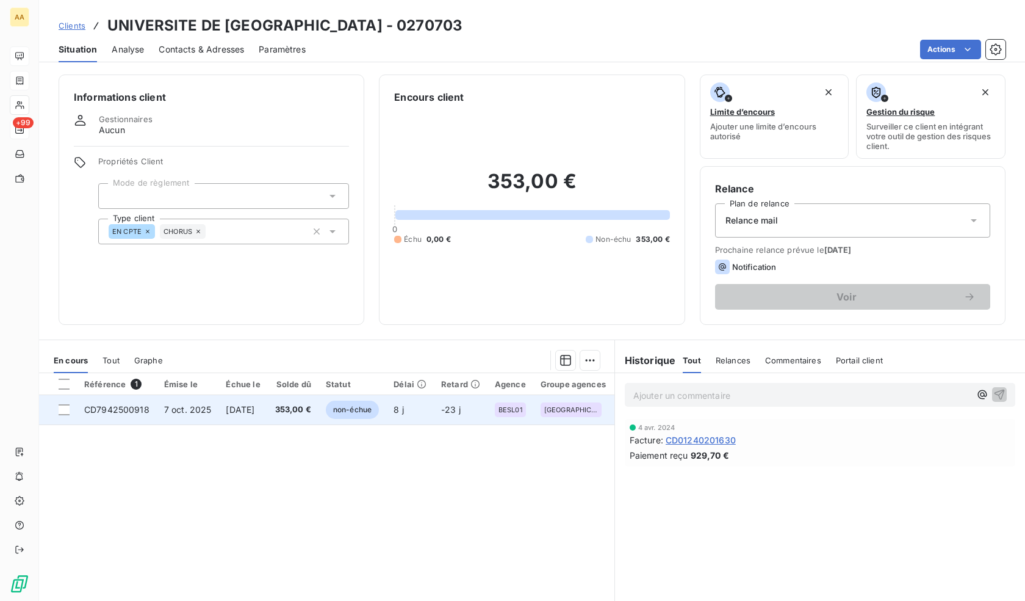
drag, startPoint x: 123, startPoint y: 435, endPoint x: 70, endPoint y: 423, distance: 53.8
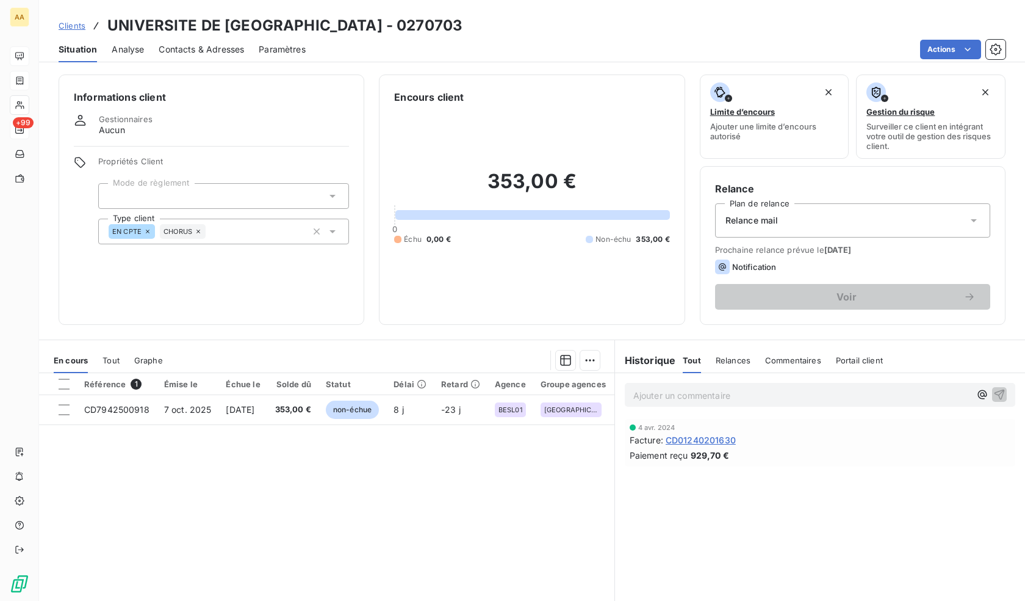
click at [73, 25] on span "Clients" at bounding box center [72, 26] width 27 height 10
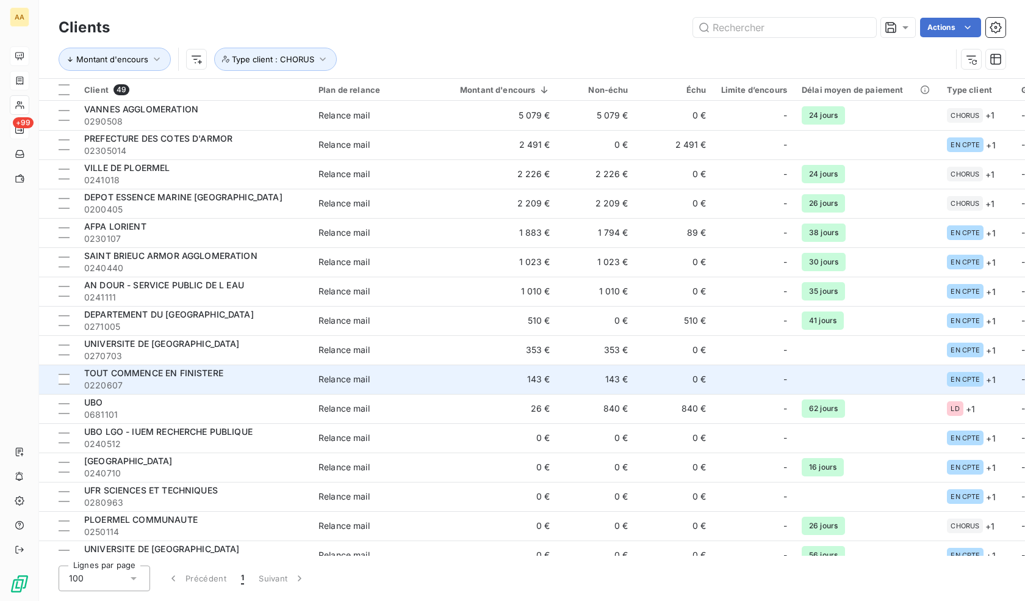
click at [147, 381] on span "0220607" at bounding box center [194, 385] width 220 height 12
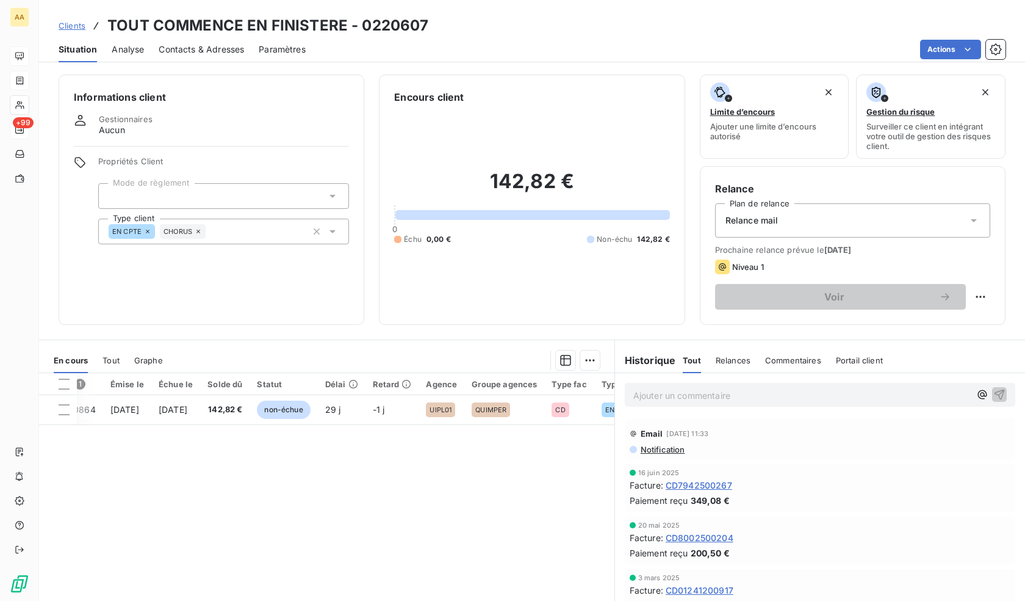
scroll to position [0, 373]
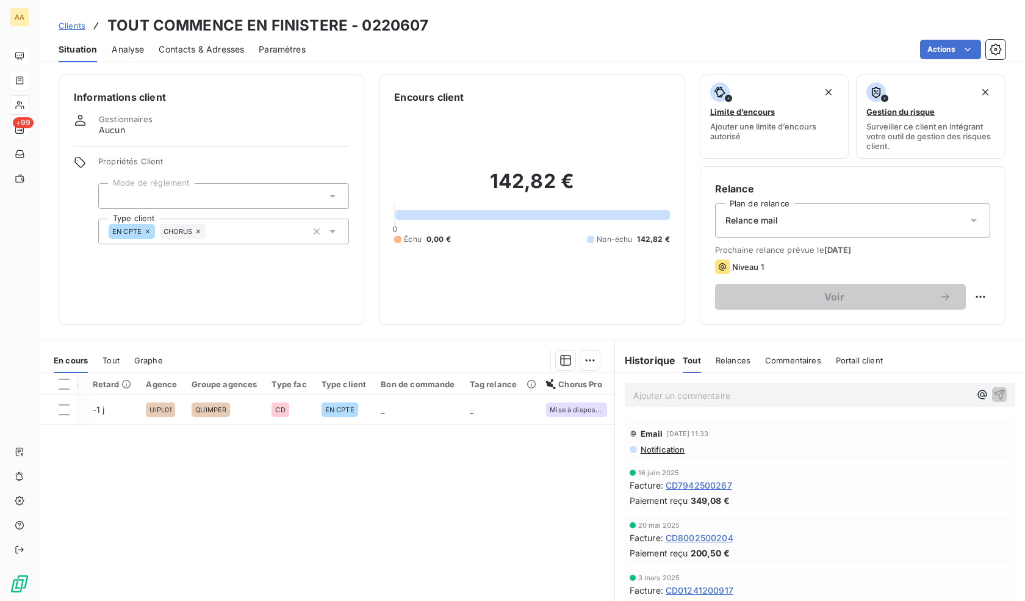
drag, startPoint x: 307, startPoint y: 469, endPoint x: 633, endPoint y: 469, distance: 326.0
click at [79, 23] on span "Clients" at bounding box center [72, 26] width 27 height 10
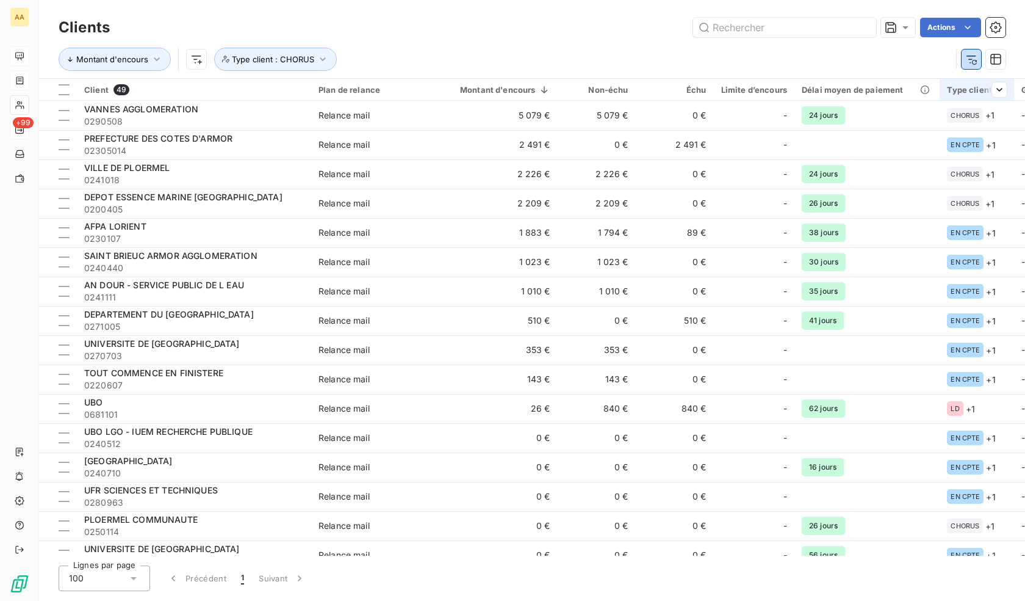
drag, startPoint x: 974, startPoint y: 62, endPoint x: 954, endPoint y: 89, distance: 34.1
click at [974, 63] on icon "button" at bounding box center [972, 59] width 12 height 12
